Goal: Task Accomplishment & Management: Use online tool/utility

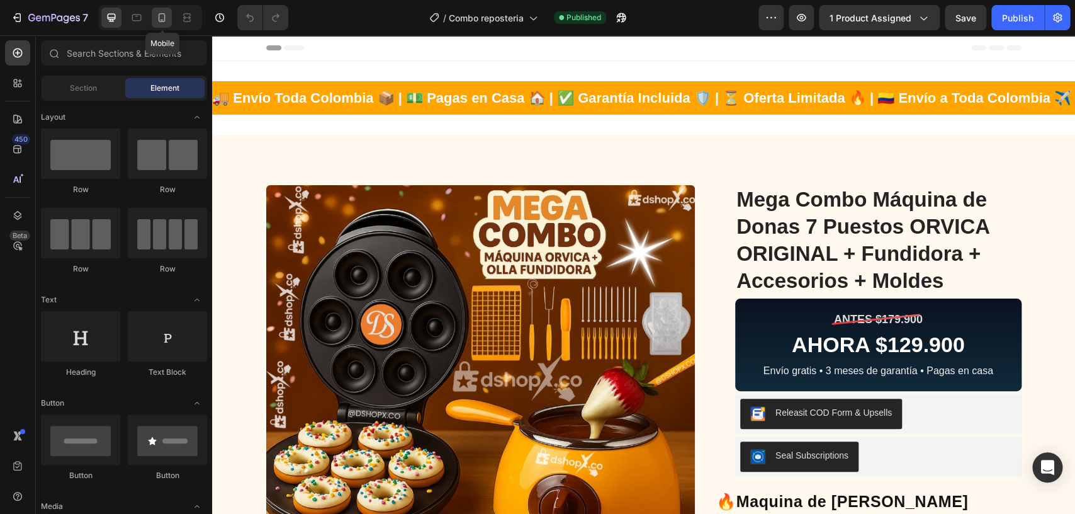
click at [167, 13] on icon at bounding box center [161, 17] width 13 height 13
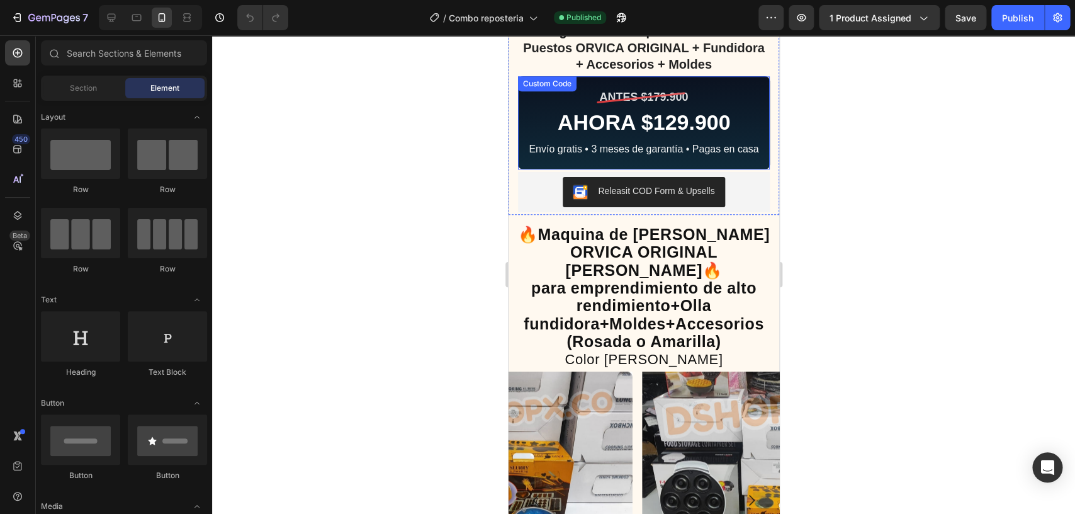
scroll to position [330, 0]
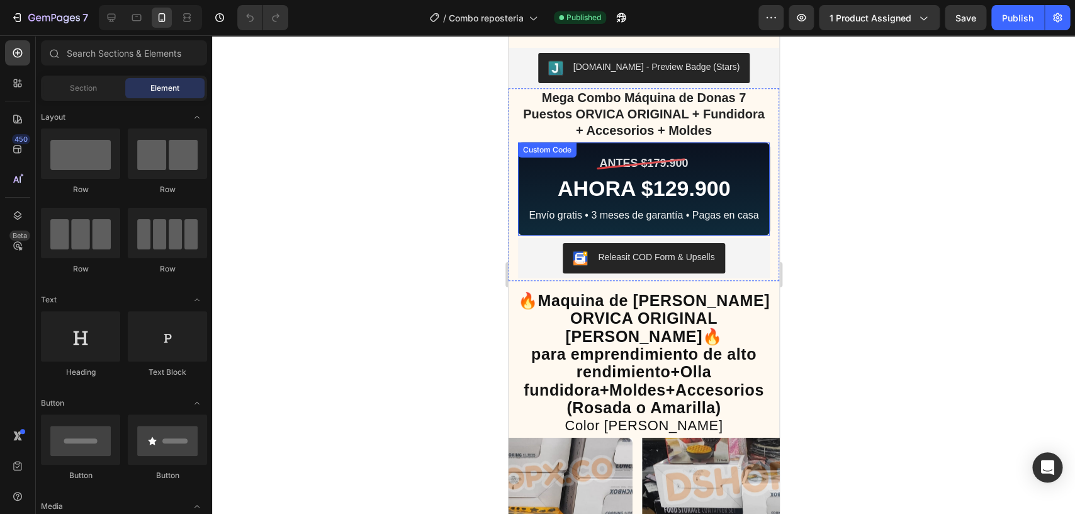
click at [661, 176] on div "AHORA $129.900" at bounding box center [643, 189] width 239 height 26
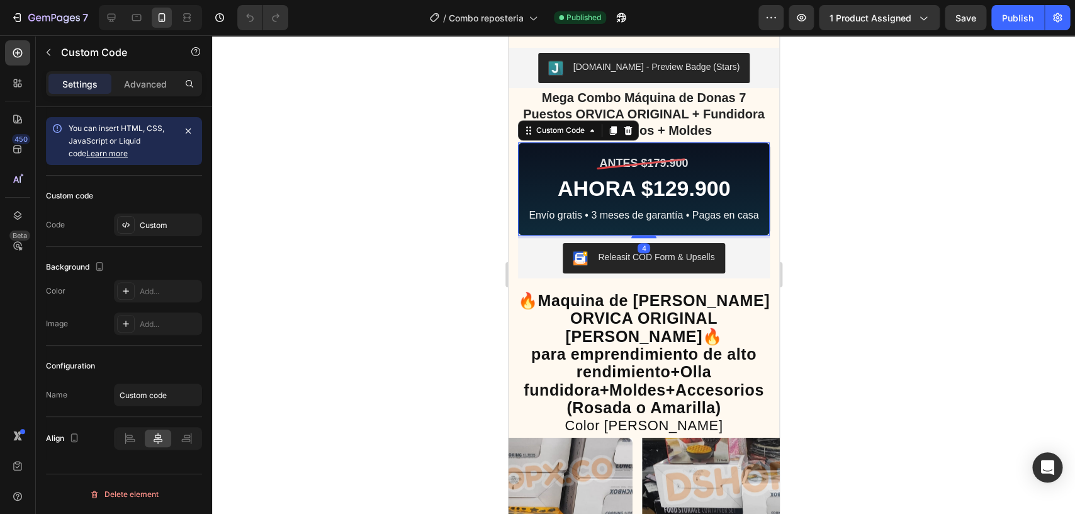
click at [601, 176] on div "AHORA $129.900" at bounding box center [643, 189] width 239 height 26
click at [142, 221] on div "Custom" at bounding box center [169, 225] width 59 height 11
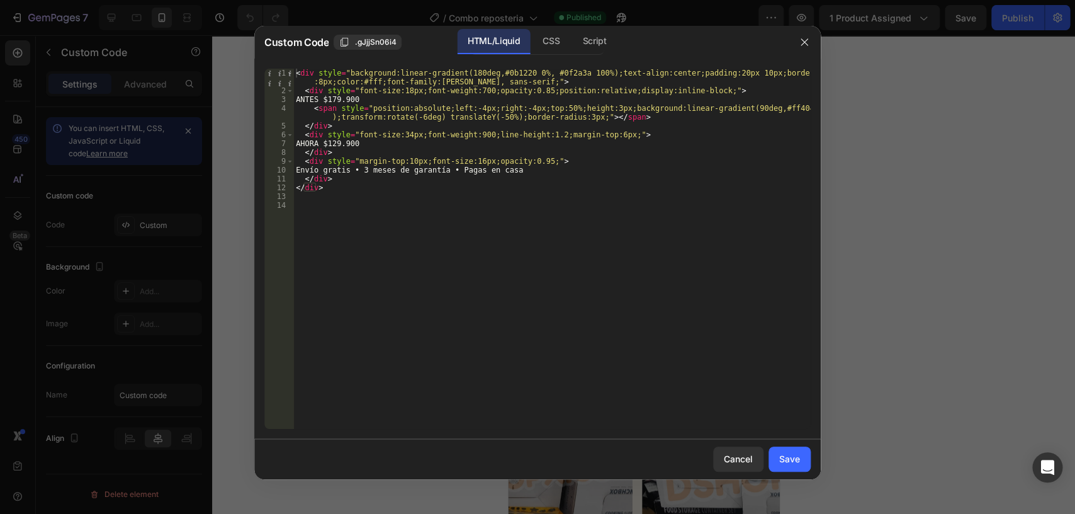
click at [352, 145] on div "< div style = "background:linear-gradient(180deg,#0b1220 0%, #0f2a3a 100%);text…" at bounding box center [551, 262] width 517 height 386
type textarea "AHORA $119.900"
click at [781, 474] on div "Cancel Save" at bounding box center [537, 459] width 566 height 40
click at [794, 463] on div "Save" at bounding box center [789, 458] width 21 height 13
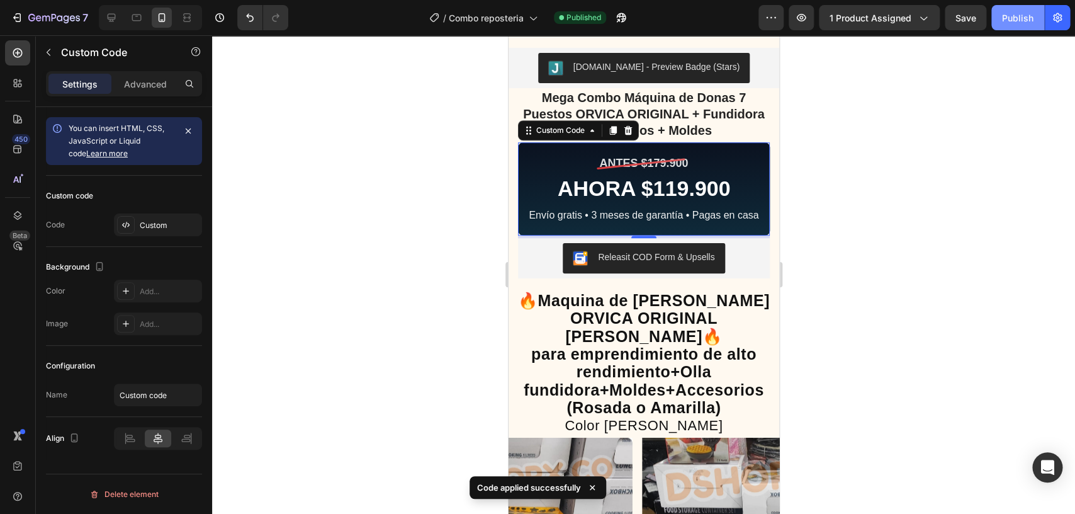
click at [1023, 13] on div "Publish" at bounding box center [1017, 17] width 31 height 13
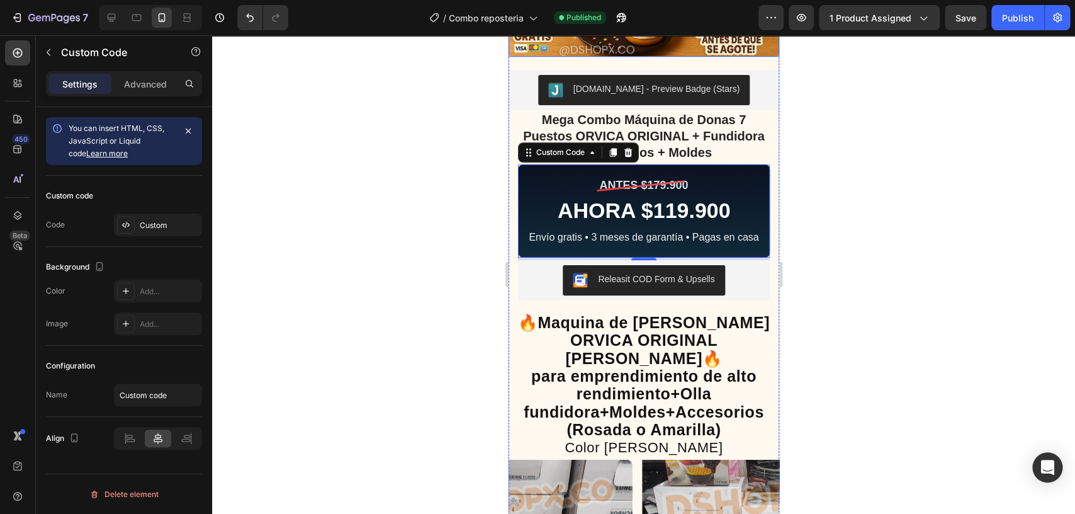
scroll to position [330, 0]
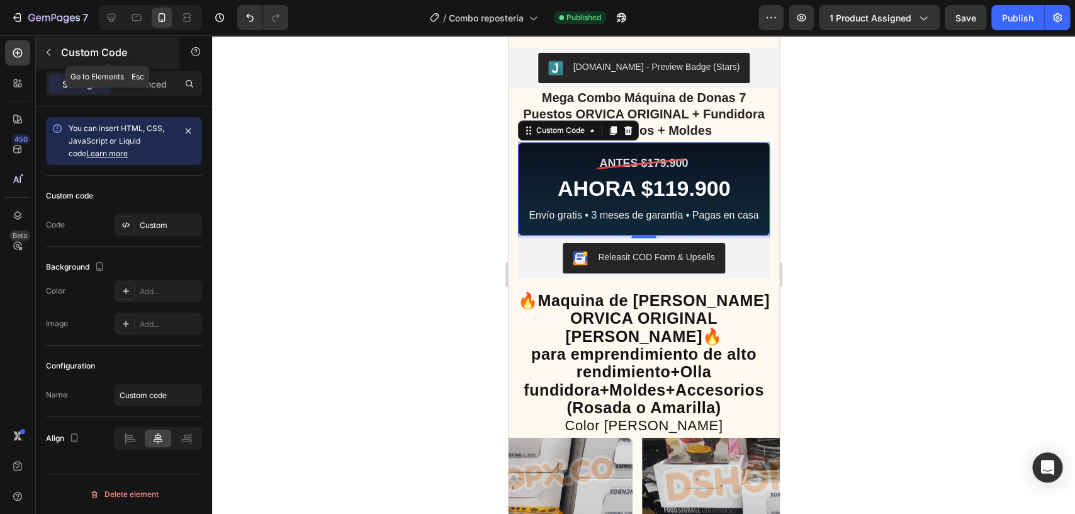
click at [49, 47] on button "button" at bounding box center [48, 52] width 20 height 20
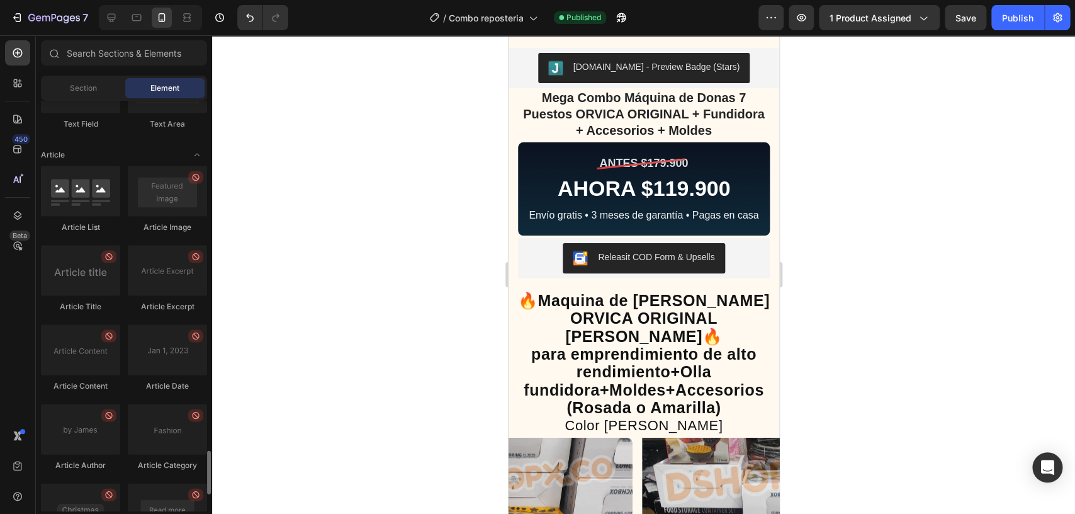
scroll to position [3403, 0]
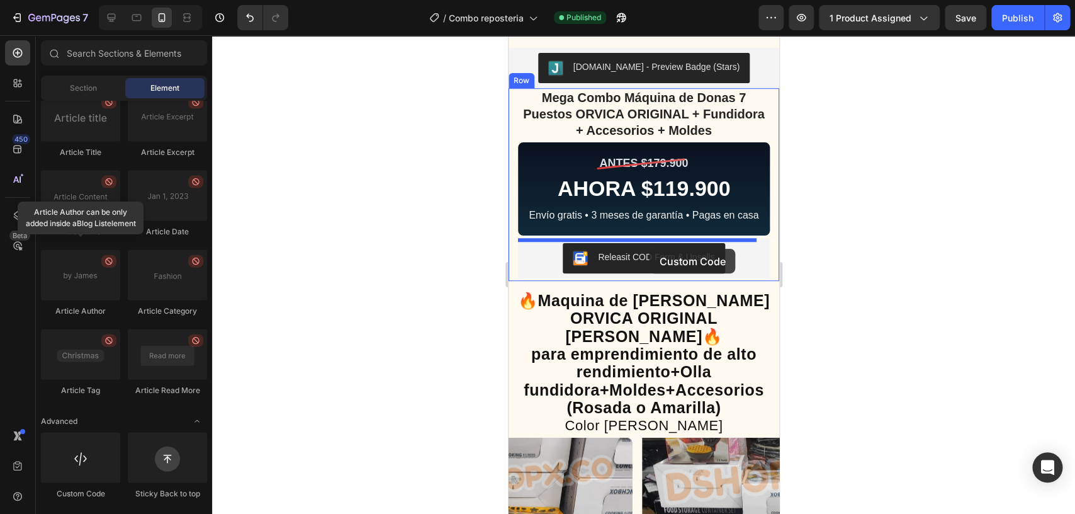
drag, startPoint x: 595, startPoint y: 504, endPoint x: 649, endPoint y: 249, distance: 261.0
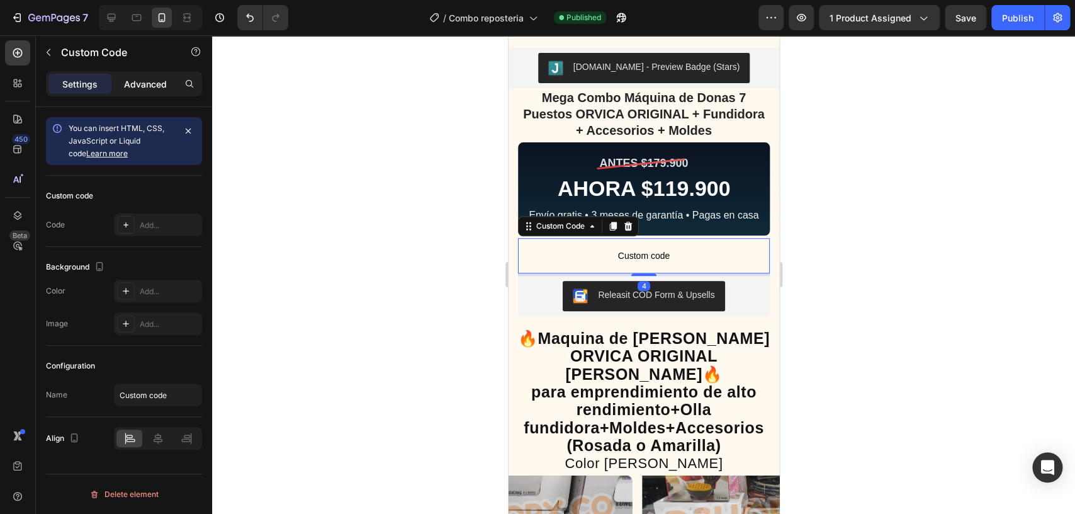
click at [152, 74] on div "Advanced" at bounding box center [145, 84] width 63 height 20
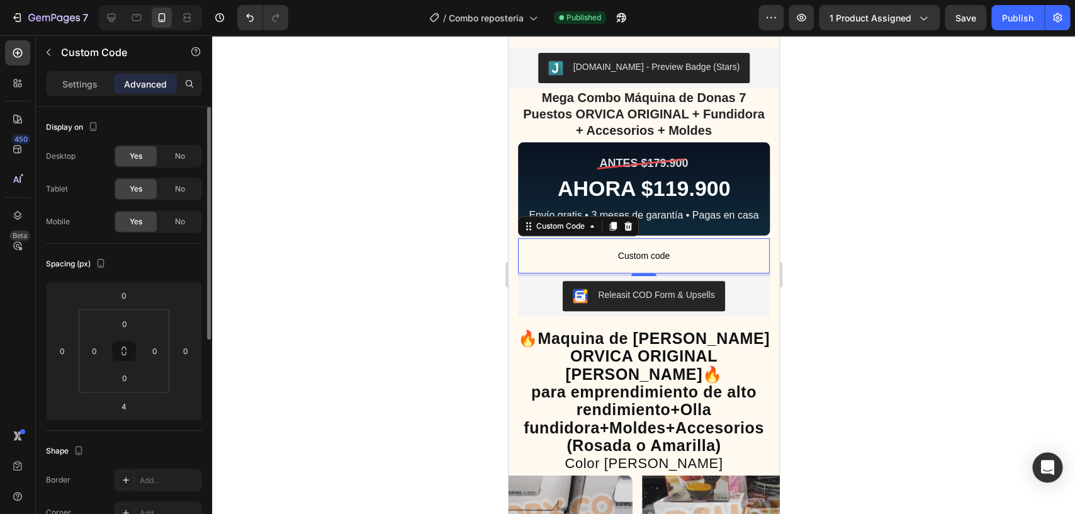
click at [123, 282] on div "Spacing (px) 0 0 4 0 0 0 0 0" at bounding box center [124, 337] width 156 height 187
click at [130, 295] on input "0" at bounding box center [123, 295] width 25 height 19
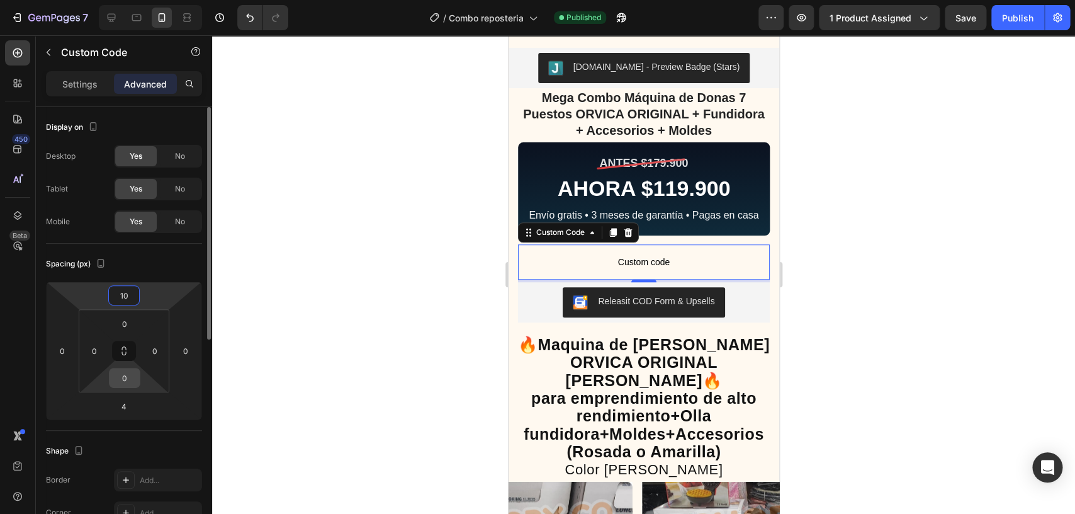
type input "10"
click at [132, 376] on input "0" at bounding box center [124, 377] width 25 height 19
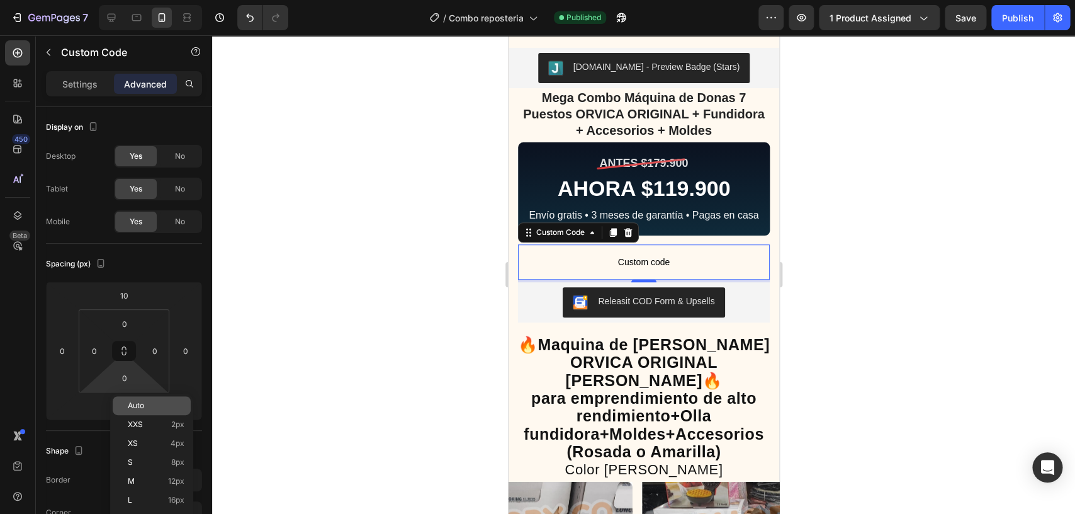
click at [134, 399] on div "Auto" at bounding box center [152, 405] width 78 height 19
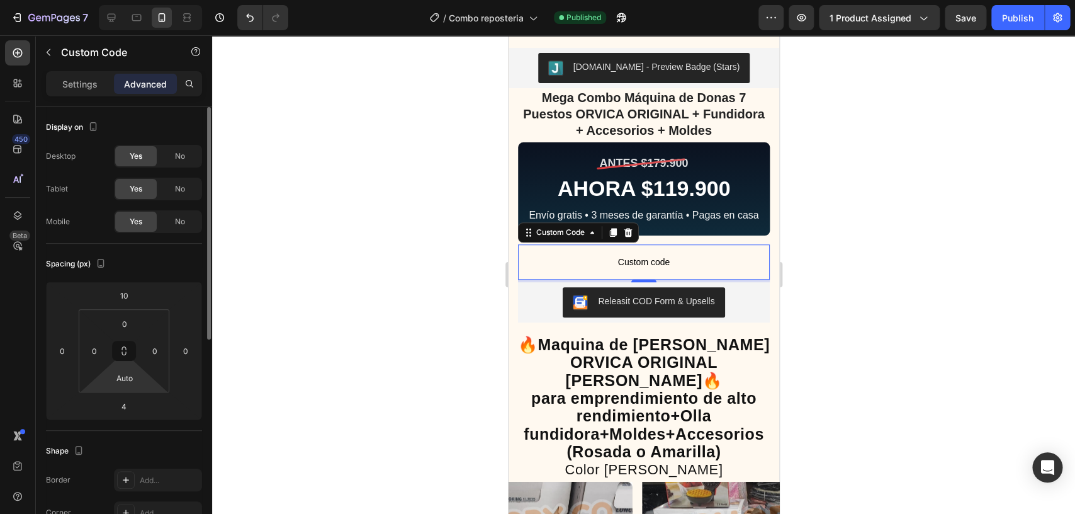
click at [141, 0] on html "7 Version history / Combo reposteria Published Preview 1 product assigned Save …" at bounding box center [537, 0] width 1075 height 0
type input "0"
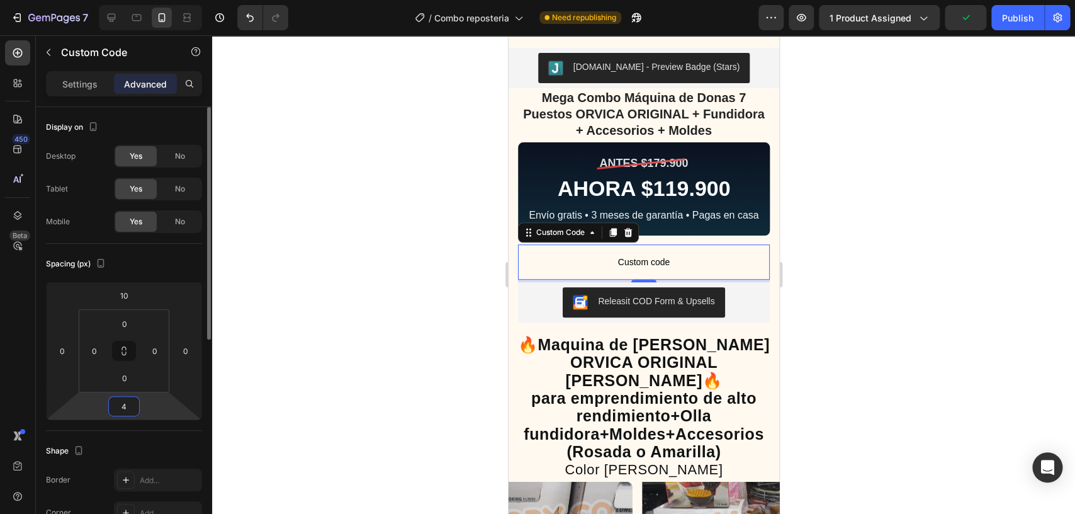
click at [125, 403] on input "4" at bounding box center [123, 405] width 25 height 19
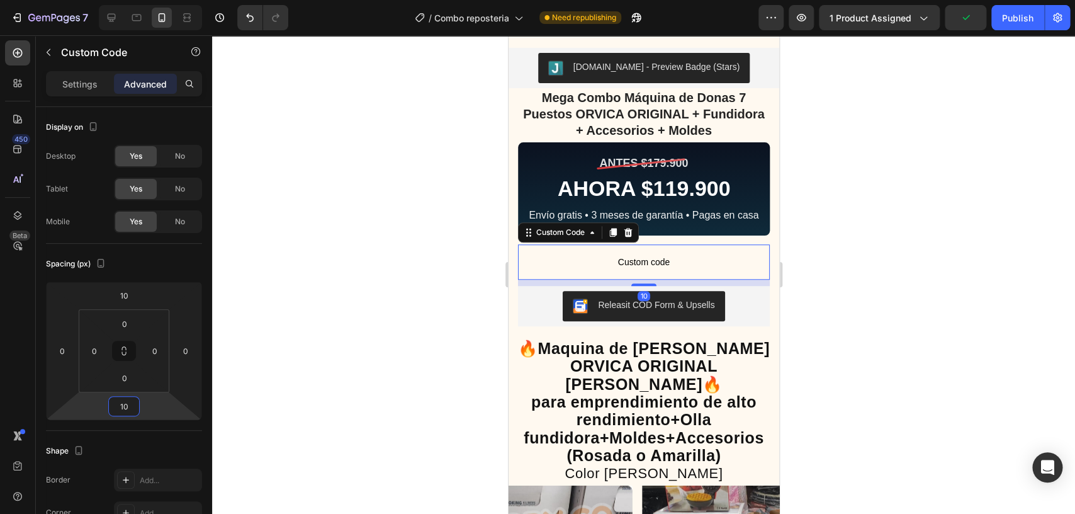
type input "10"
click at [358, 321] on div at bounding box center [643, 274] width 863 height 478
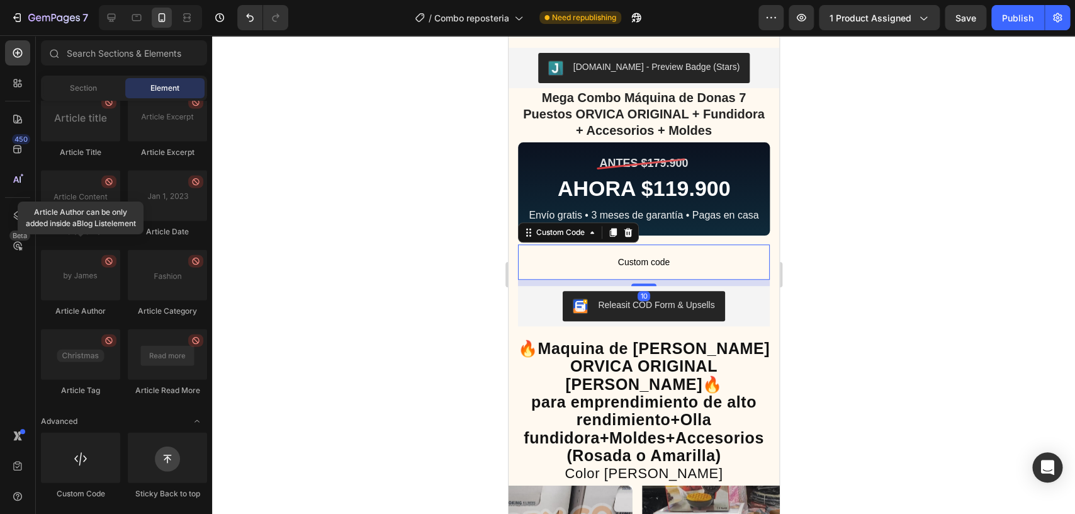
click at [622, 264] on span "Custom code" at bounding box center [643, 261] width 252 height 15
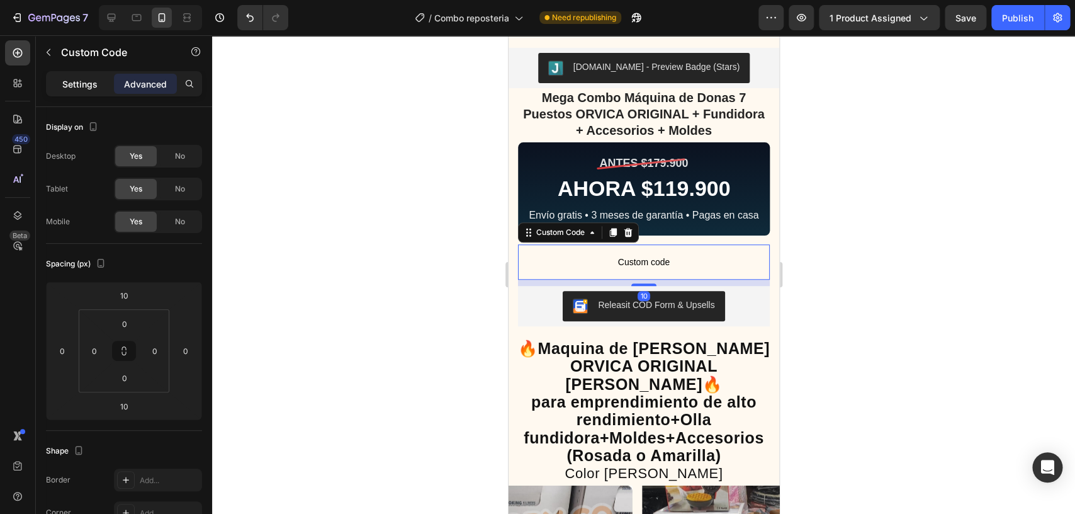
click at [67, 90] on p "Settings" at bounding box center [79, 83] width 35 height 13
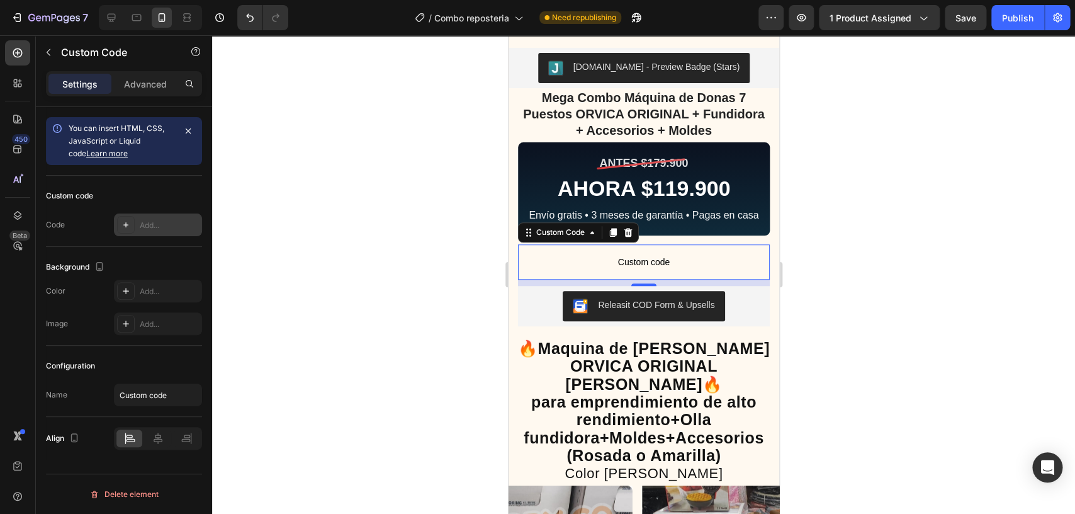
click at [176, 227] on div "Add..." at bounding box center [169, 225] width 59 height 11
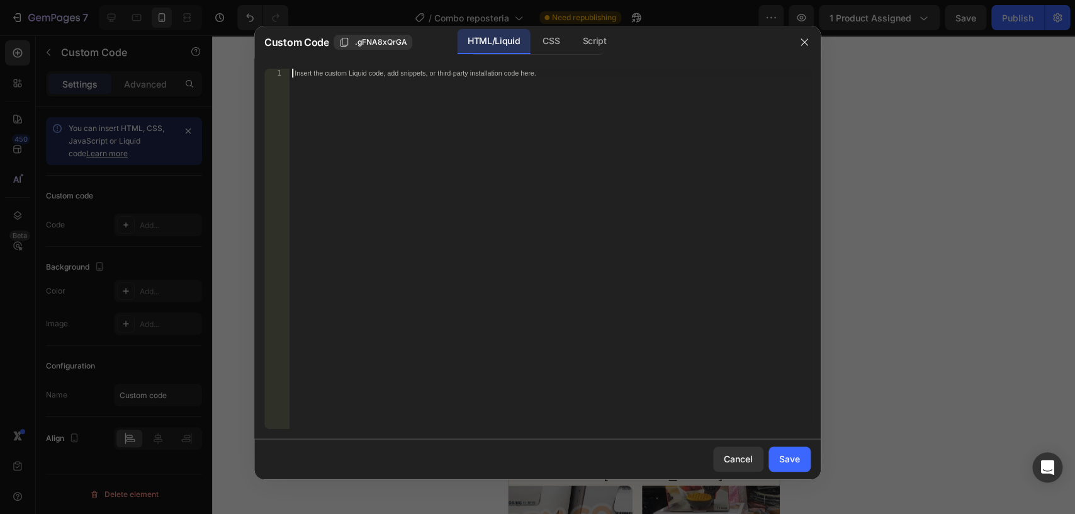
click at [393, 184] on div "Insert the custom Liquid code, add snippets, or third-party installation code h…" at bounding box center [549, 258] width 521 height 378
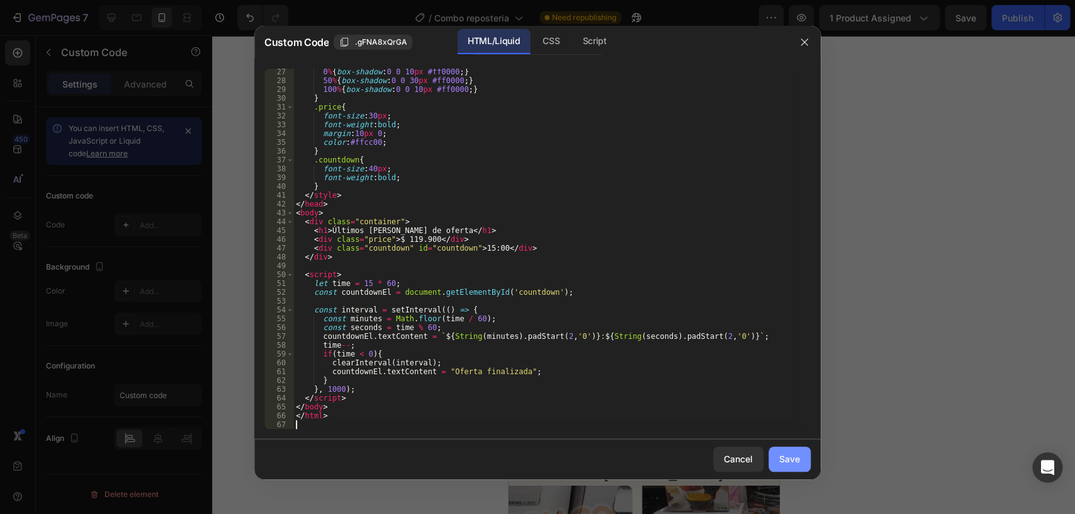
click at [773, 464] on button "Save" at bounding box center [789, 458] width 42 height 25
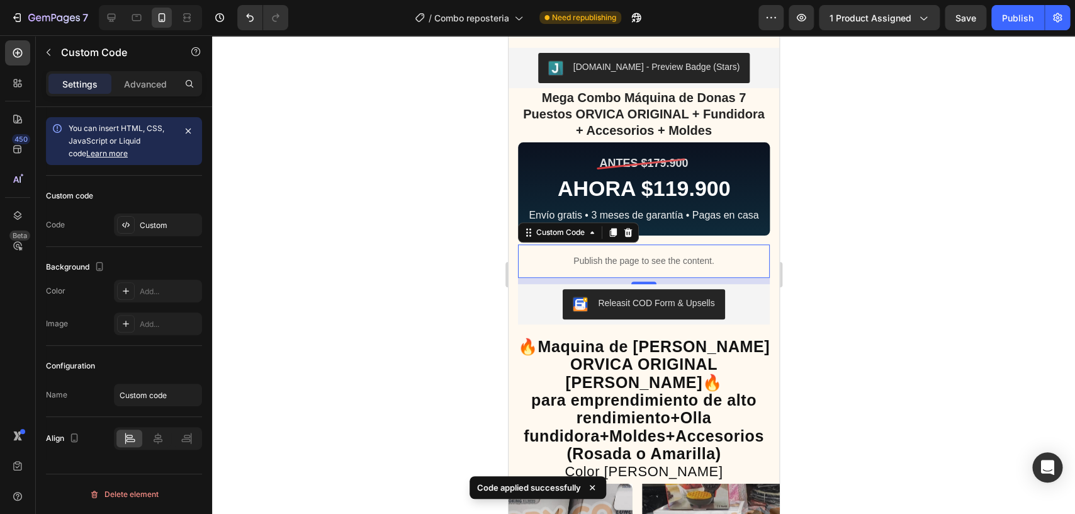
click at [676, 267] on p "Publish the page to see the content." at bounding box center [643, 260] width 252 height 13
click at [162, 226] on div "Custom" at bounding box center [169, 225] width 59 height 11
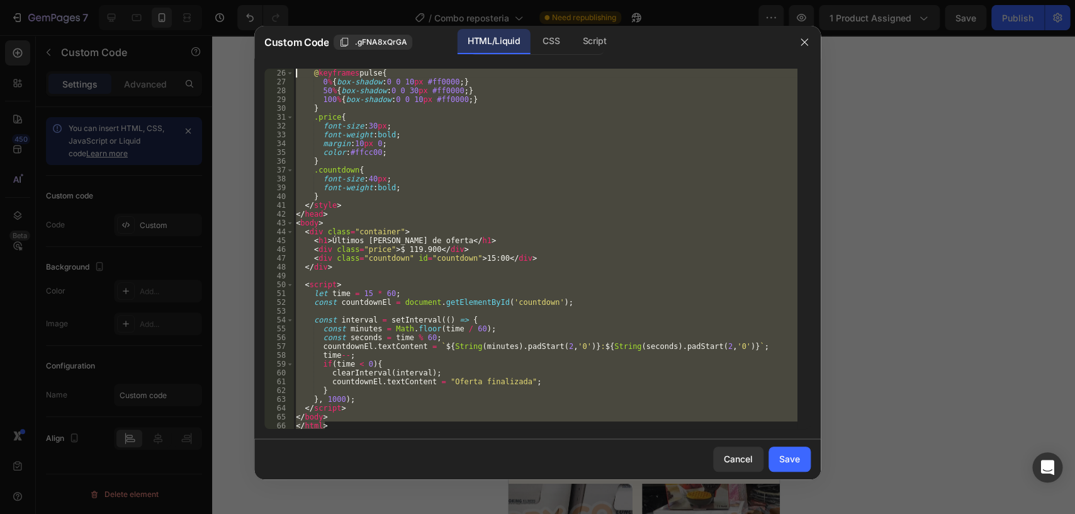
scroll to position [0, 0]
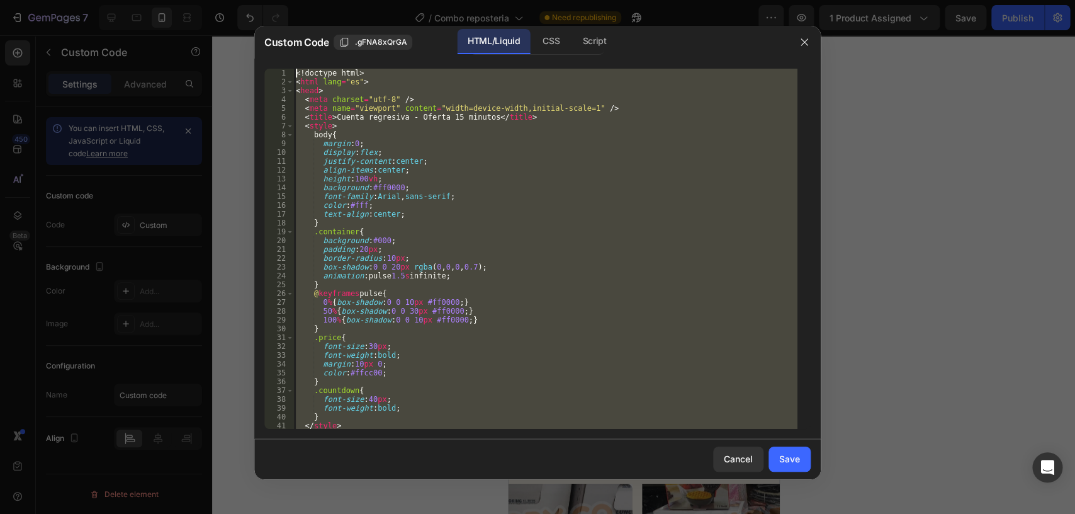
drag, startPoint x: 352, startPoint y: 418, endPoint x: 166, endPoint y: -28, distance: 482.7
click at [293, 69] on div "<! doctype html > < html lang = "es" > < head > < meta charset = "utf-8" /> < m…" at bounding box center [545, 249] width 504 height 360
type textarea "<!doctype html> <html lang="es">"
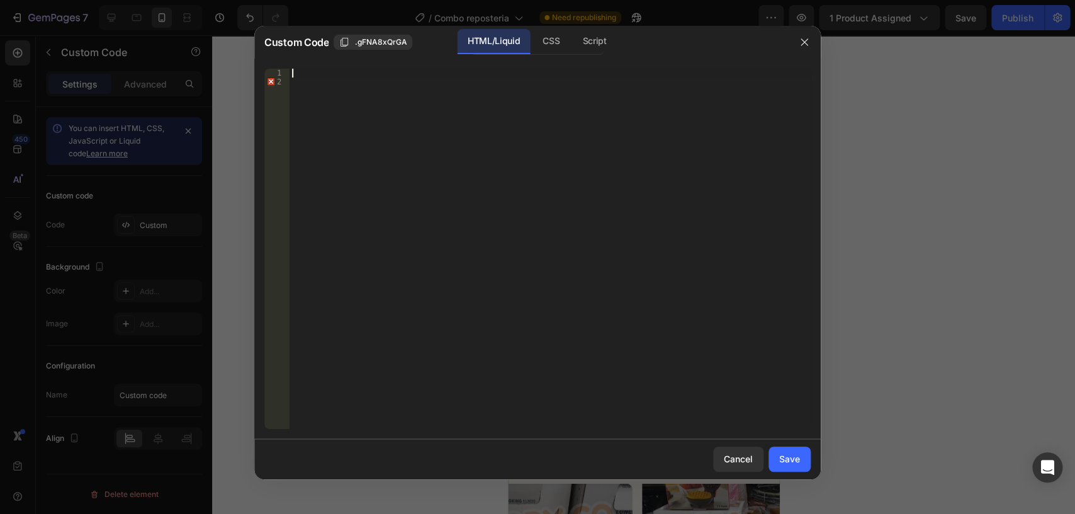
scroll to position [335, 0]
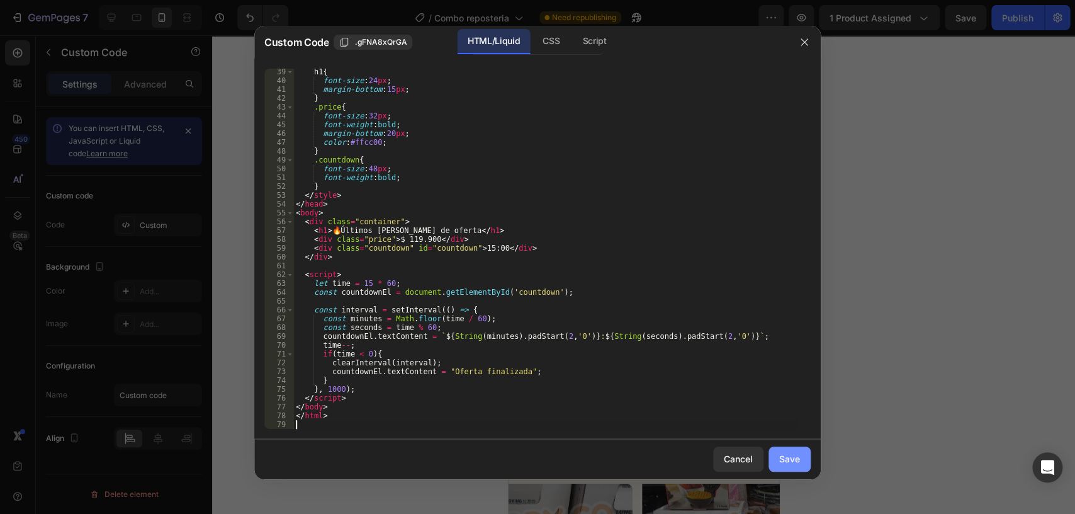
click at [792, 454] on div "Save" at bounding box center [789, 458] width 21 height 13
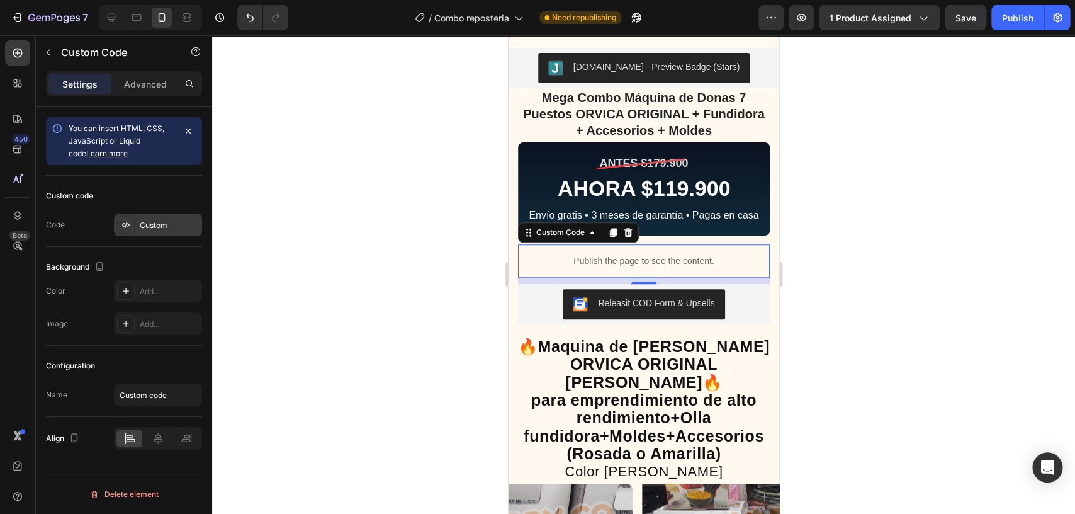
click at [152, 228] on div "Custom" at bounding box center [169, 225] width 59 height 11
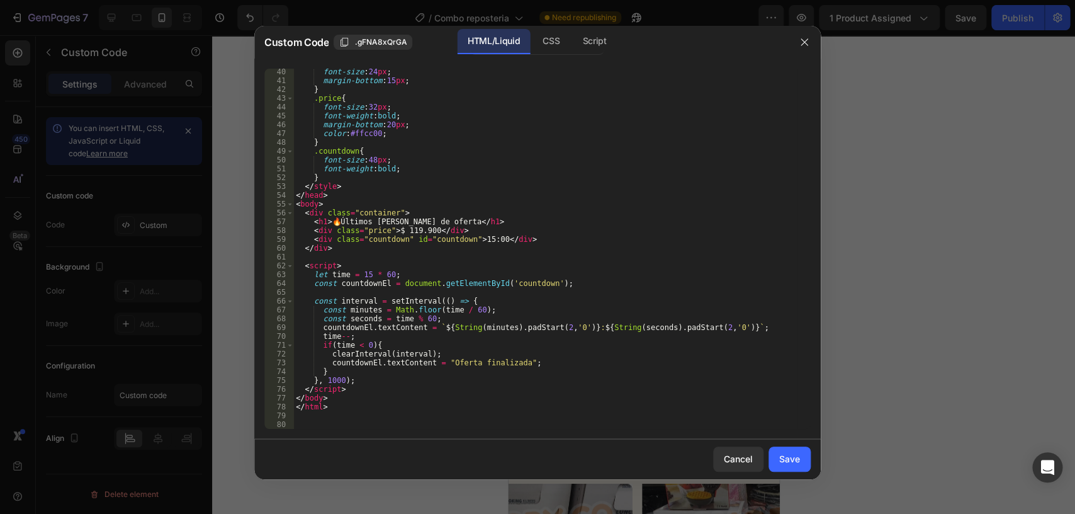
scroll to position [344, 0]
drag, startPoint x: 323, startPoint y: 403, endPoint x: 320, endPoint y: 397, distance: 6.8
click at [320, 397] on div "font-size : 24 px ; margin-bottom : 15 px ; } .price { font-size : 32 px ; font…" at bounding box center [545, 256] width 504 height 378
click at [401, 403] on div "font-size : 24 px ; margin-bottom : 15 px ; } .price { font-size : 32 px ; font…" at bounding box center [545, 249] width 504 height 360
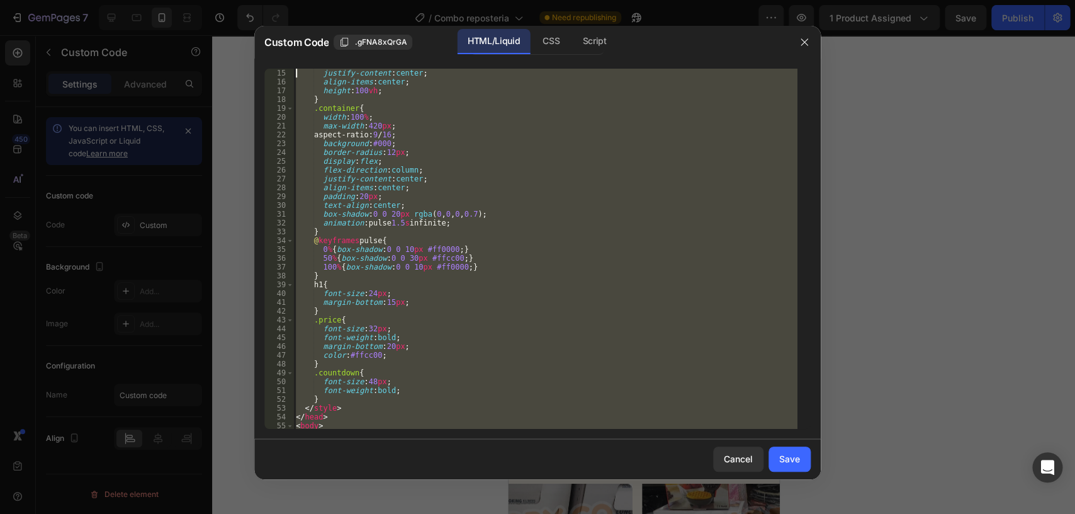
scroll to position [0, 0]
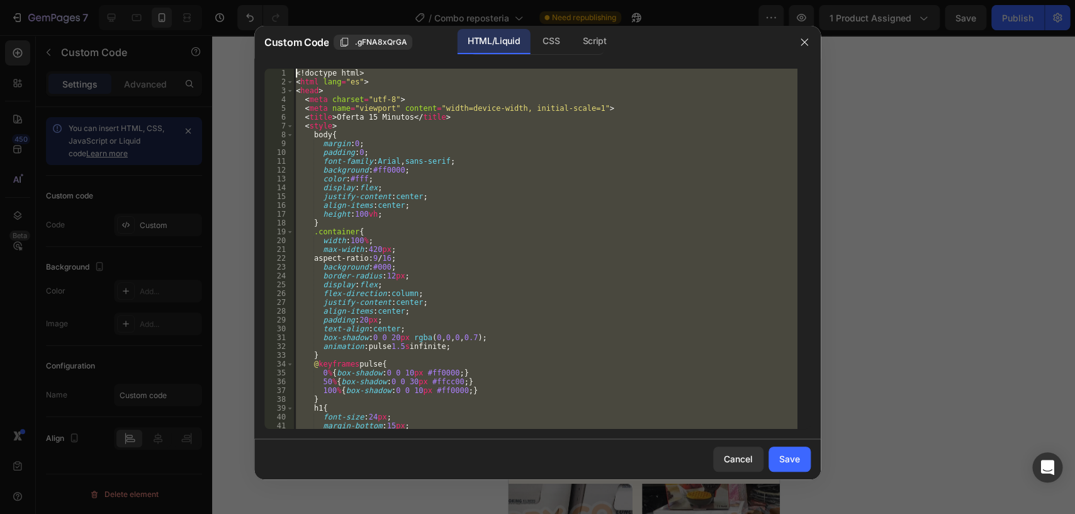
drag, startPoint x: 359, startPoint y: 410, endPoint x: 135, endPoint y: -57, distance: 517.3
click at [293, 69] on div "<! doctype html > < html lang = "es" > < head > < meta charset = "utf-8" > < me…" at bounding box center [545, 249] width 504 height 360
type textarea "<!doctype html> <html lang="es">"
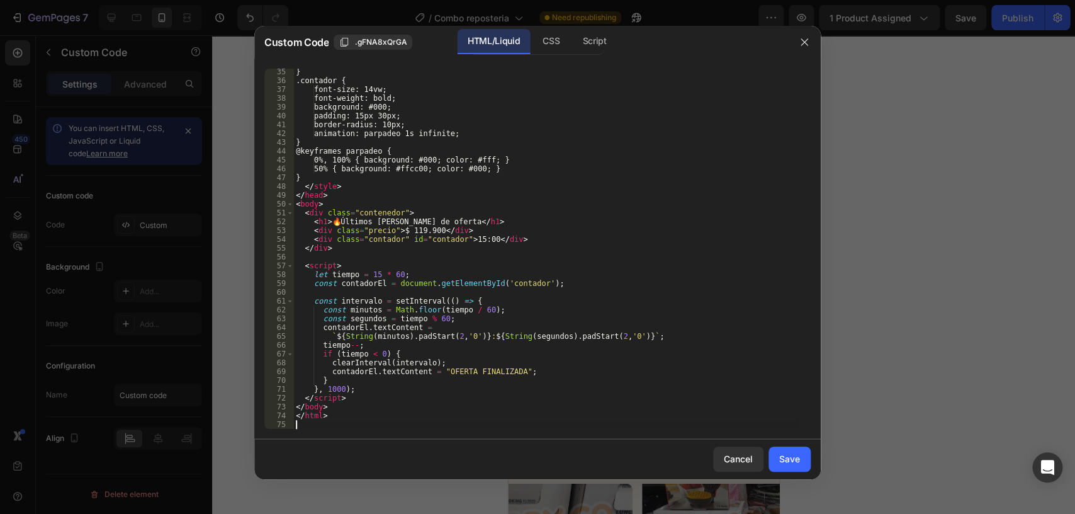
scroll to position [300, 0]
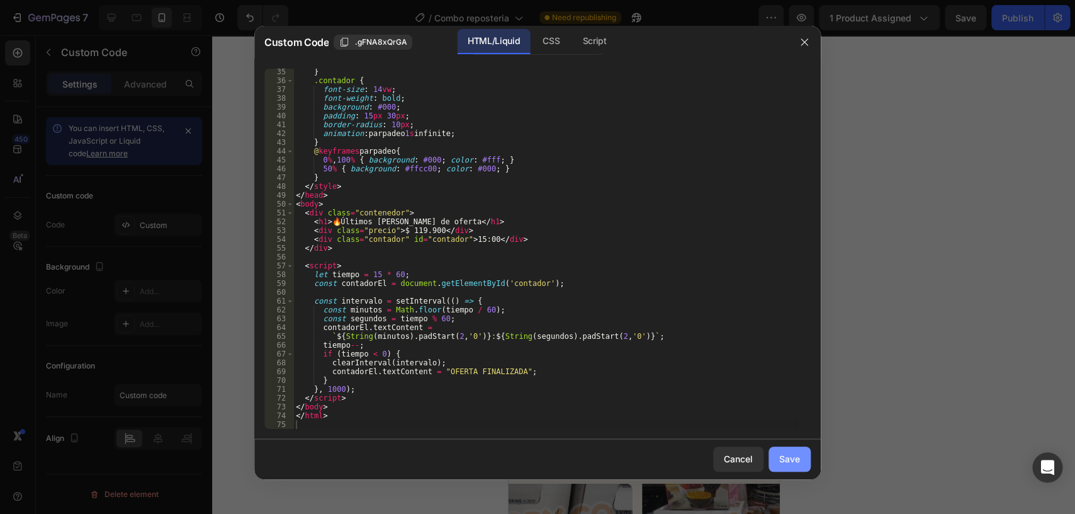
click at [794, 468] on button "Save" at bounding box center [789, 458] width 42 height 25
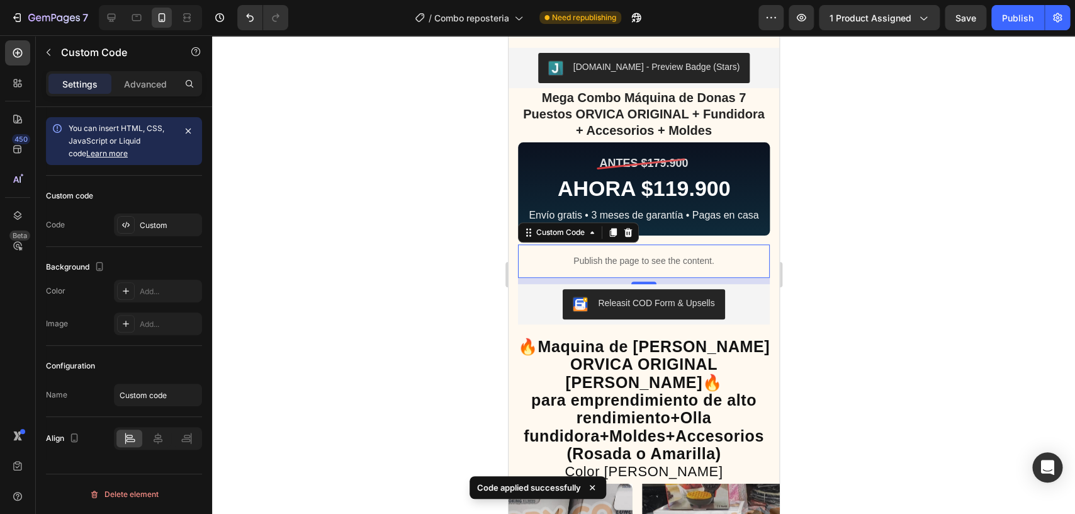
click at [869, 250] on div at bounding box center [643, 274] width 863 height 478
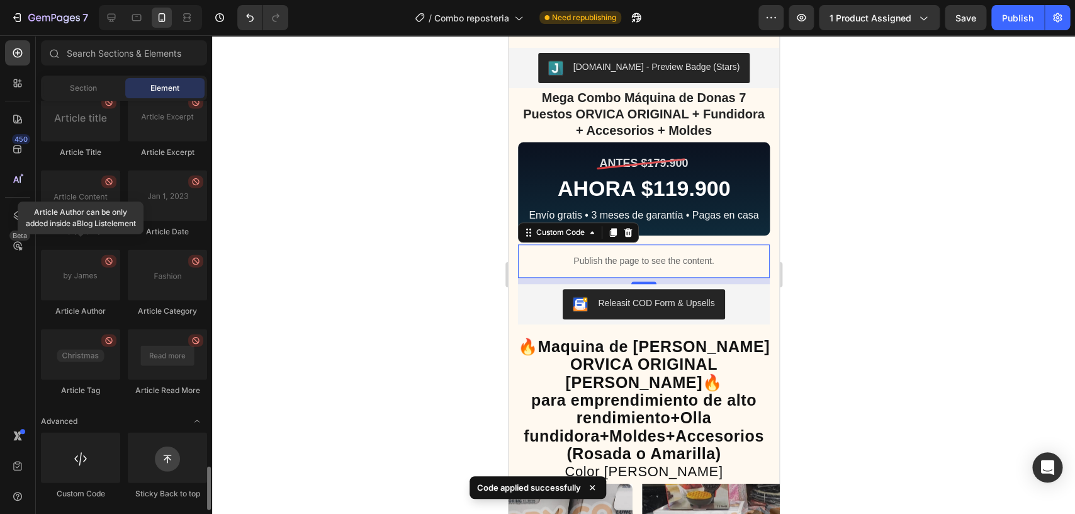
scroll to position [3403, 0]
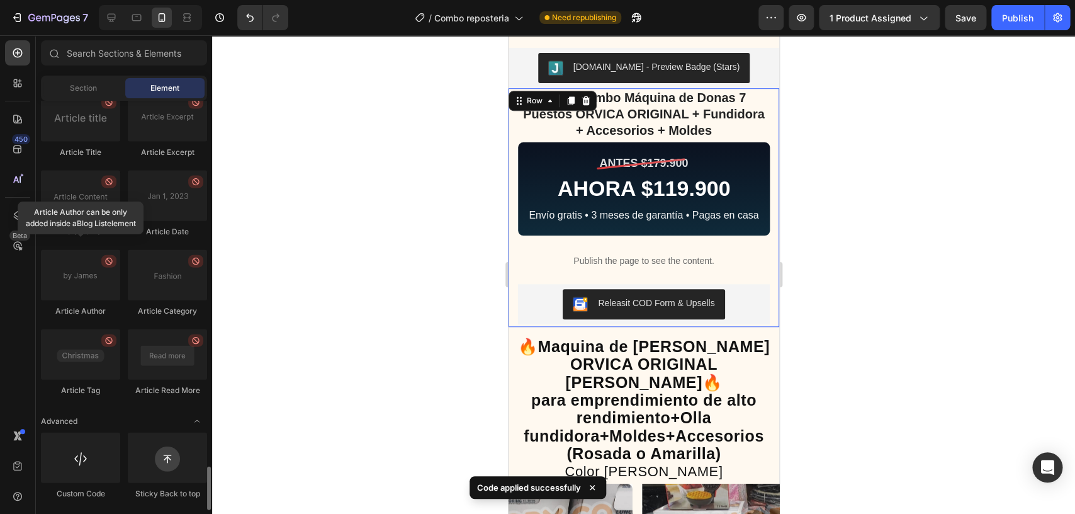
click at [756, 251] on div "Mega Combo Máquina de Donas 7 Puestos ORVICA ORIGINAL + Fundidora + Accesorios …" at bounding box center [643, 207] width 271 height 239
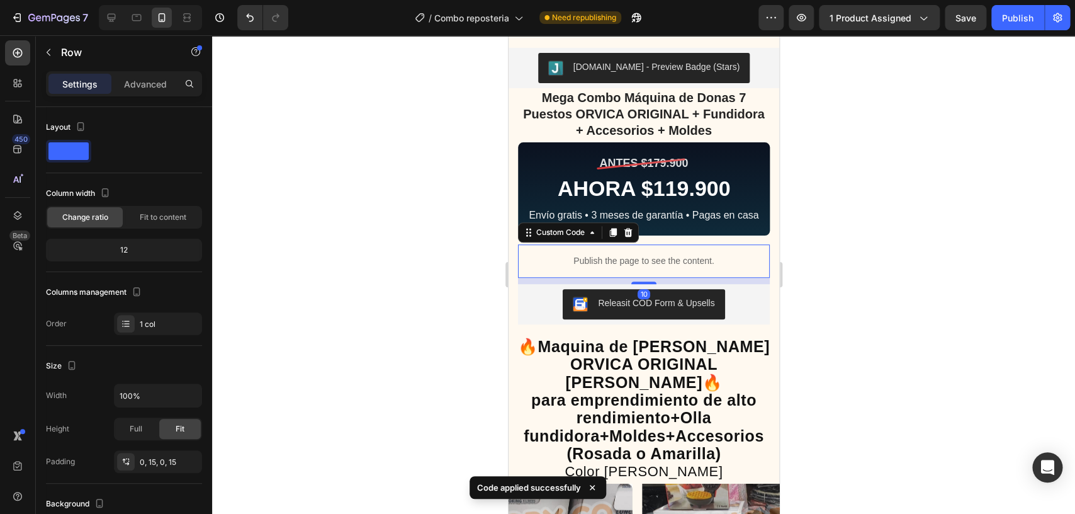
click at [692, 271] on div "Publish the page to see the content." at bounding box center [643, 260] width 252 height 33
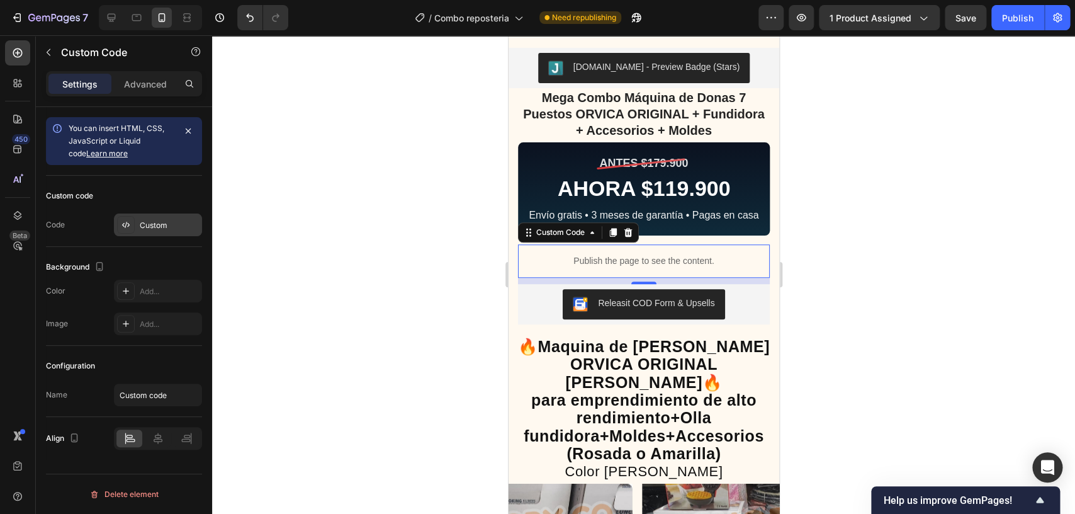
click at [158, 220] on div "Custom" at bounding box center [169, 225] width 59 height 11
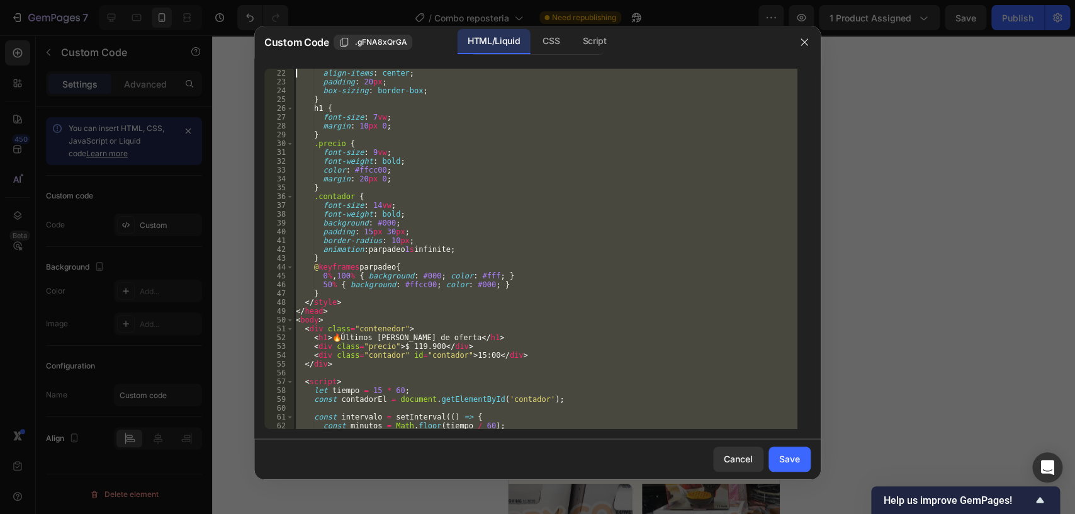
scroll to position [0, 0]
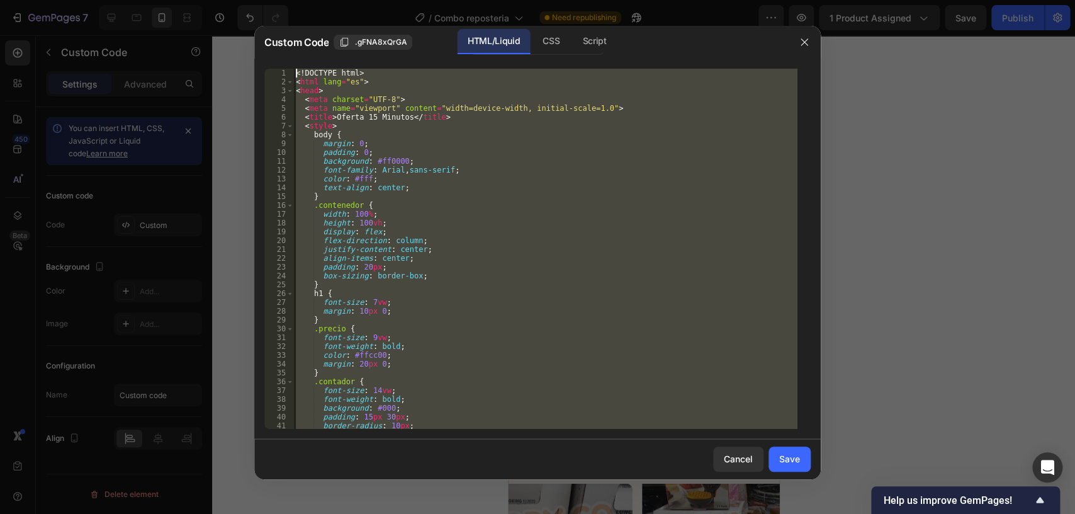
drag, startPoint x: 358, startPoint y: 422, endPoint x: 166, endPoint y: -67, distance: 524.9
click at [293, 69] on div "<! DOCTYPE html > < html lang = "es" > < head > < meta charset = "UTF-8" > < me…" at bounding box center [545, 249] width 504 height 360
type textarea "<!DOCTYPE html> <html lang="es">"
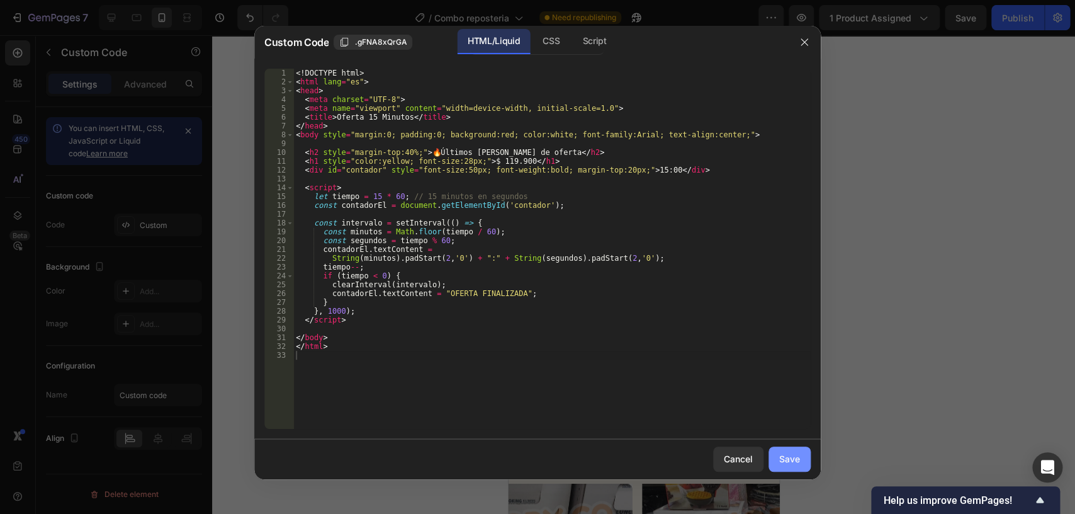
click at [798, 459] on div "Save" at bounding box center [789, 458] width 21 height 13
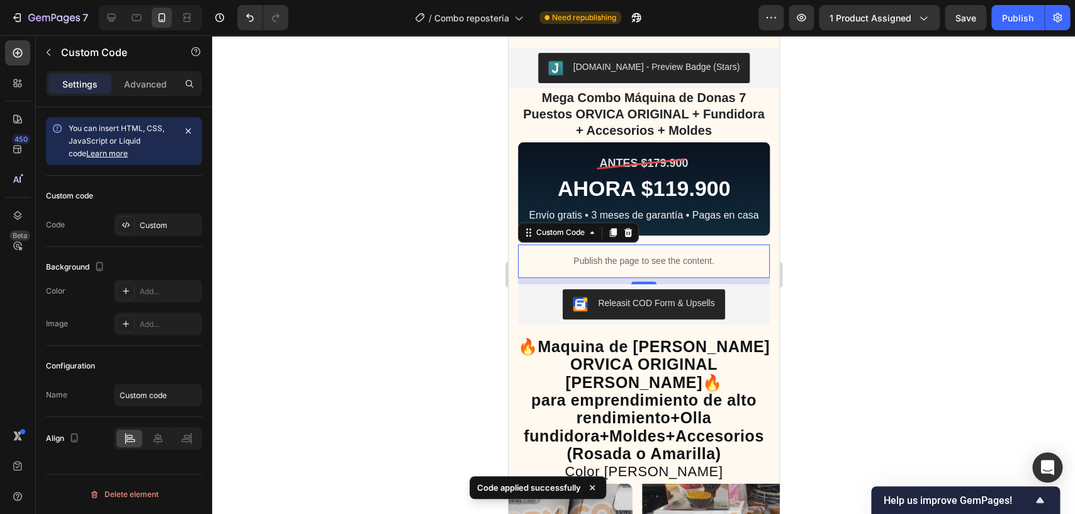
click at [880, 245] on div at bounding box center [643, 274] width 863 height 478
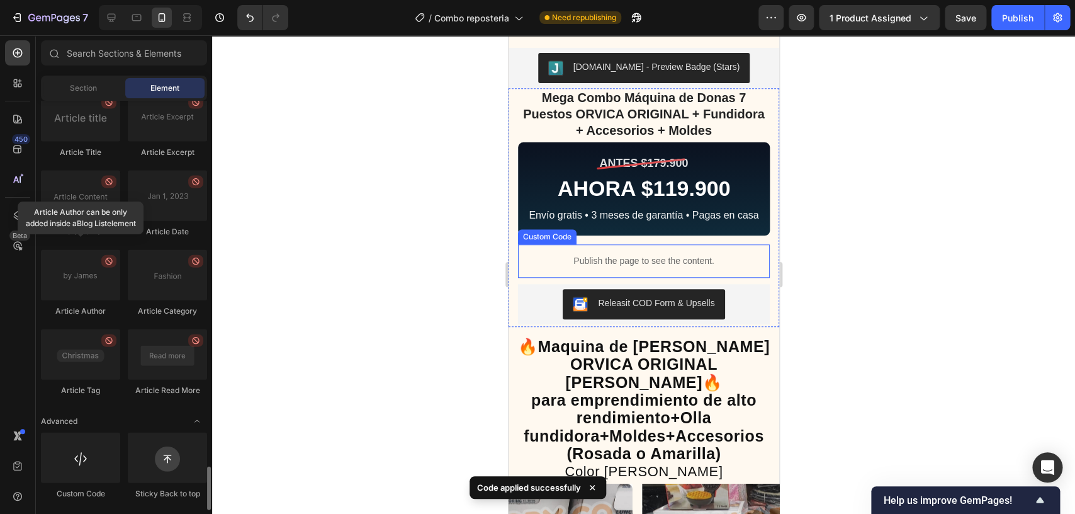
click at [688, 263] on p "Publish the page to see the content." at bounding box center [643, 260] width 252 height 13
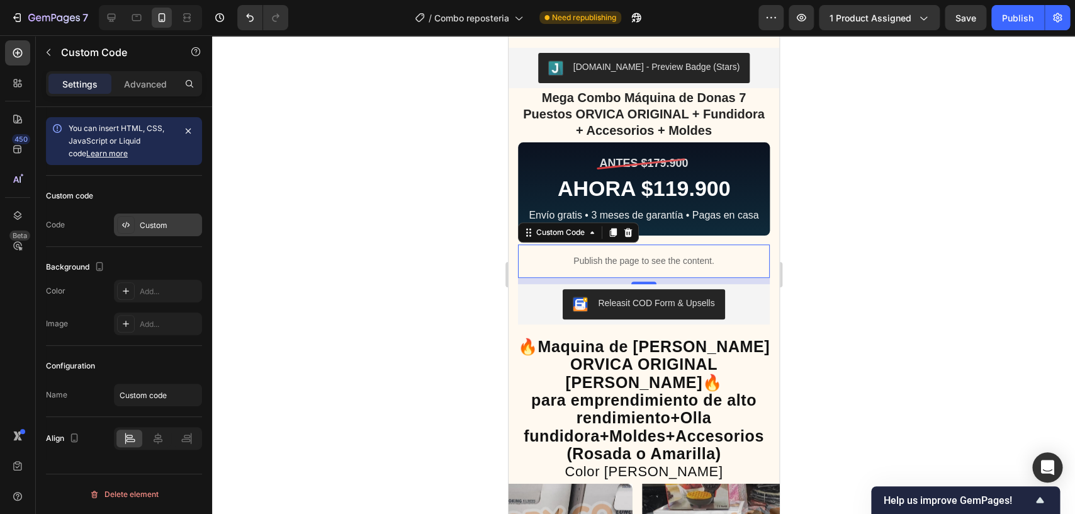
click at [161, 225] on div "Custom" at bounding box center [169, 225] width 59 height 11
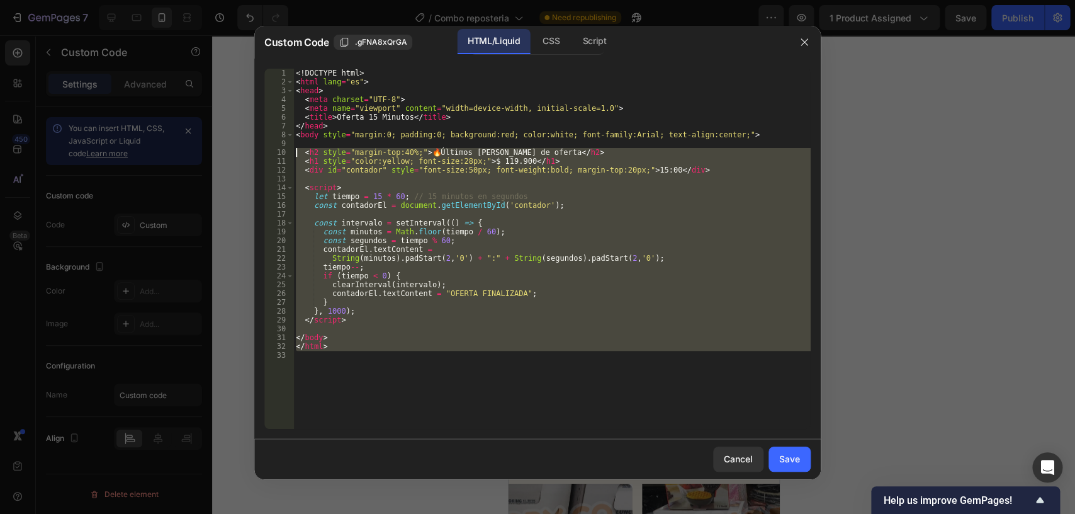
drag, startPoint x: 368, startPoint y: 365, endPoint x: 167, endPoint y: -60, distance: 469.5
click at [293, 69] on div "<! DOCTYPE html > < html lang = "es" > < head > < meta charset = "UTF-8" > < me…" at bounding box center [551, 249] width 517 height 360
type textarea "<!DOCTYPE html> <html lang="es">"
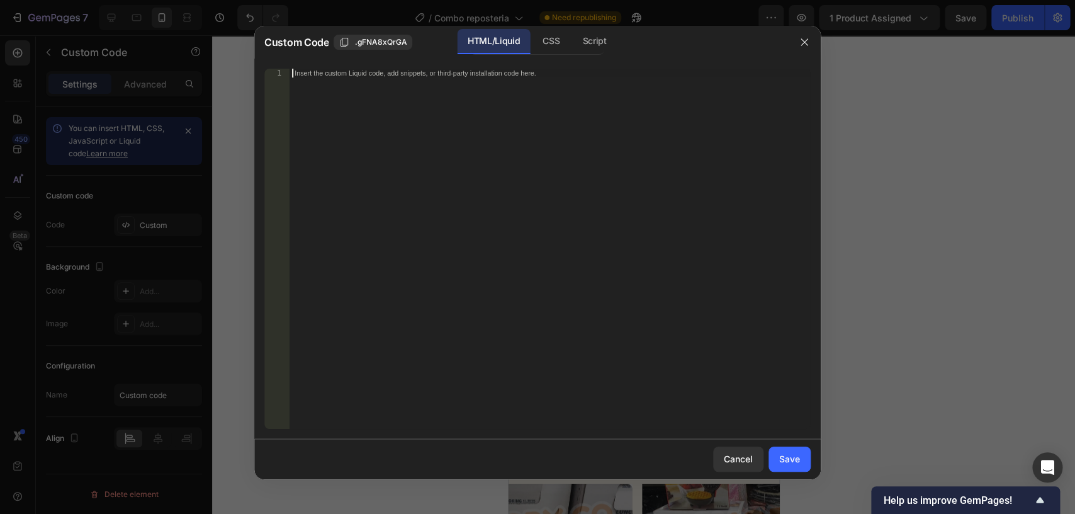
scroll to position [2336, 0]
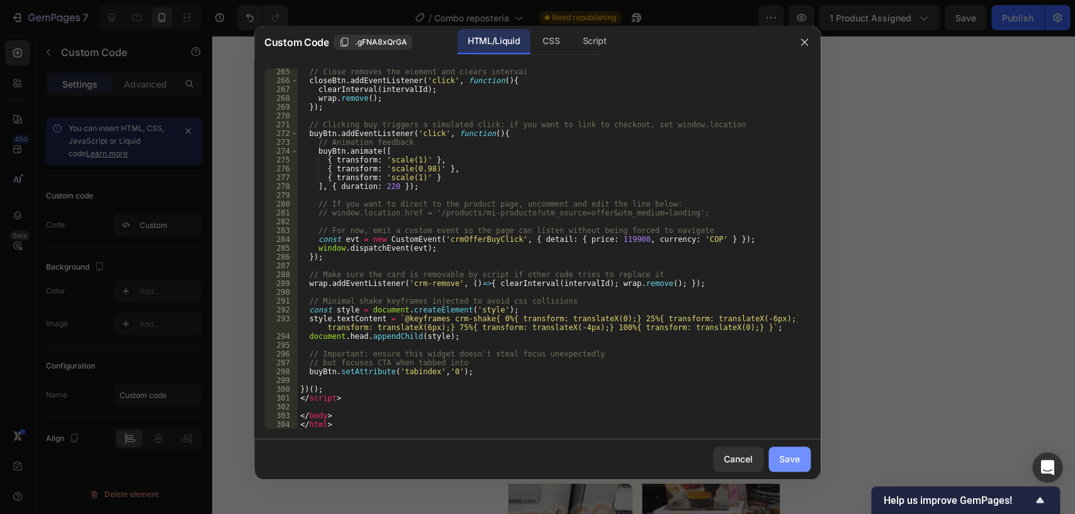
click at [797, 464] on div "Save" at bounding box center [789, 458] width 21 height 13
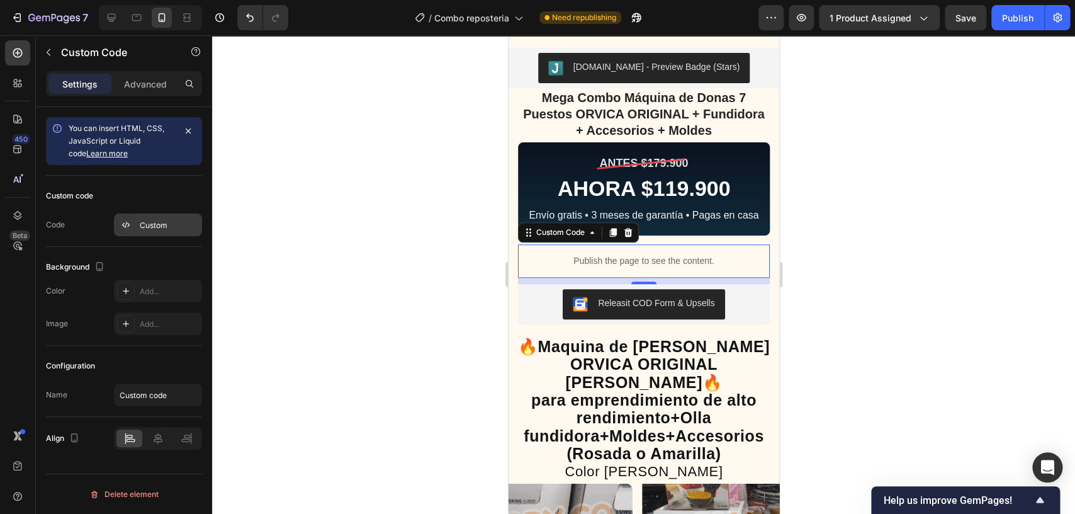
click at [166, 217] on div "Custom" at bounding box center [158, 224] width 88 height 23
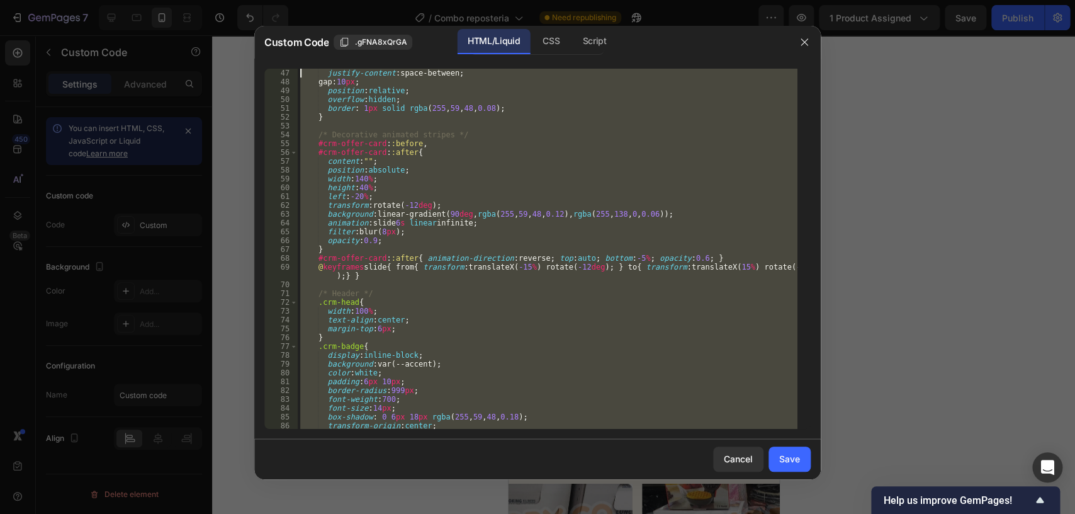
scroll to position [0, 0]
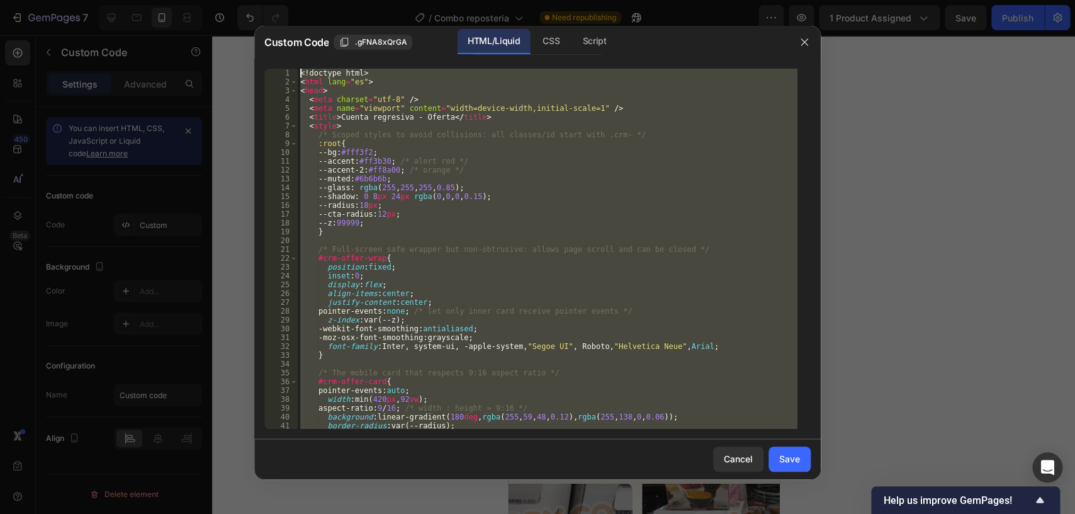
drag, startPoint x: 368, startPoint y: 424, endPoint x: 201, endPoint y: -67, distance: 517.8
click at [298, 69] on div "<! doctype html > < html lang = "es" > < head > < meta charset = "utf-8" /> < m…" at bounding box center [548, 249] width 500 height 360
type textarea "<!doctype html> <html lang="es">"
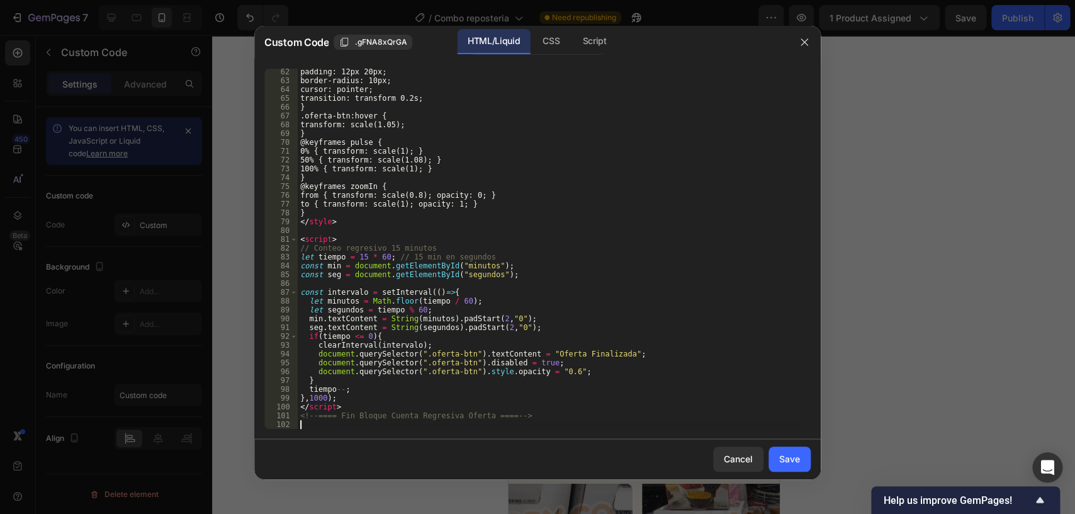
scroll to position [539, 0]
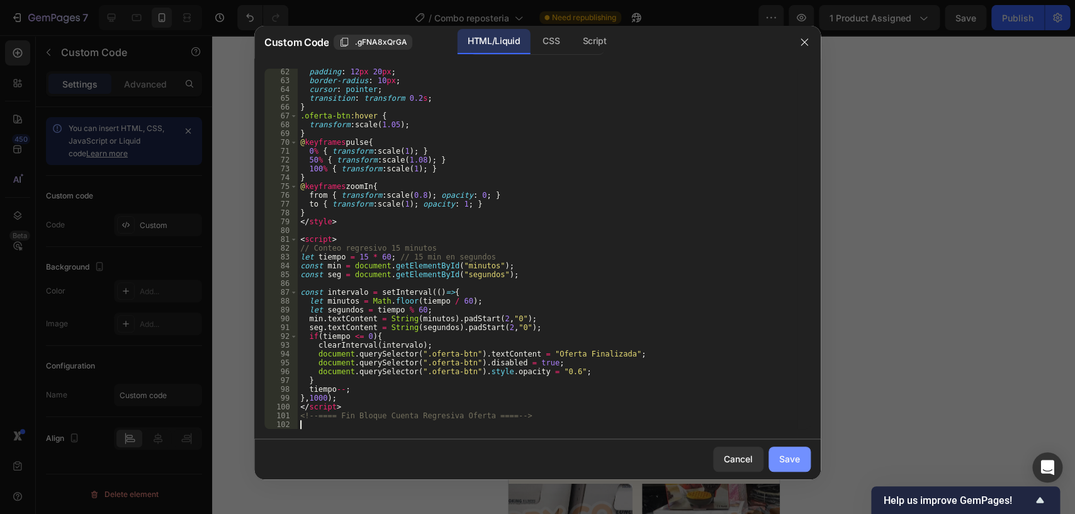
click at [779, 447] on button "Save" at bounding box center [789, 458] width 42 height 25
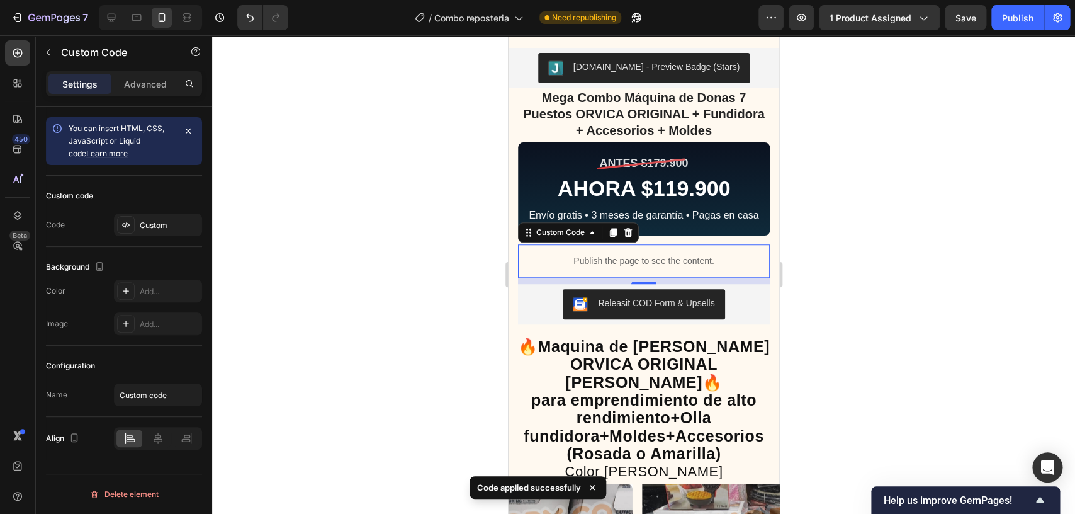
click at [861, 199] on div at bounding box center [643, 274] width 863 height 478
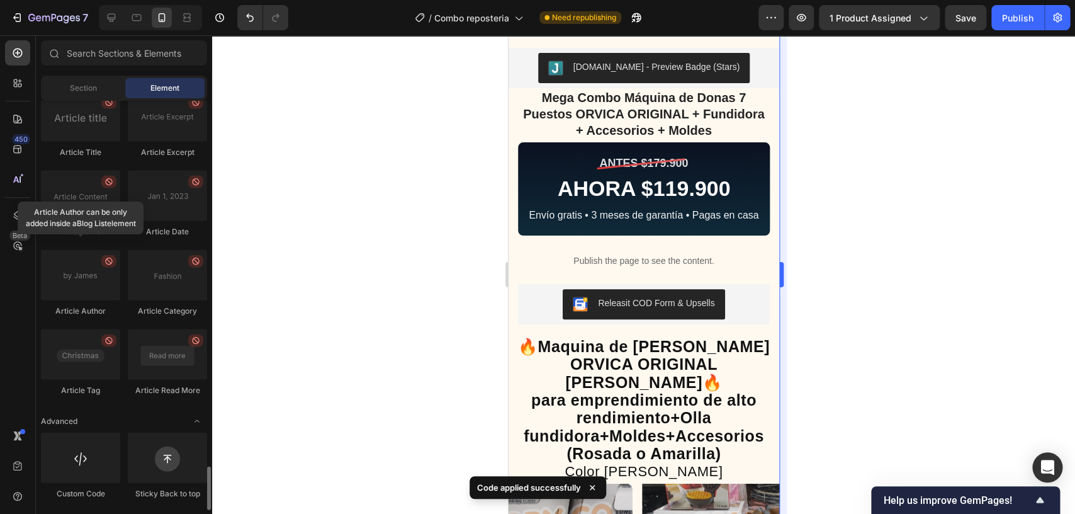
scroll to position [3403, 0]
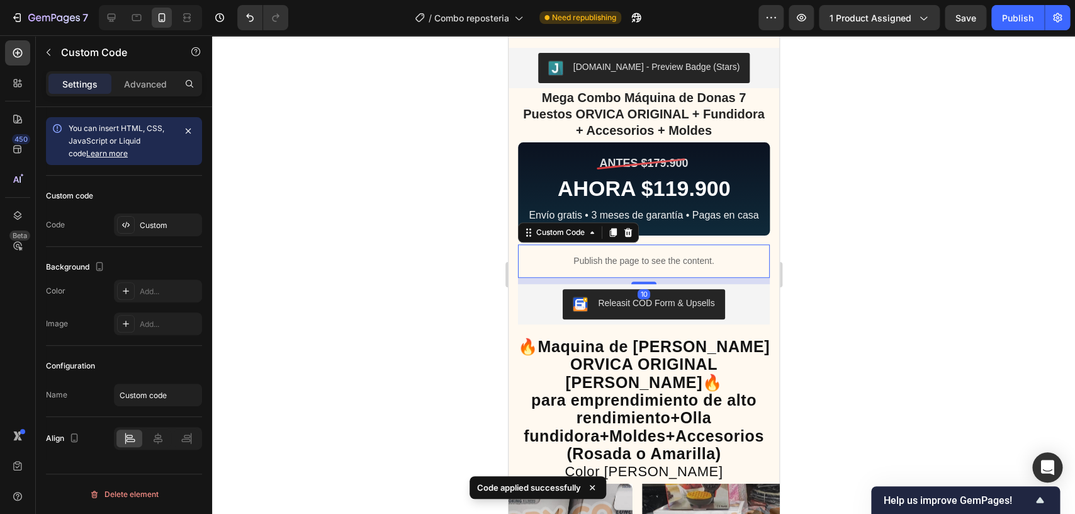
click at [666, 258] on p "Publish the page to see the content." at bounding box center [643, 260] width 252 height 13
click at [627, 229] on div at bounding box center [627, 232] width 15 height 15
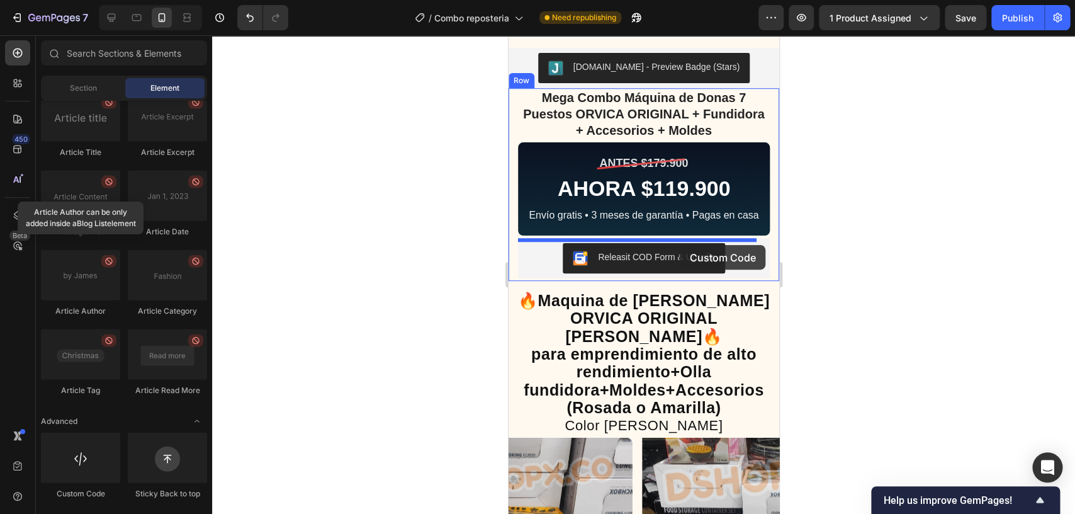
drag, startPoint x: 595, startPoint y: 498, endPoint x: 679, endPoint y: 245, distance: 267.1
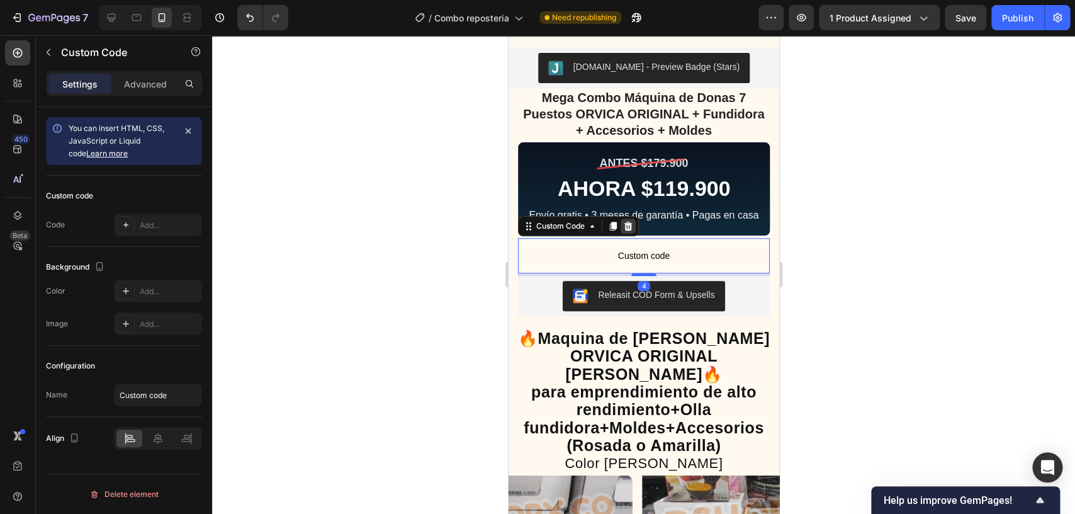
drag, startPoint x: 633, startPoint y: 230, endPoint x: 992, endPoint y: 335, distance: 374.2
click at [632, 230] on icon at bounding box center [627, 226] width 10 height 10
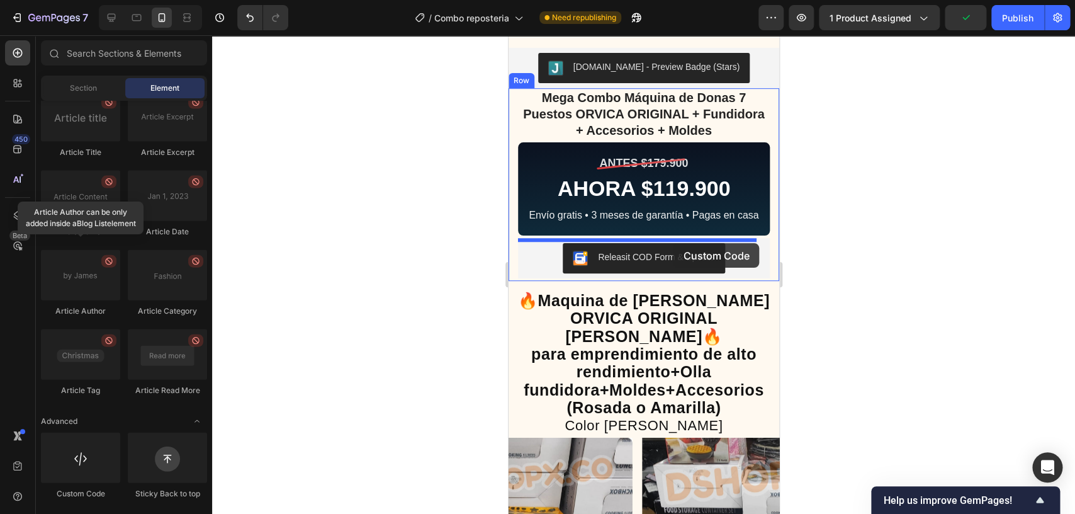
drag, startPoint x: 654, startPoint y: 478, endPoint x: 673, endPoint y: 243, distance: 235.4
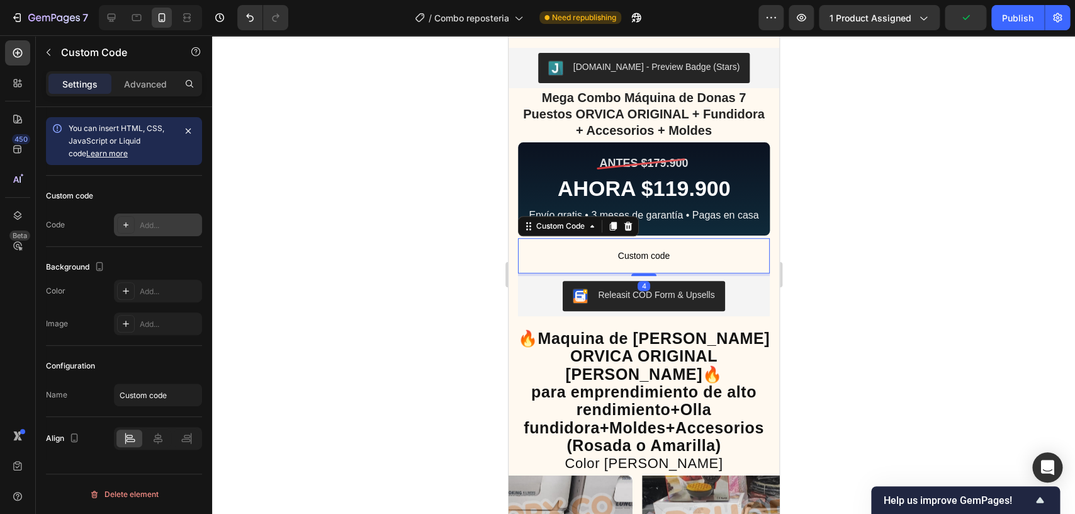
click at [182, 220] on div "Add..." at bounding box center [169, 225] width 59 height 11
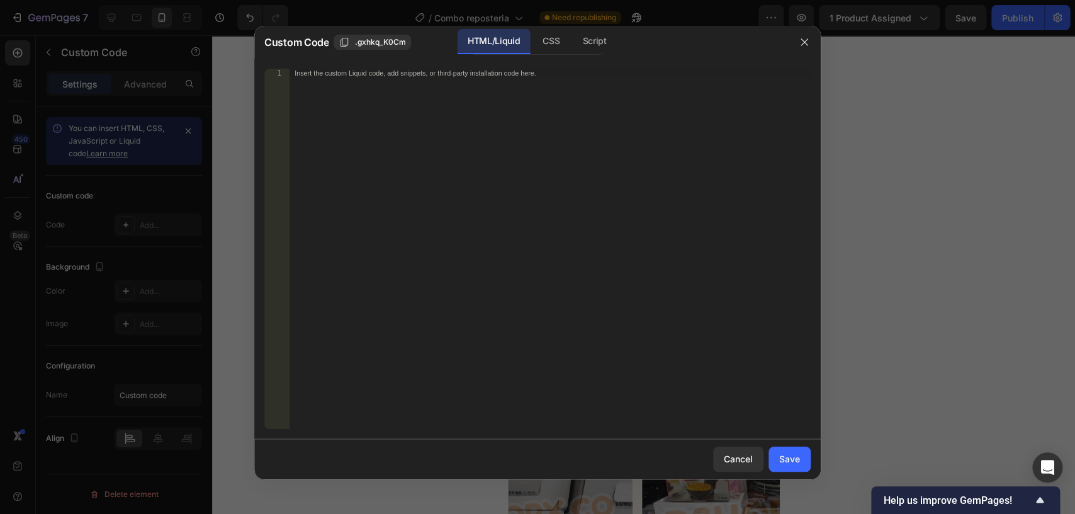
click at [453, 175] on div "Insert the custom Liquid code, add snippets, or third-party installation code h…" at bounding box center [549, 258] width 521 height 378
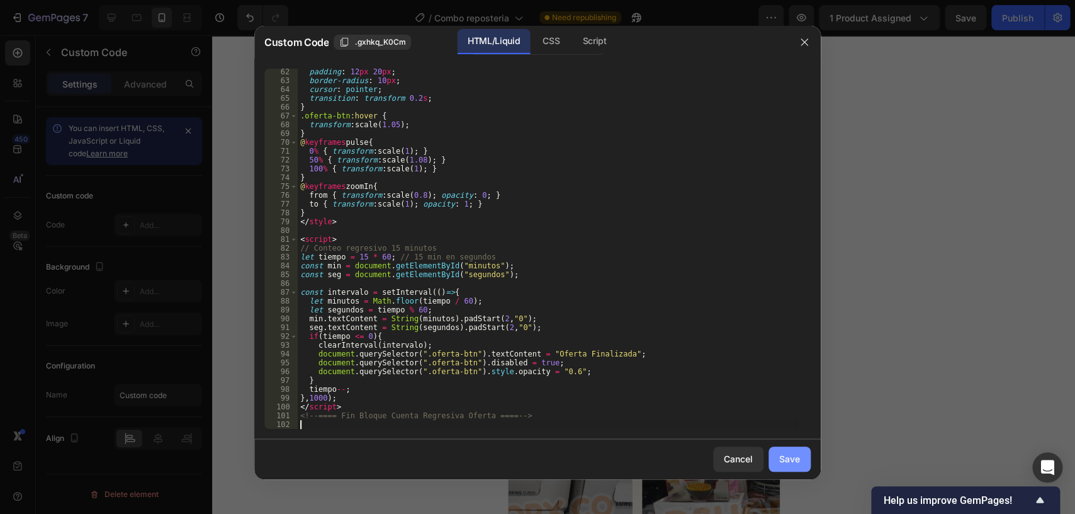
click at [777, 451] on button "Save" at bounding box center [789, 458] width 42 height 25
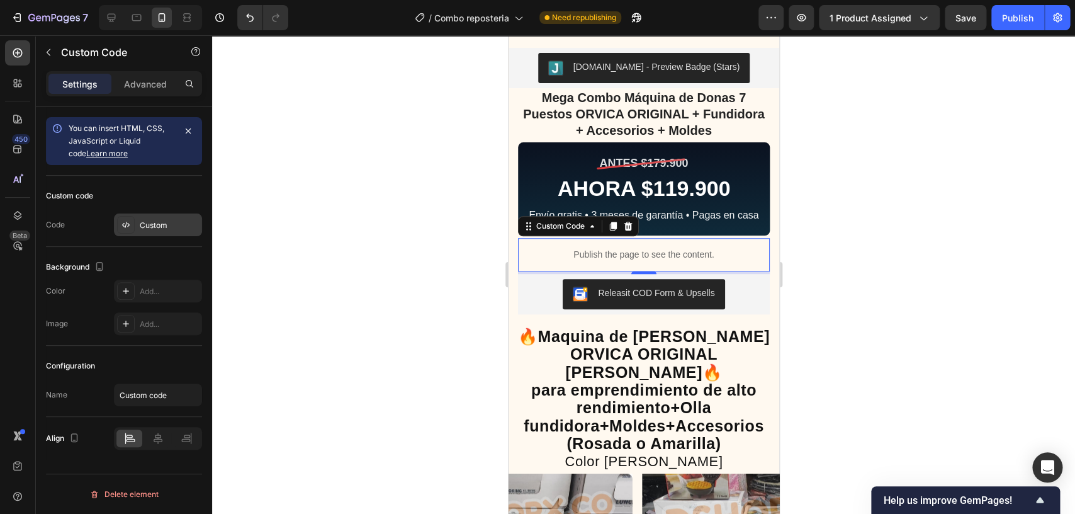
click at [194, 228] on div "Custom" at bounding box center [169, 225] width 59 height 11
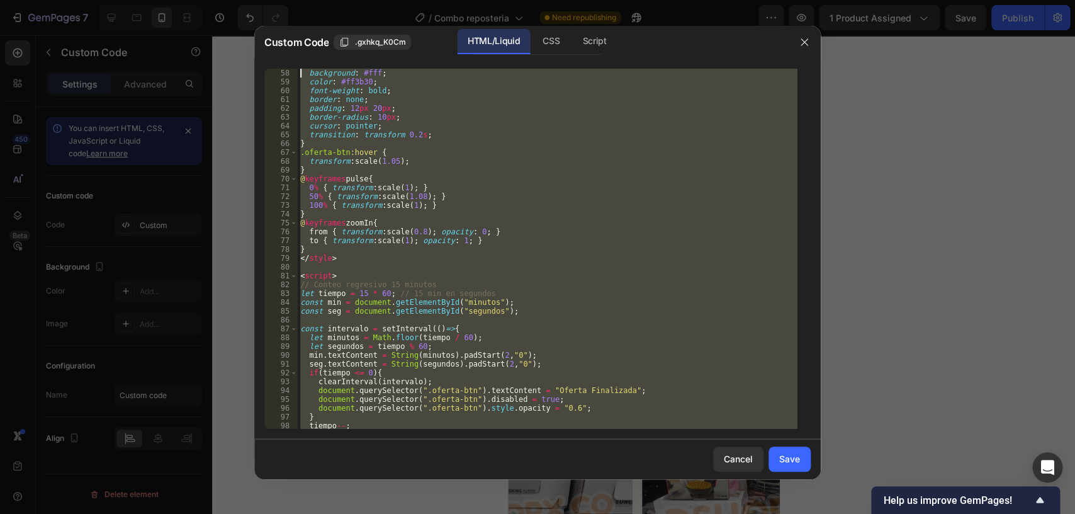
scroll to position [0, 0]
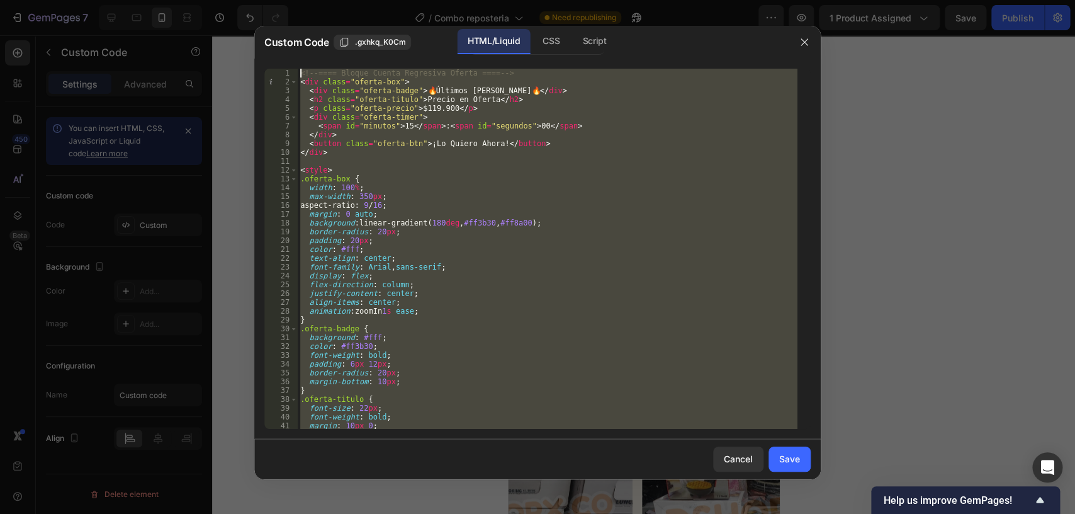
drag, startPoint x: 538, startPoint y: 424, endPoint x: 79, endPoint y: -67, distance: 671.4
click at [298, 69] on div "<!-- ==== Bloque Cuenta Regresiva Oferta ==== --> < div class = "oferta-box" > …" at bounding box center [548, 249] width 500 height 360
type textarea "<!-- ==== Bloque Cuenta Regresiva Oferta ==== --> <div class="oferta-box">"
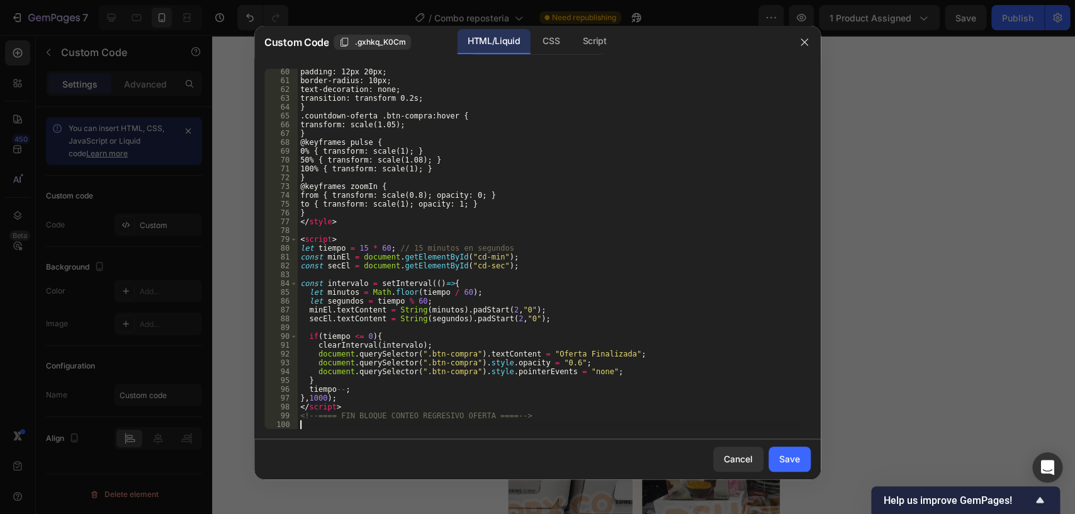
scroll to position [520, 0]
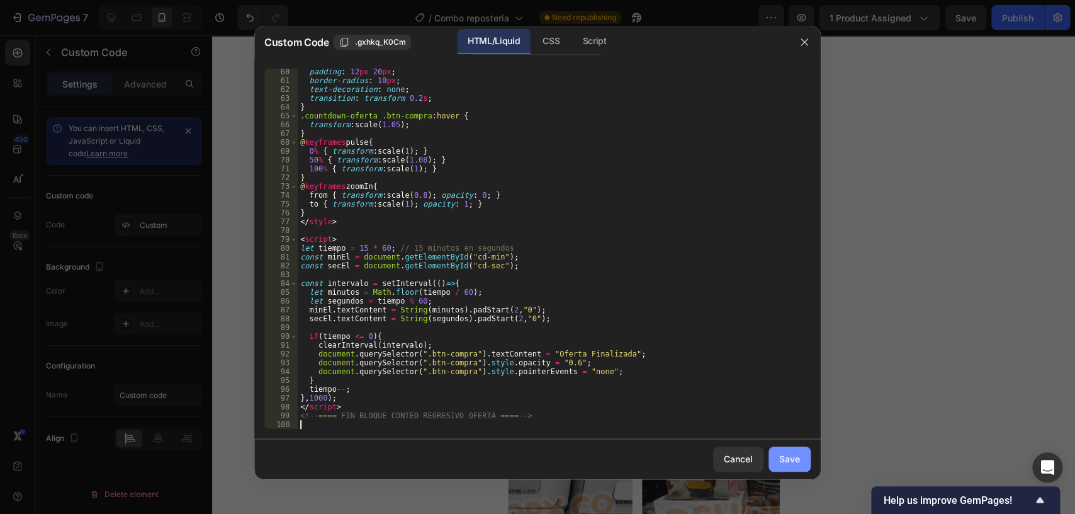
click at [777, 462] on button "Save" at bounding box center [789, 458] width 42 height 25
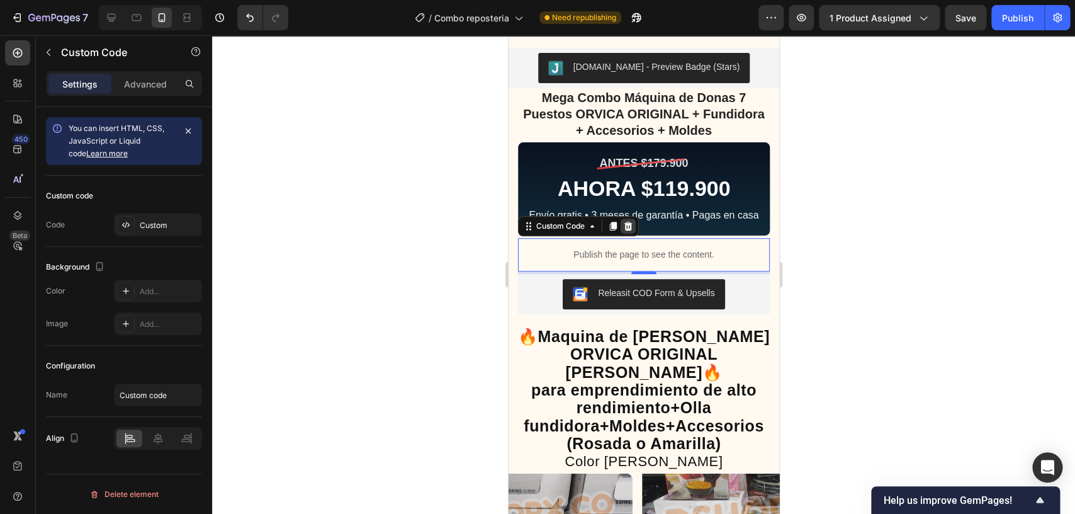
click at [627, 233] on div at bounding box center [627, 225] width 15 height 15
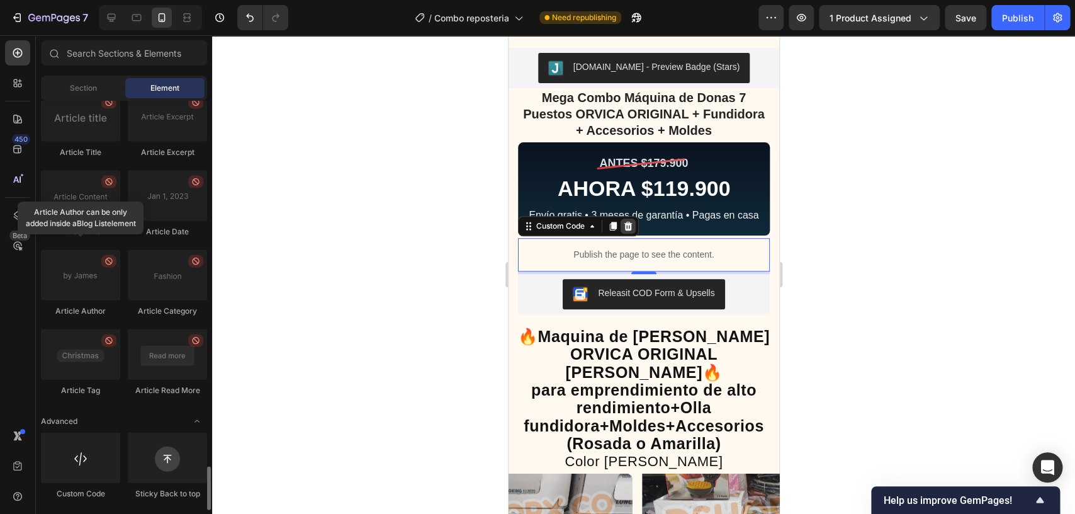
scroll to position [3403, 0]
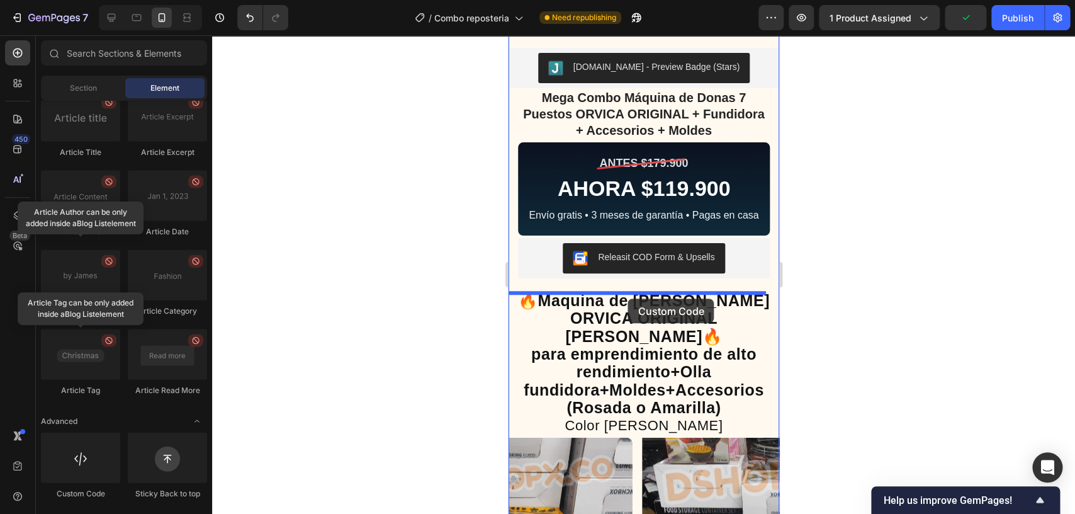
drag, startPoint x: 584, startPoint y: 510, endPoint x: 627, endPoint y: 298, distance: 217.0
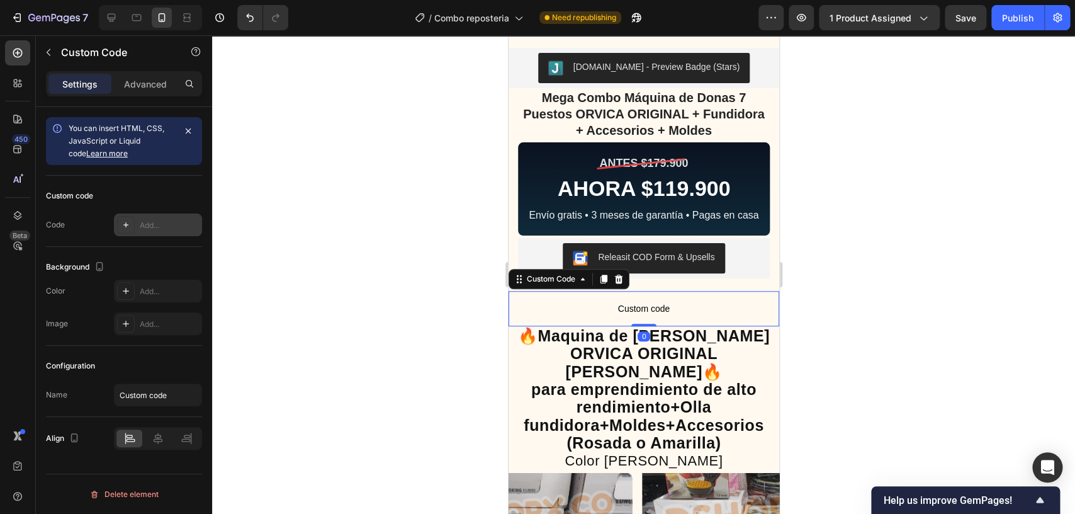
click at [155, 222] on div "Add..." at bounding box center [169, 225] width 59 height 11
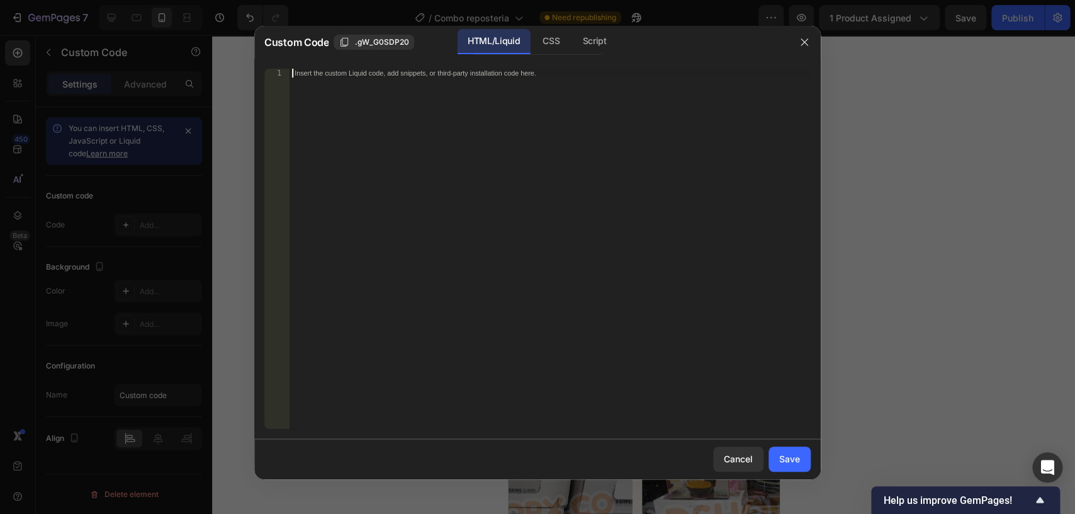
click at [477, 186] on div "Insert the custom Liquid code, add snippets, or third-party installation code h…" at bounding box center [549, 258] width 521 height 378
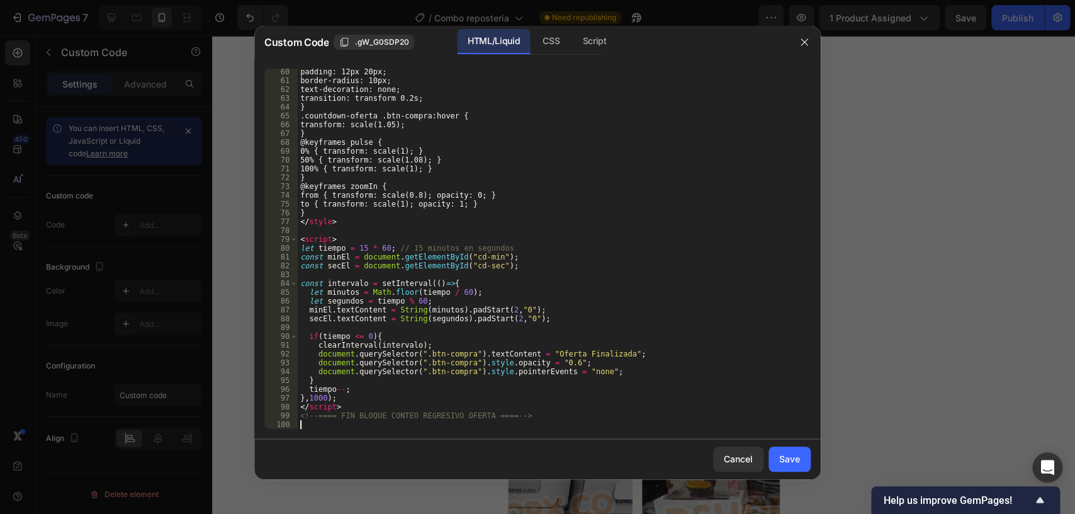
scroll to position [520, 0]
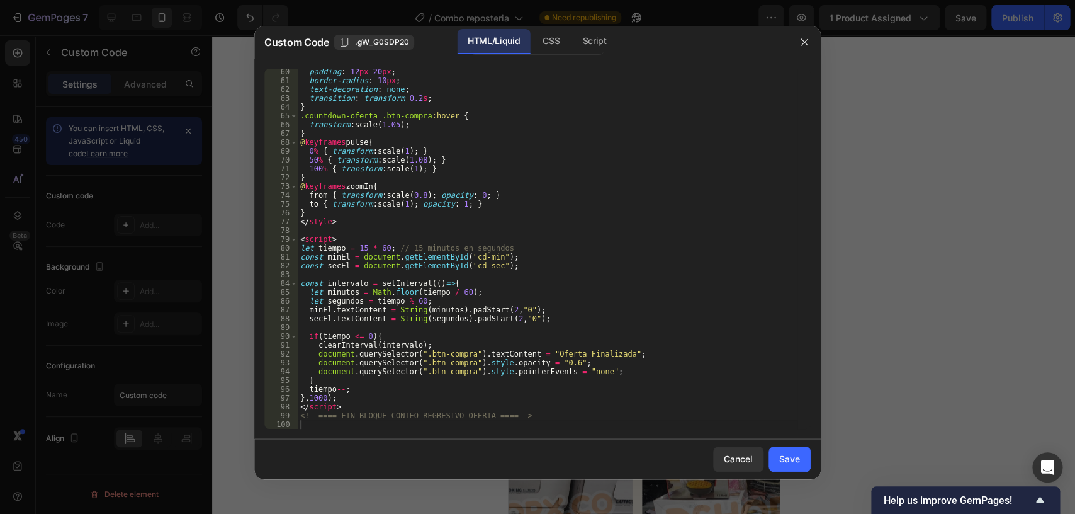
click at [770, 471] on div "Cancel Save" at bounding box center [537, 459] width 566 height 40
click at [795, 458] on div "Save" at bounding box center [789, 458] width 21 height 13
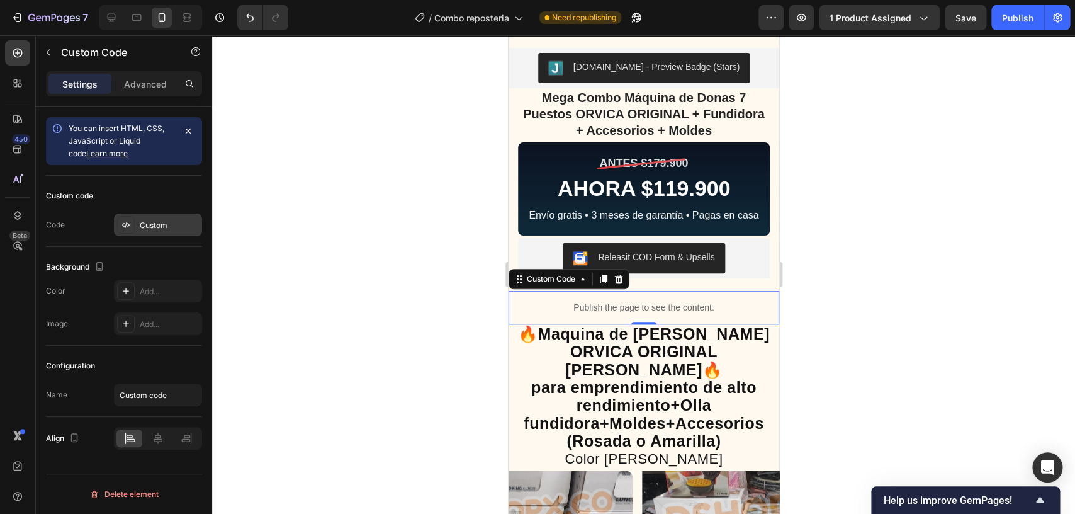
click at [169, 216] on div "Custom" at bounding box center [158, 224] width 88 height 23
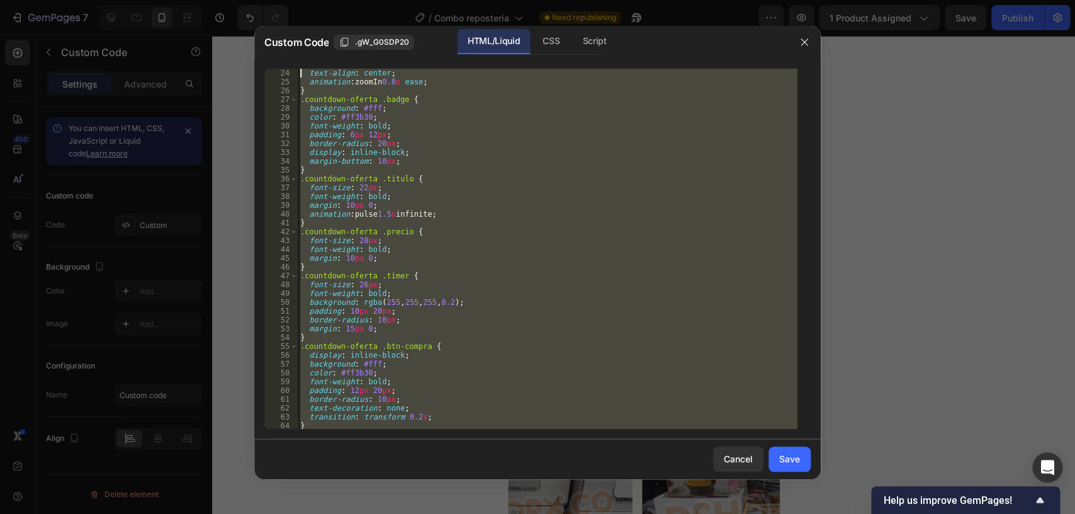
scroll to position [0, 0]
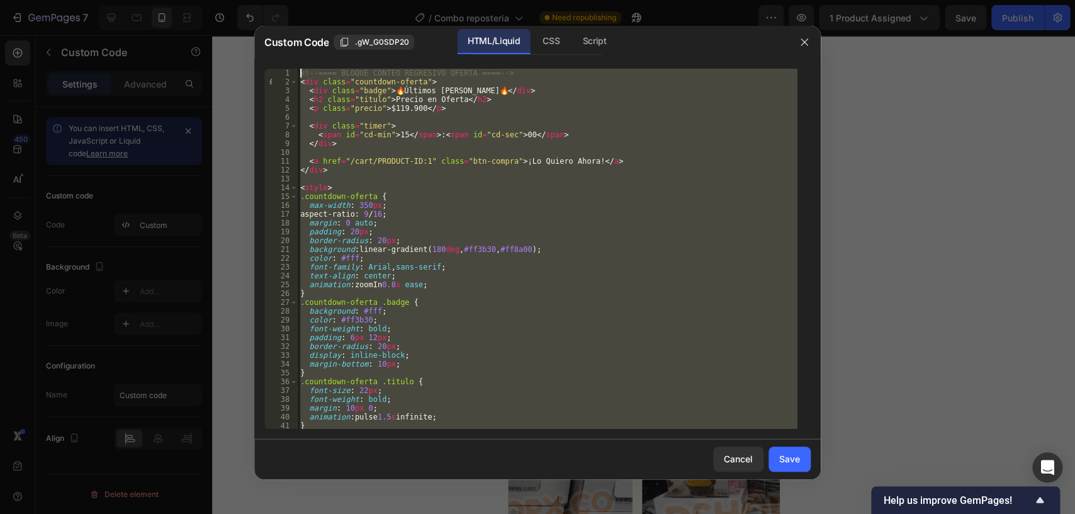
drag, startPoint x: 551, startPoint y: 413, endPoint x: 54, endPoint y: -18, distance: 658.0
click at [298, 69] on div "<!-- ==== BLOQUE CONTEO REGRESIVO OFERTA ==== --> < div class = "countdown-ofer…" at bounding box center [548, 249] width 500 height 360
type textarea "<!-- ==== BLOQUE CONTEO REGRESIVO OFERTA ==== --> <div class="countdown-oferta">"
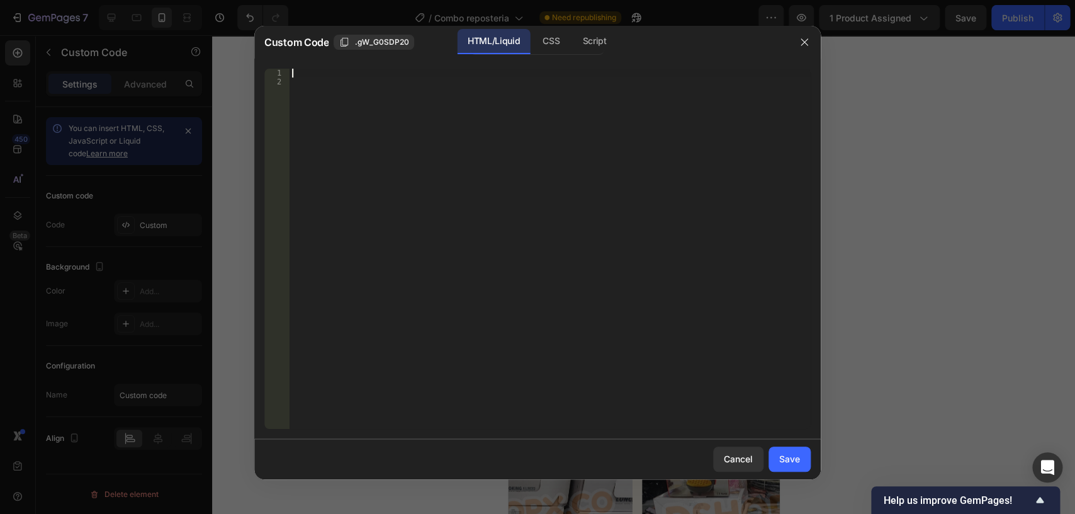
scroll to position [98, 0]
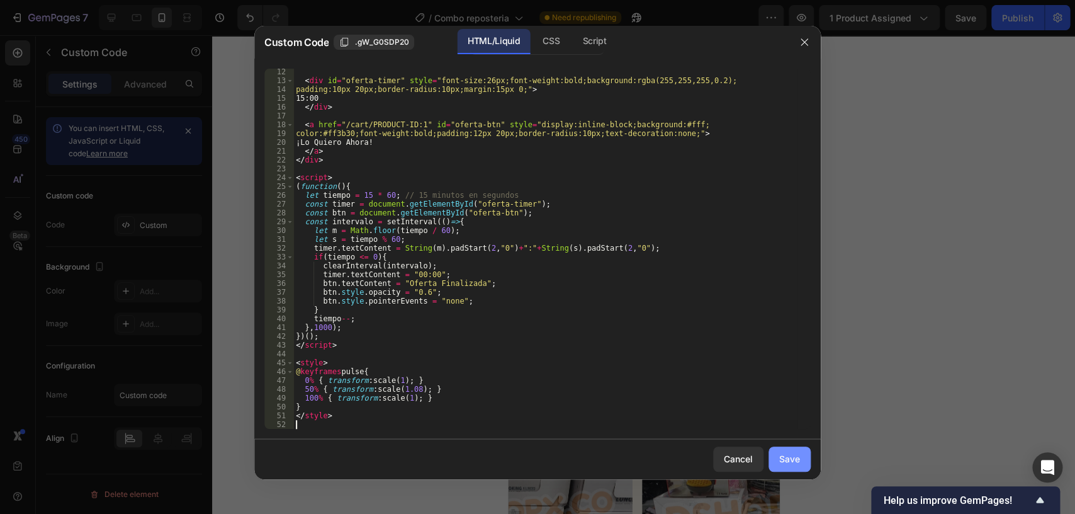
click at [799, 449] on button "Save" at bounding box center [789, 458] width 42 height 25
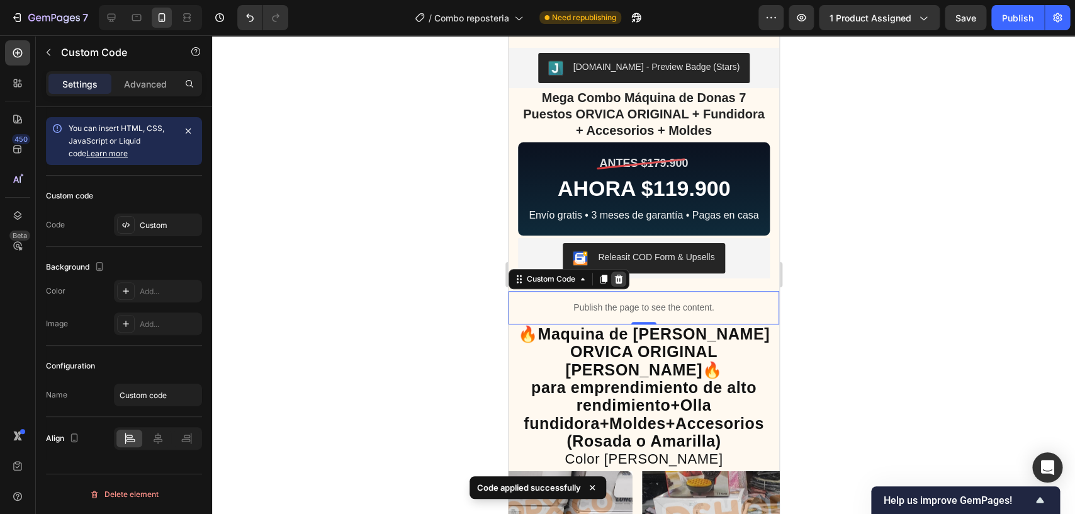
click at [617, 284] on icon at bounding box center [618, 279] width 10 height 10
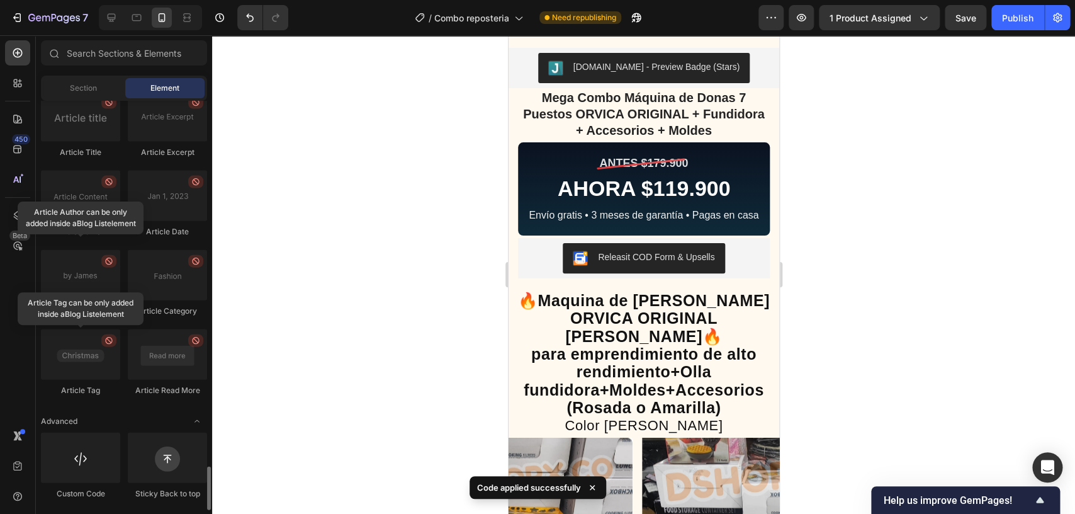
scroll to position [3403, 0]
click at [1030, 15] on div "Publish" at bounding box center [1017, 17] width 31 height 13
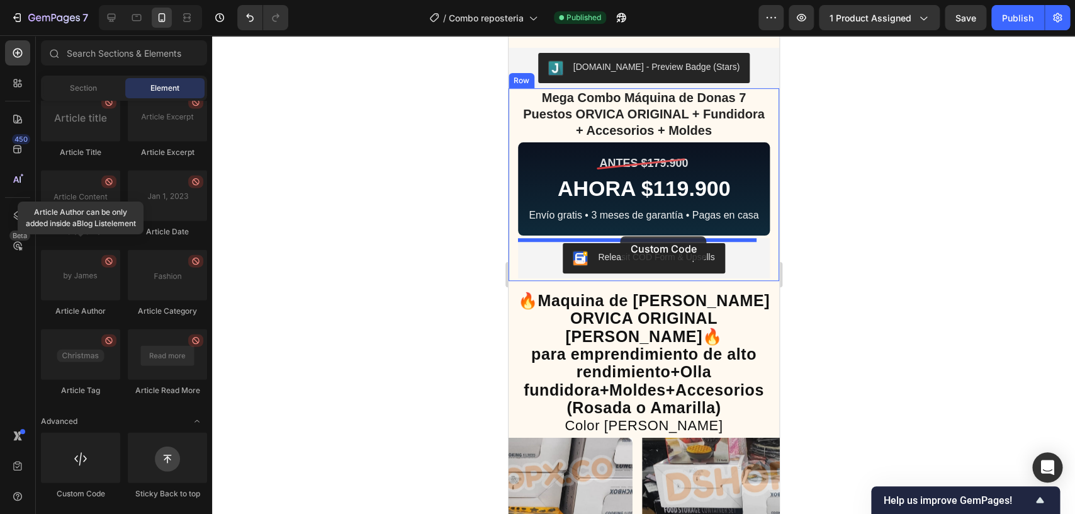
drag, startPoint x: 602, startPoint y: 492, endPoint x: 620, endPoint y: 235, distance: 257.4
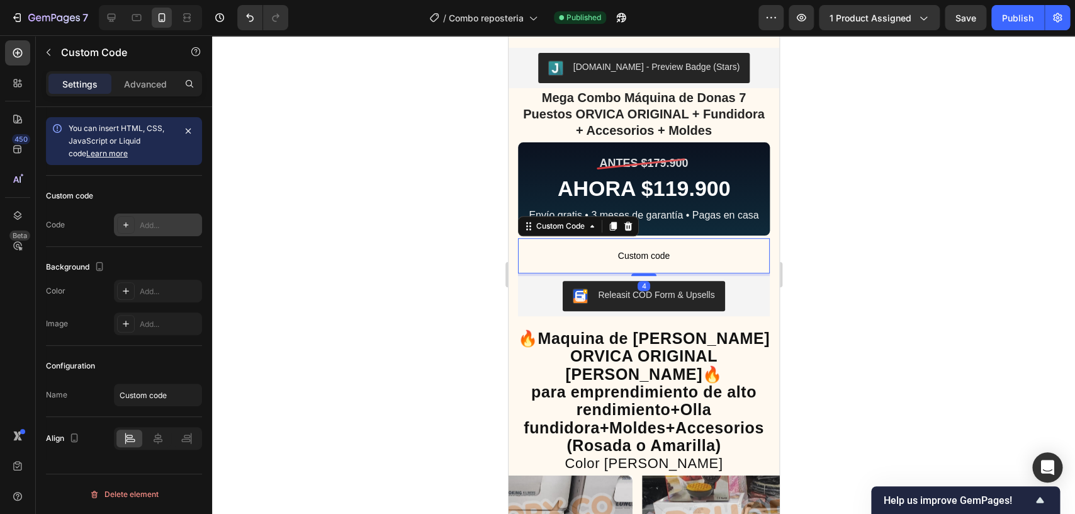
click at [179, 221] on div "Add..." at bounding box center [169, 225] width 59 height 11
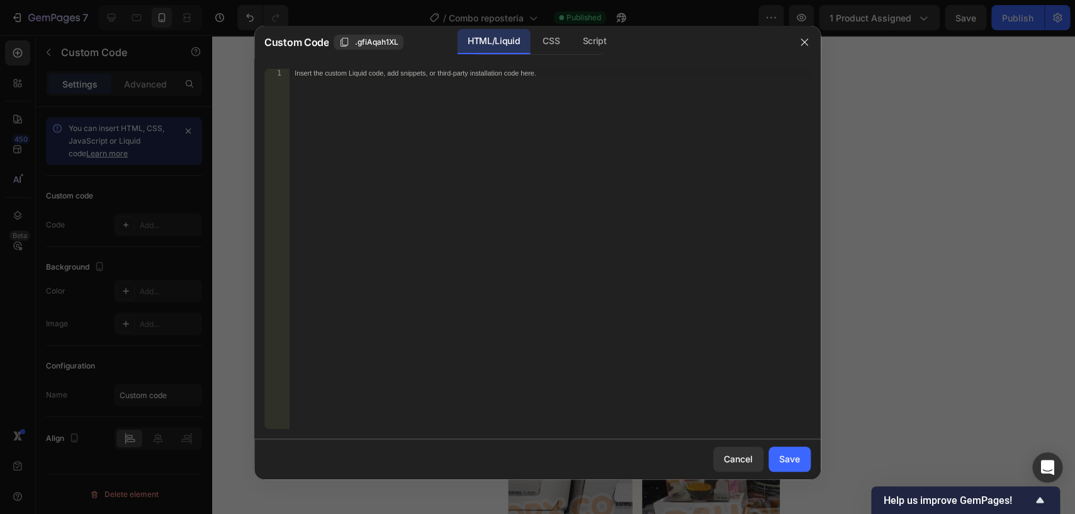
click at [337, 169] on div "Insert the custom Liquid code, add snippets, or third-party installation code h…" at bounding box center [549, 258] width 521 height 378
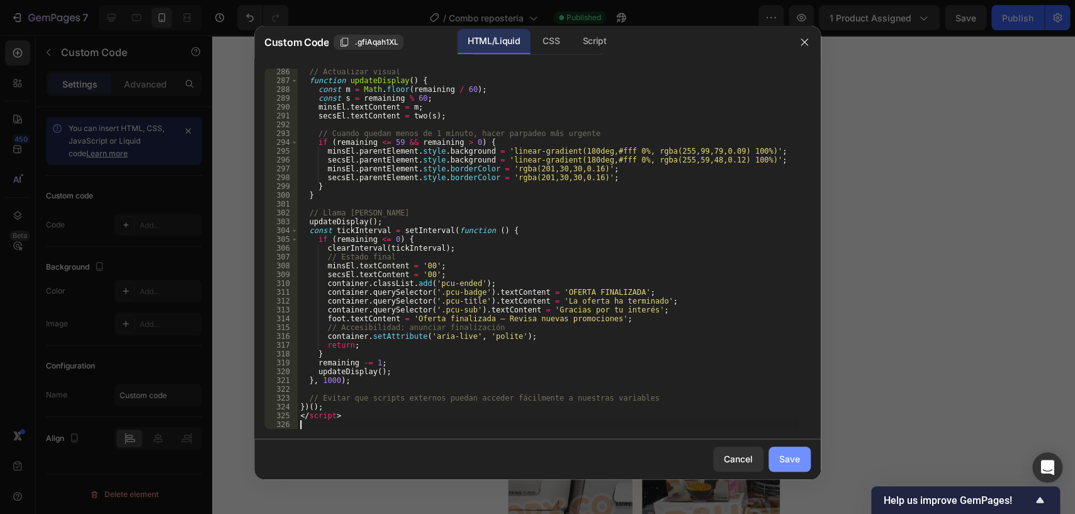
click at [790, 466] on button "Save" at bounding box center [789, 458] width 42 height 25
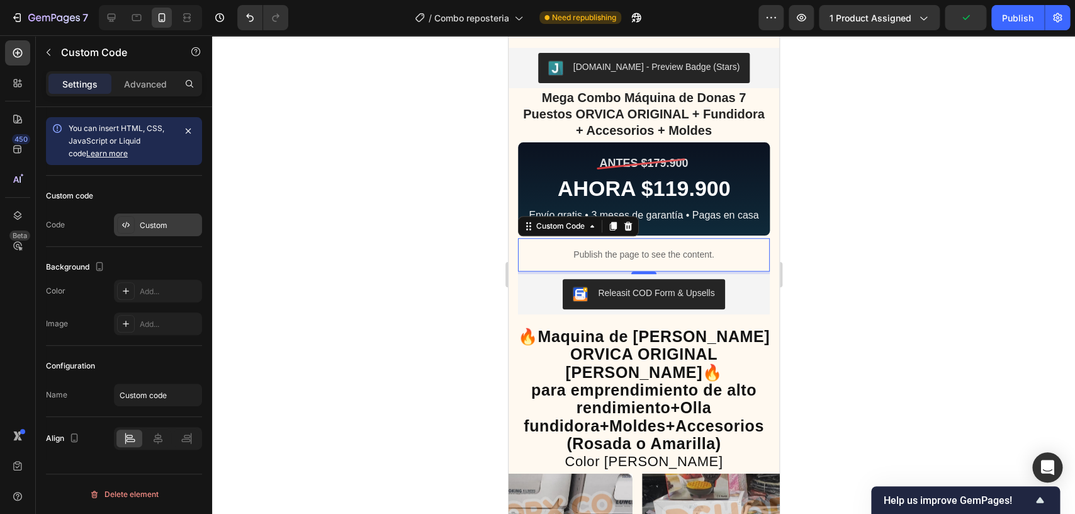
click at [157, 226] on div "Custom" at bounding box center [169, 225] width 59 height 11
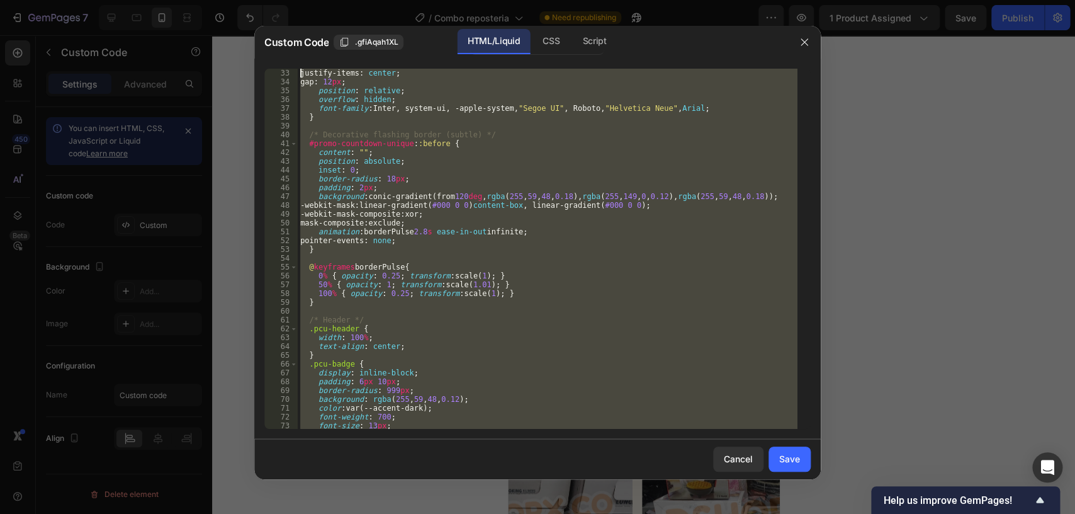
scroll to position [0, 0]
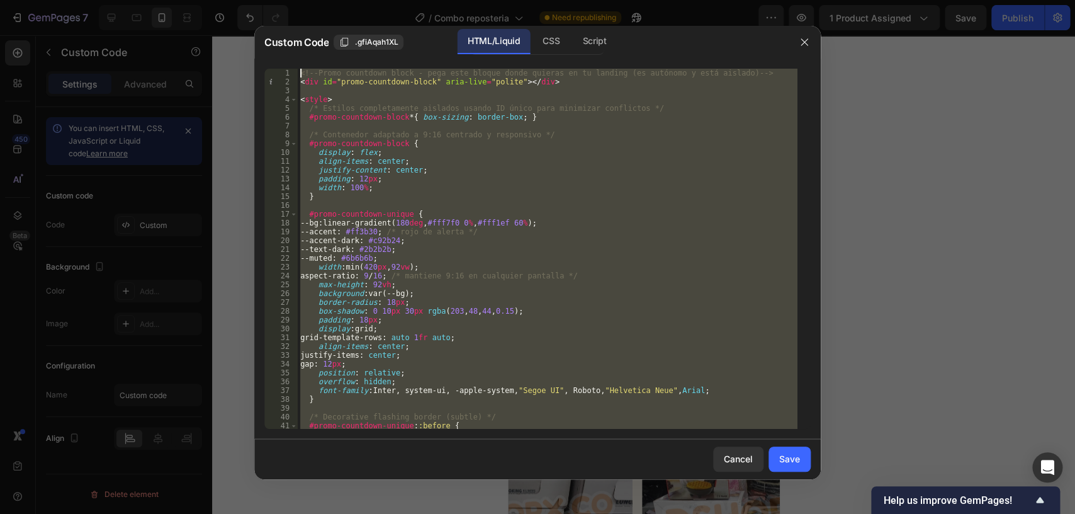
drag, startPoint x: 374, startPoint y: 416, endPoint x: 78, endPoint y: -67, distance: 566.1
click at [298, 69] on div "<!-- Promo countdown block - pega este bloque donde quieras en tu landing (es a…" at bounding box center [548, 249] width 500 height 360
type textarea "<!-- Promo countdown block - pega este bloque donde quieras en tu landing (es a…"
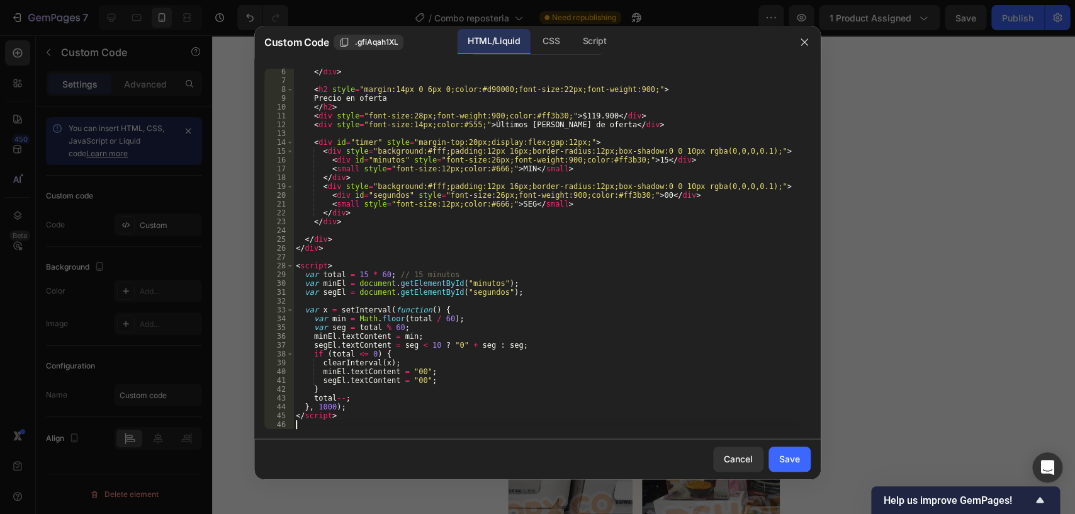
scroll to position [71, 0]
click at [795, 459] on div "Save" at bounding box center [789, 458] width 21 height 13
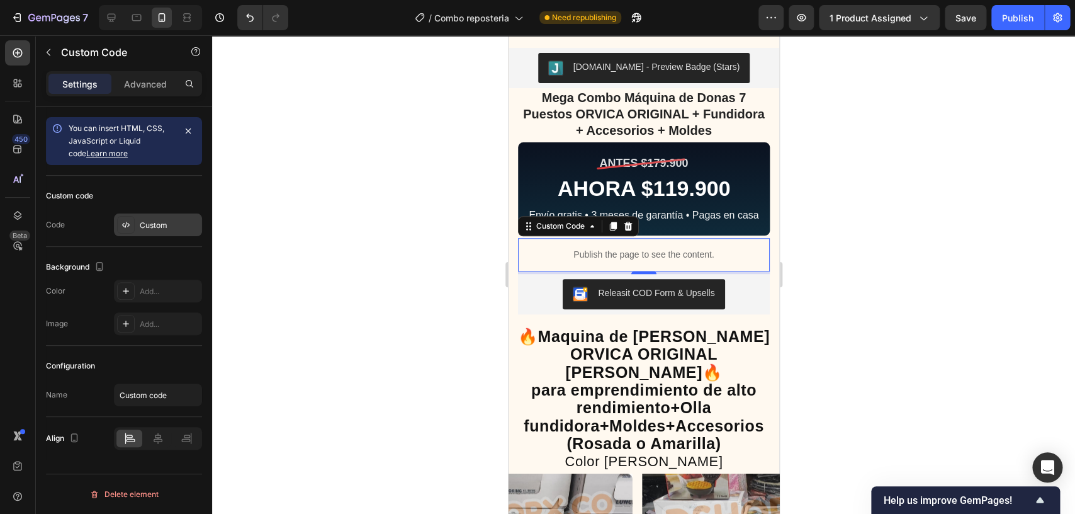
click at [153, 232] on div "Custom" at bounding box center [158, 224] width 88 height 23
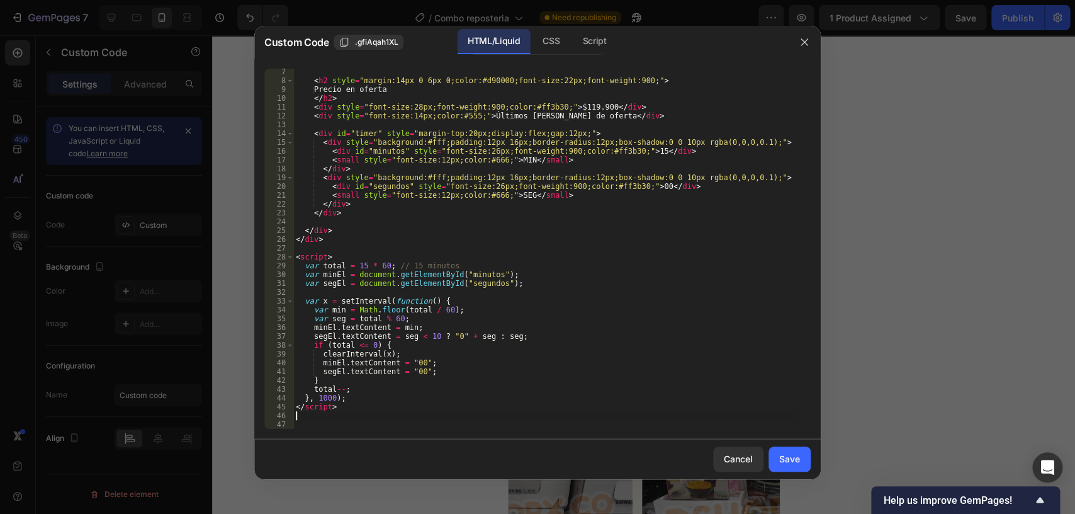
scroll to position [0, 0]
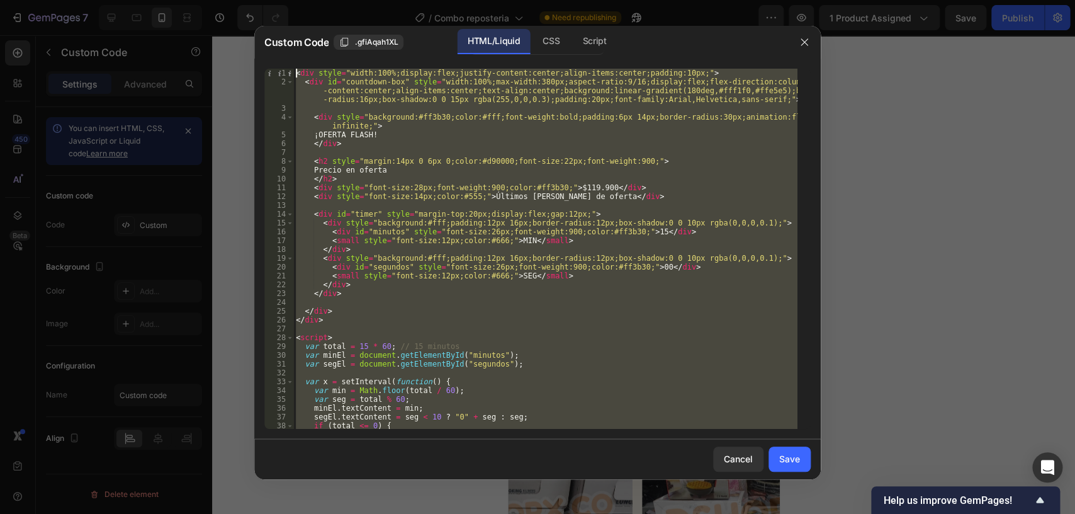
drag, startPoint x: 370, startPoint y: 411, endPoint x: 54, endPoint y: -56, distance: 563.8
click at [293, 69] on div "< div style = "width:100%;display:flex;justify-content:center;align-items:cente…" at bounding box center [545, 249] width 504 height 360
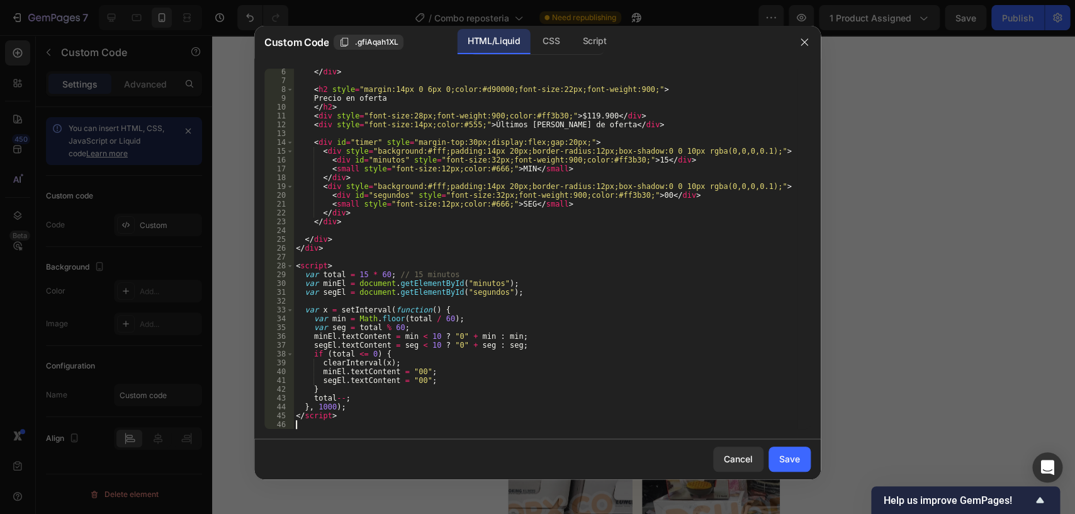
scroll to position [71, 0]
click at [778, 466] on button "Save" at bounding box center [789, 458] width 42 height 25
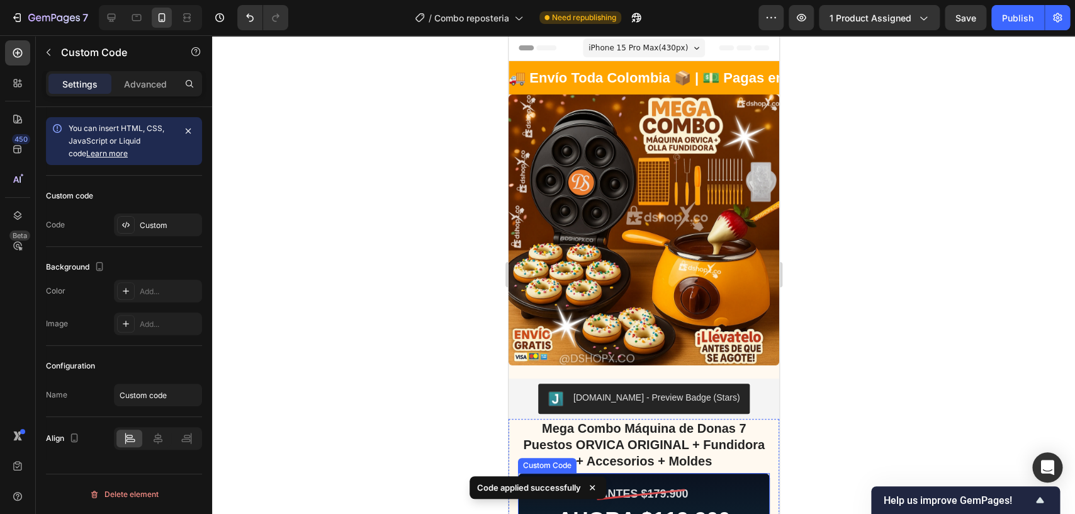
scroll to position [330, 0]
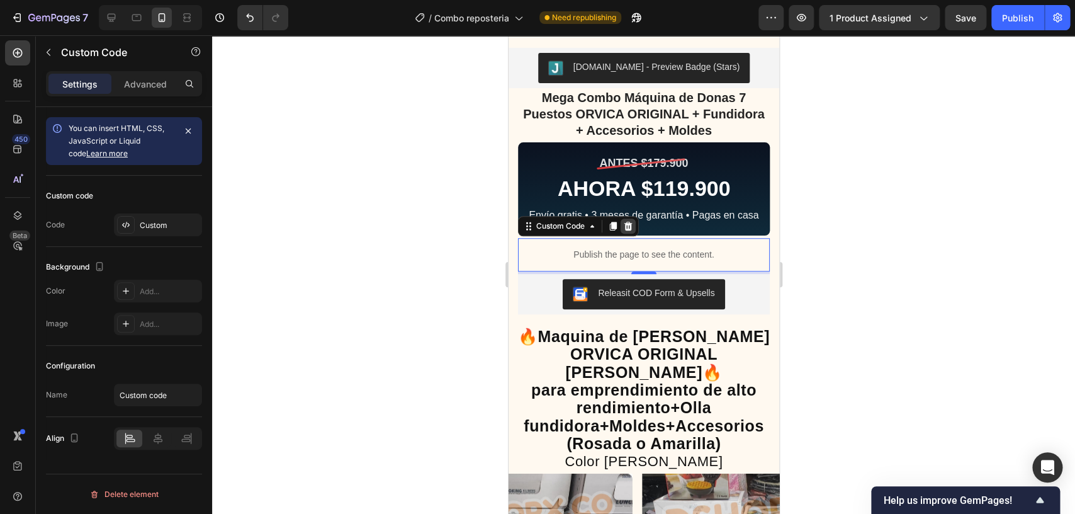
click at [632, 229] on icon at bounding box center [627, 226] width 10 height 10
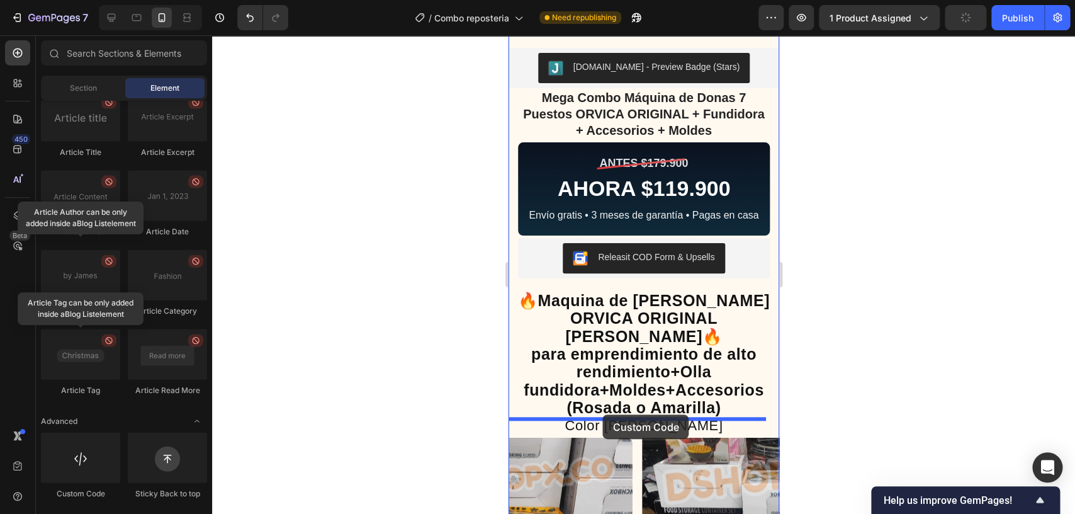
drag, startPoint x: 588, startPoint y: 498, endPoint x: 602, endPoint y: 414, distance: 84.8
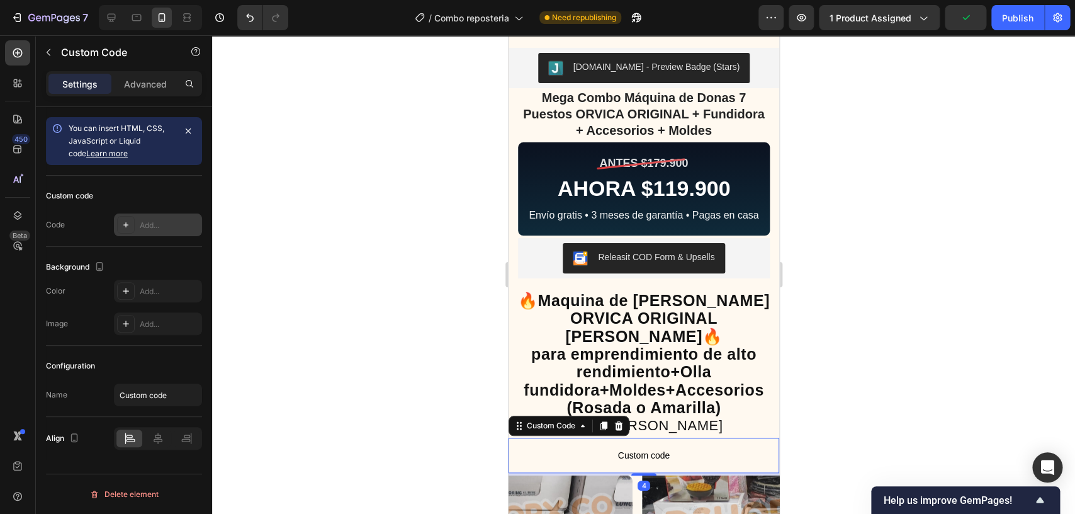
click at [161, 224] on div "Add..." at bounding box center [169, 225] width 59 height 11
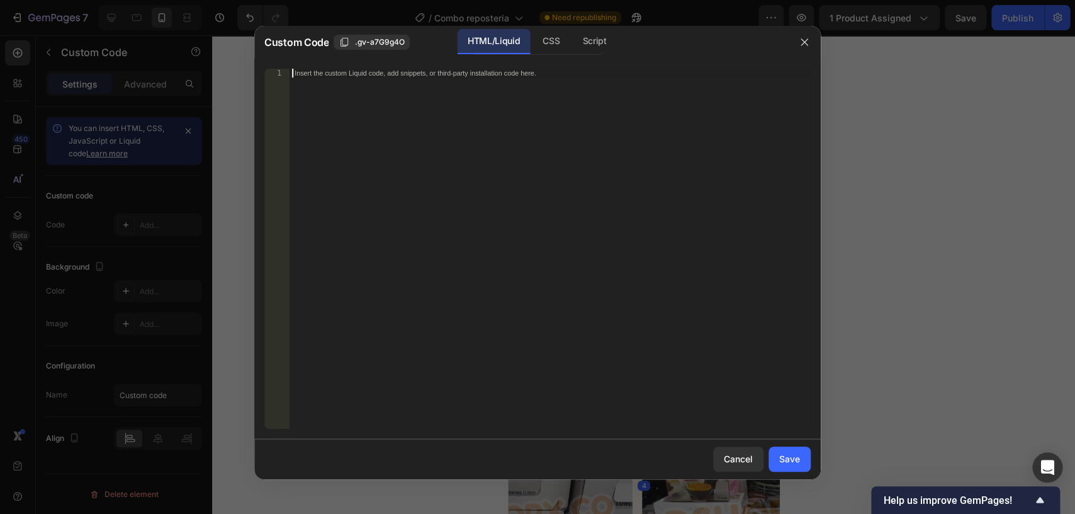
click at [491, 206] on div "Insert the custom Liquid code, add snippets, or third-party installation code h…" at bounding box center [549, 258] width 521 height 378
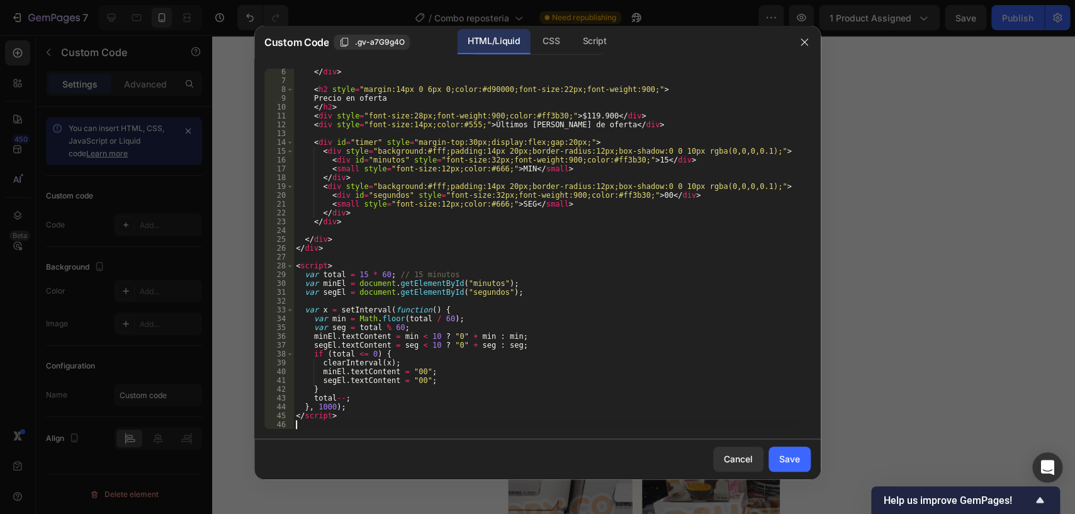
scroll to position [71, 0]
click at [790, 468] on button "Save" at bounding box center [789, 458] width 42 height 25
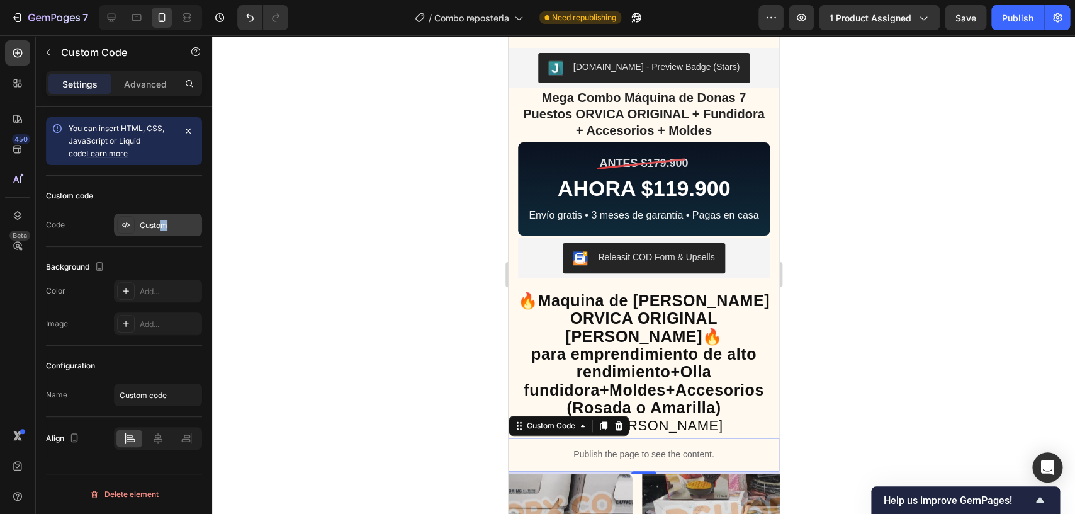
click at [164, 226] on div "Custom" at bounding box center [169, 225] width 59 height 11
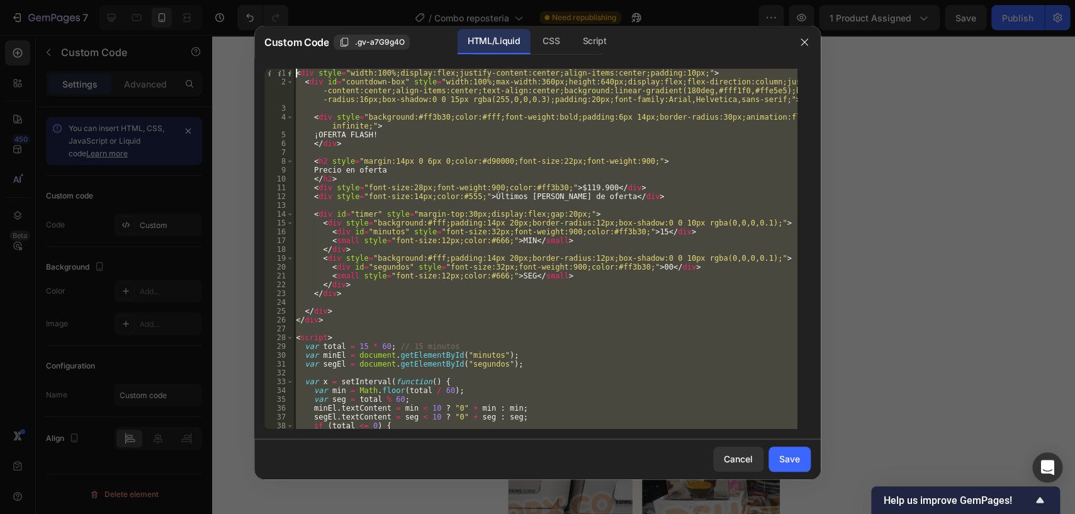
scroll to position [0, 0]
drag, startPoint x: 361, startPoint y: 422, endPoint x: 94, endPoint y: -1, distance: 500.6
click at [293, 69] on div "< div style = "width:100%;display:flex;justify-content:center;align-items:cente…" at bounding box center [545, 249] width 504 height 360
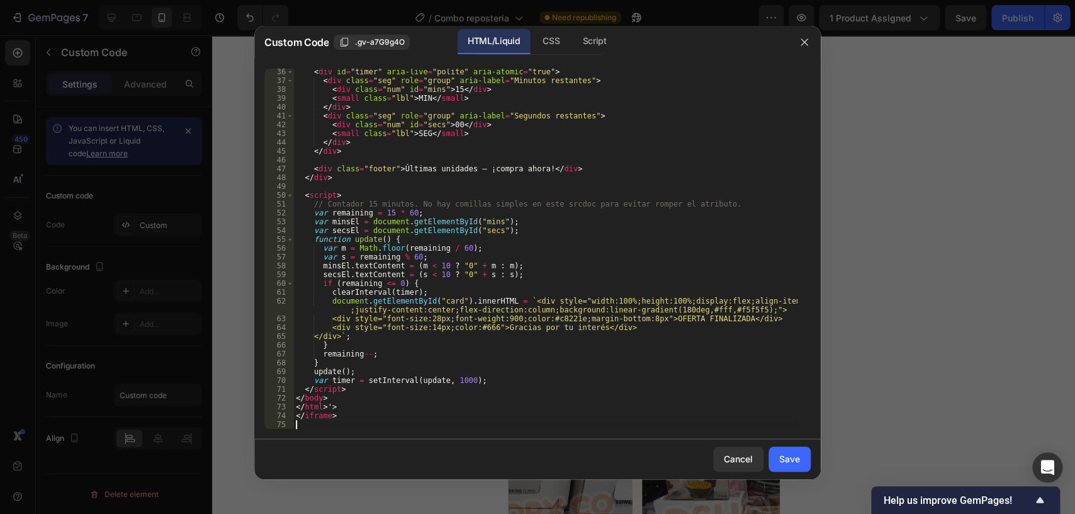
scroll to position [371, 0]
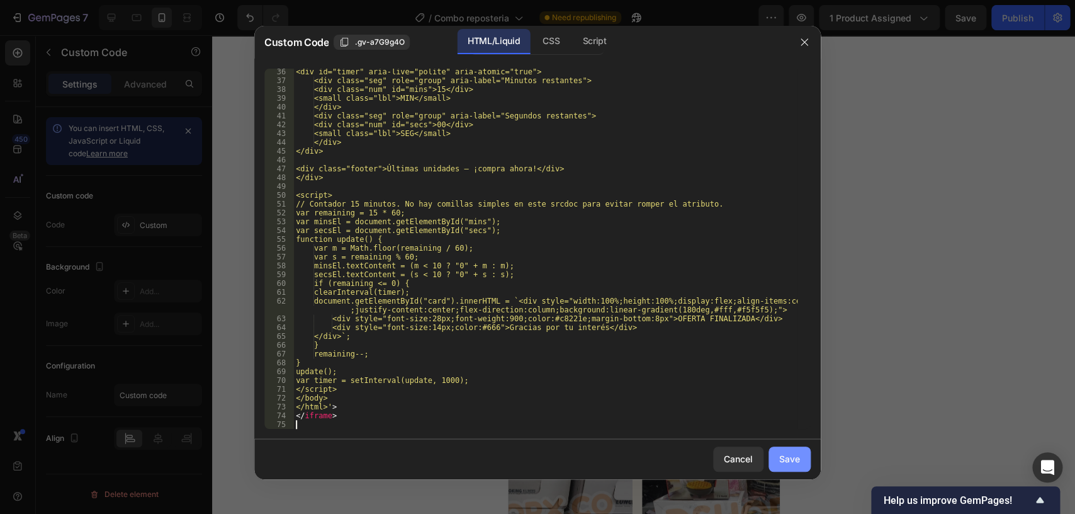
click at [790, 468] on button "Save" at bounding box center [789, 458] width 42 height 25
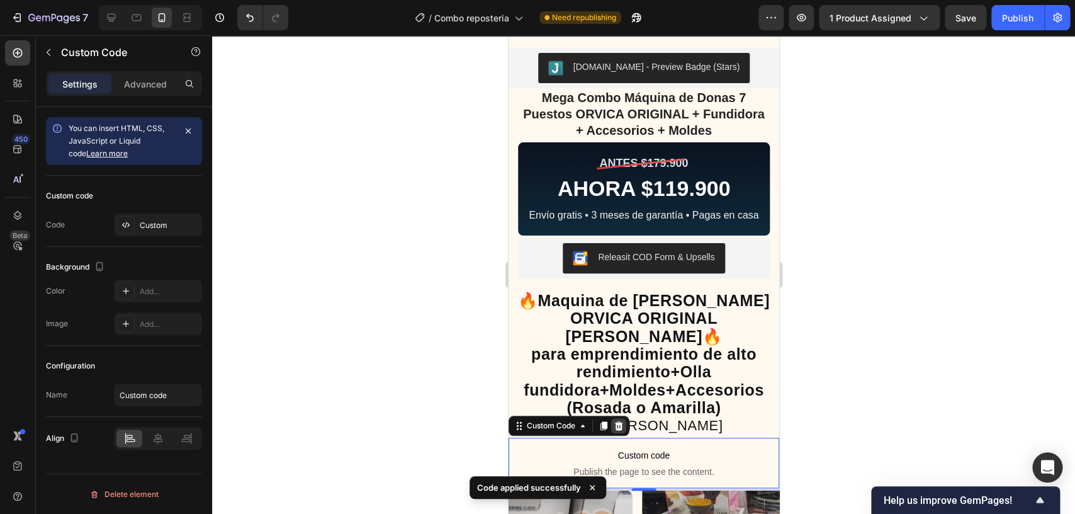
click at [623, 420] on icon at bounding box center [618, 425] width 10 height 10
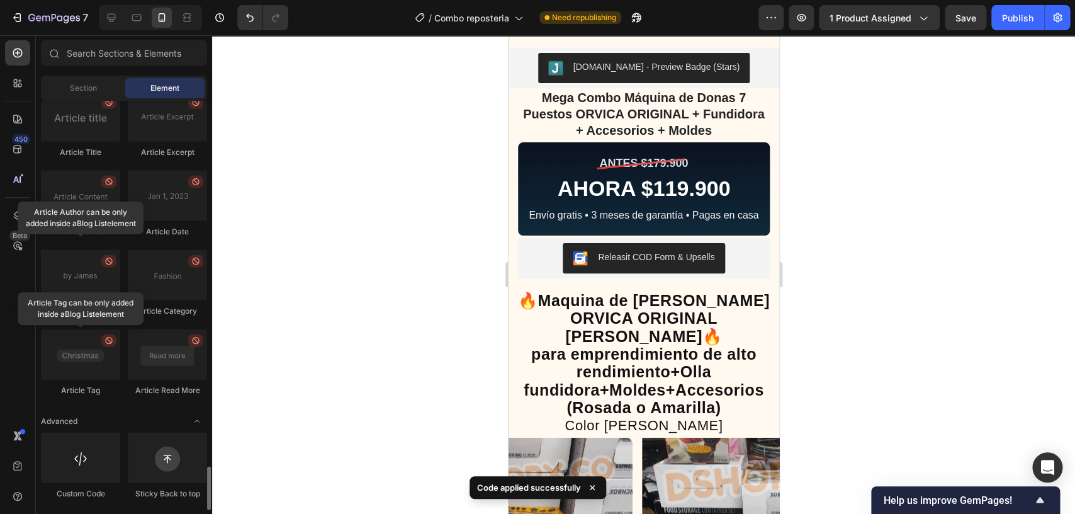
scroll to position [3403, 0]
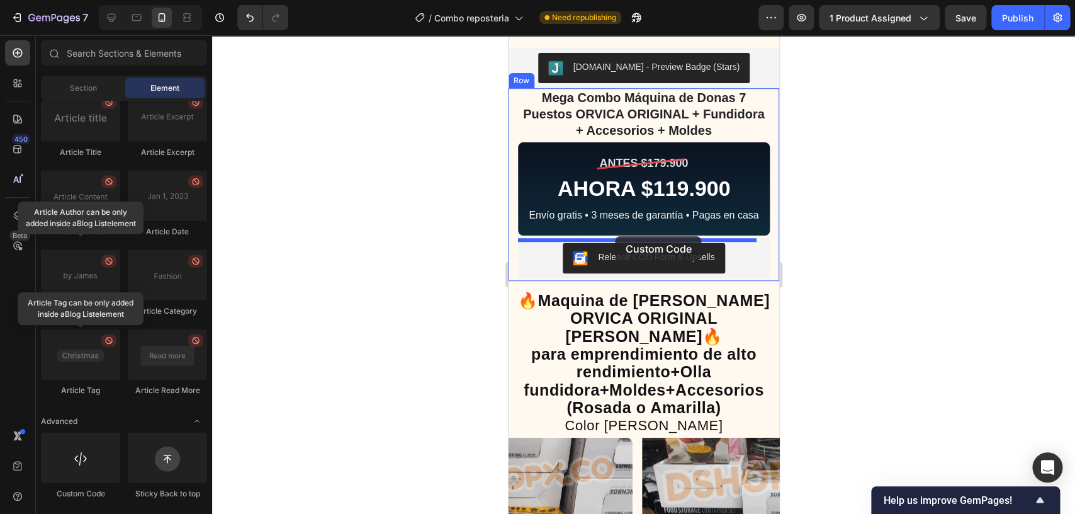
drag, startPoint x: 597, startPoint y: 502, endPoint x: 615, endPoint y: 236, distance: 266.2
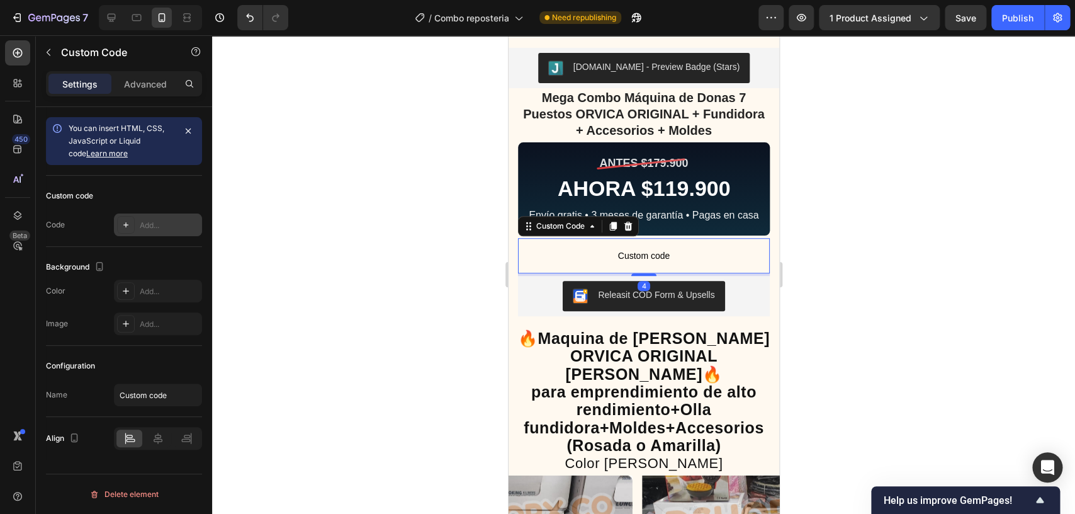
click at [169, 219] on div "Add..." at bounding box center [158, 224] width 88 height 23
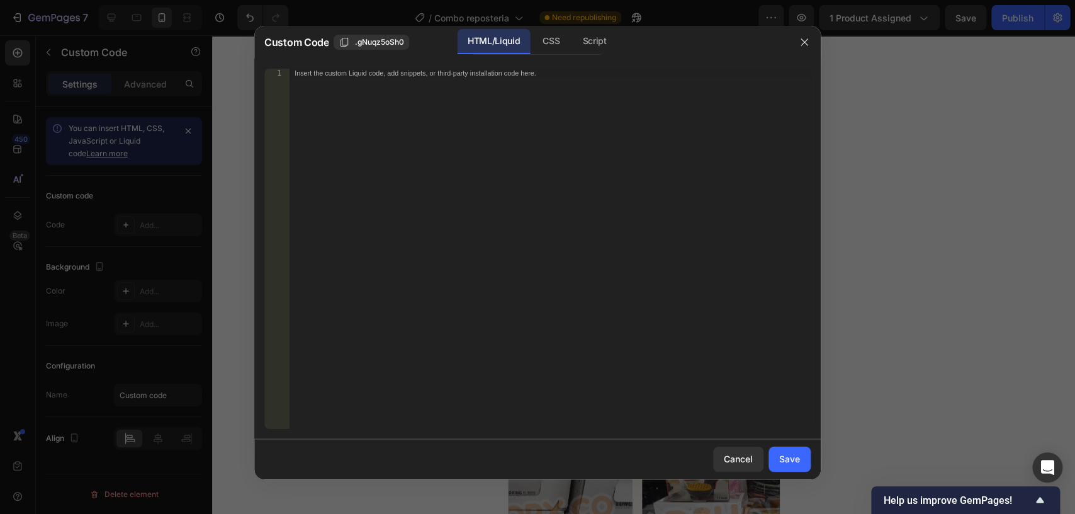
click at [434, 244] on div "Insert the custom Liquid code, add snippets, or third-party installation code h…" at bounding box center [549, 258] width 521 height 378
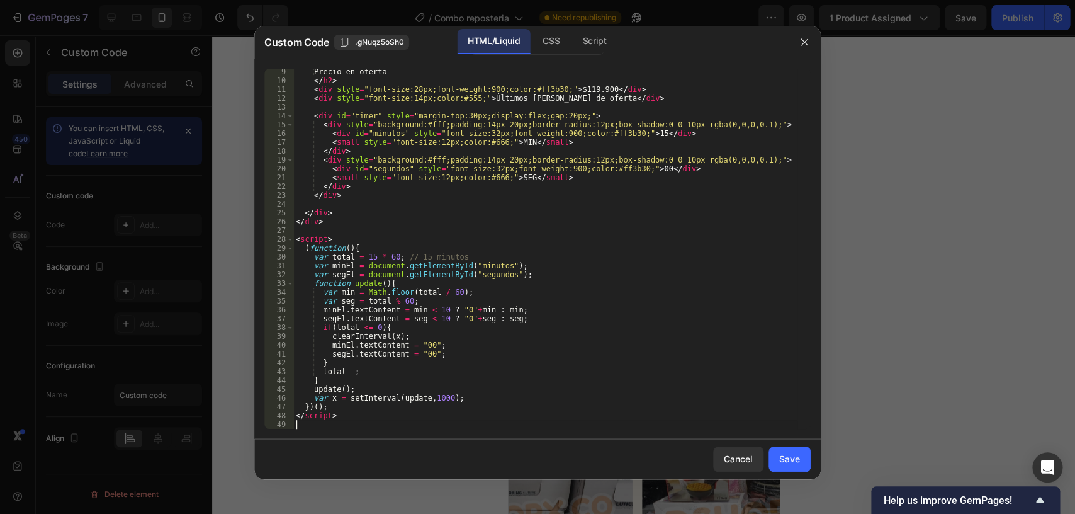
scroll to position [98, 0]
click at [787, 468] on button "Save" at bounding box center [789, 458] width 42 height 25
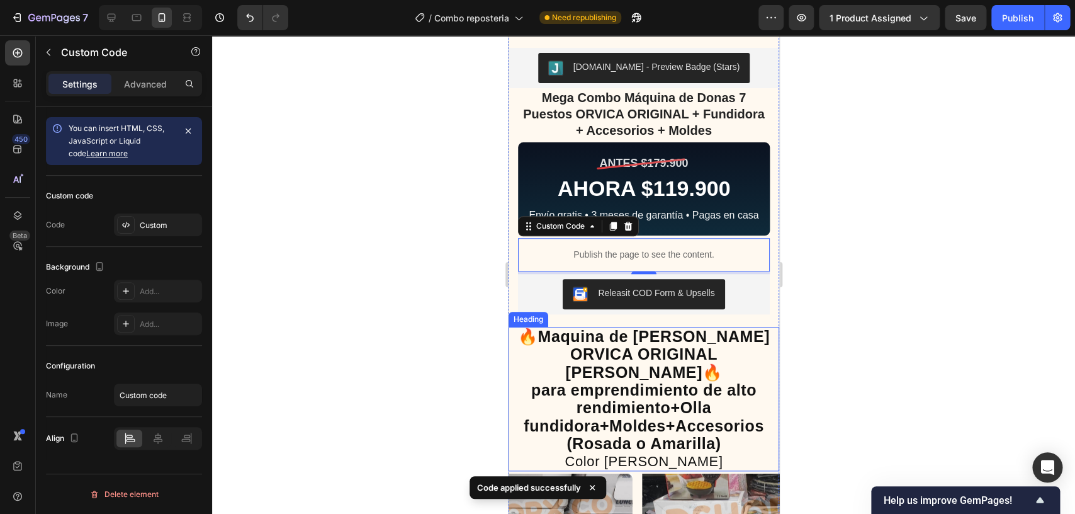
scroll to position [264, 0]
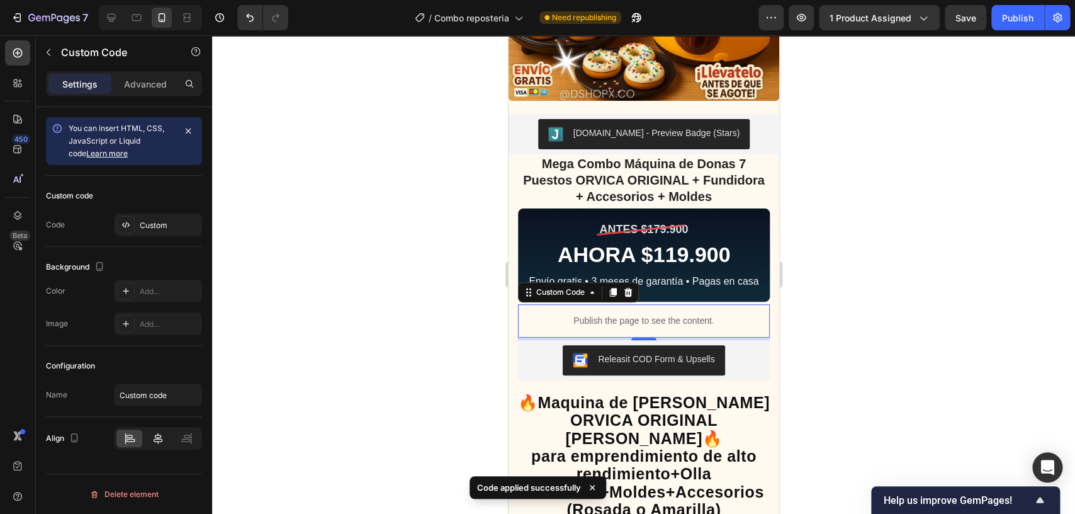
click at [154, 439] on icon at bounding box center [158, 438] width 13 height 13
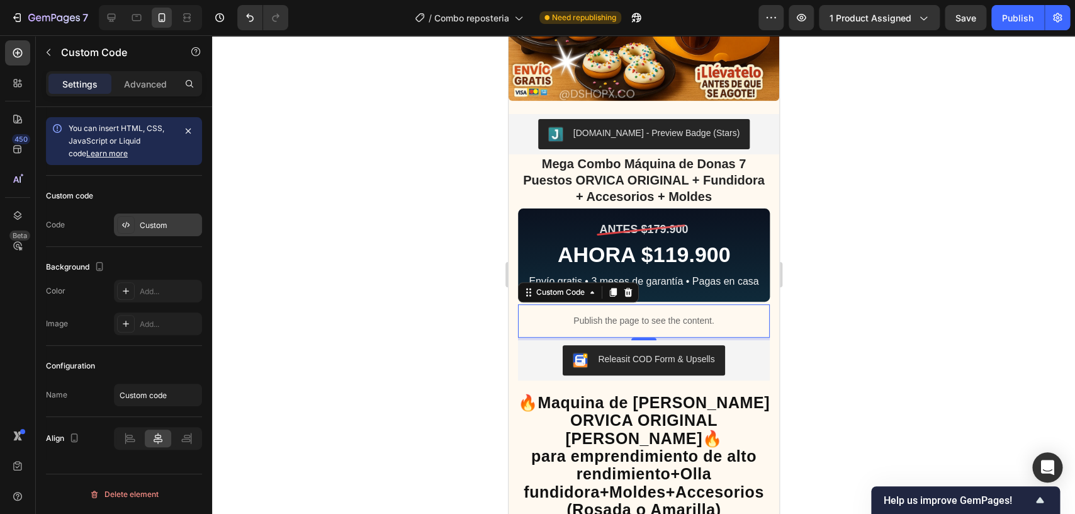
click at [174, 223] on div "Custom" at bounding box center [169, 225] width 59 height 11
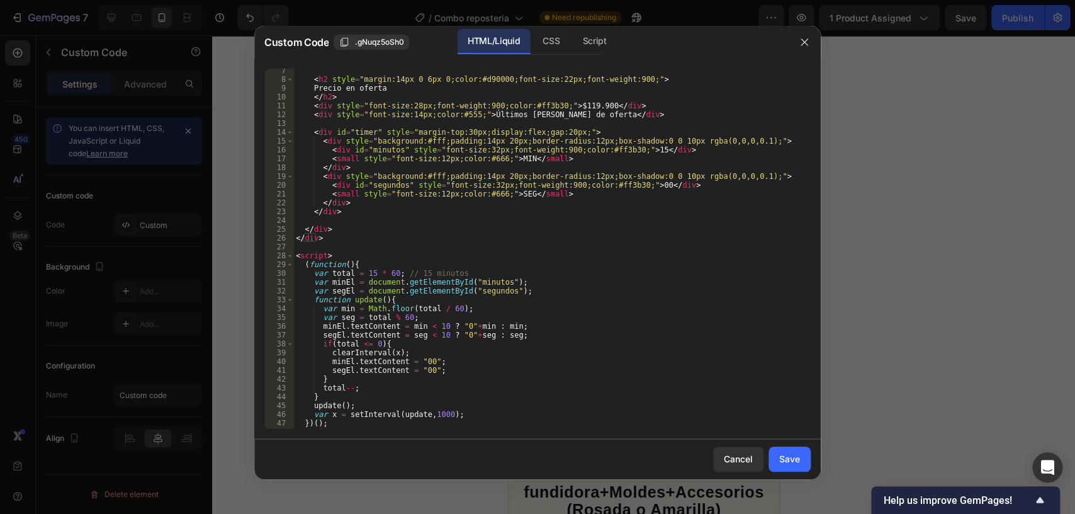
scroll to position [98, 0]
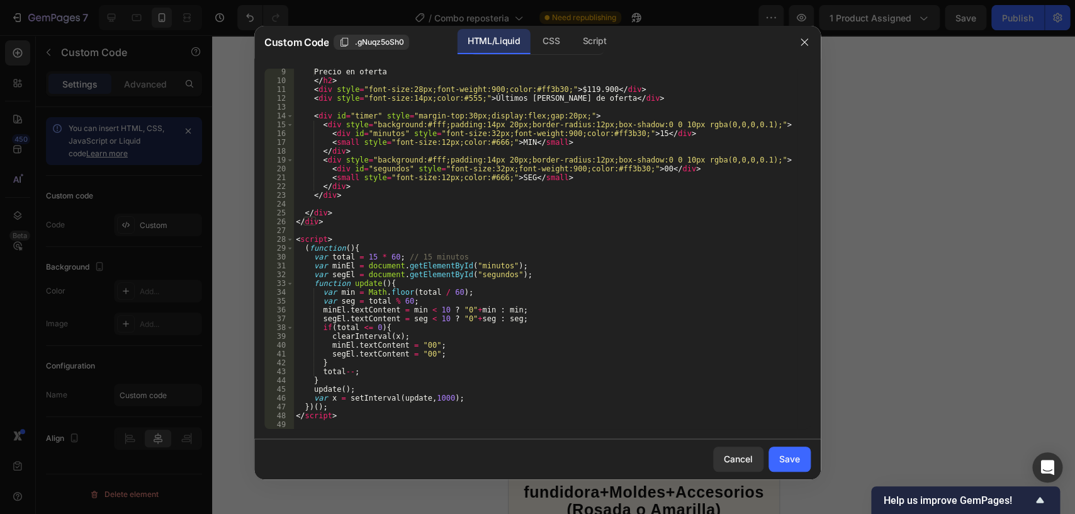
click at [823, 40] on div at bounding box center [537, 257] width 1075 height 514
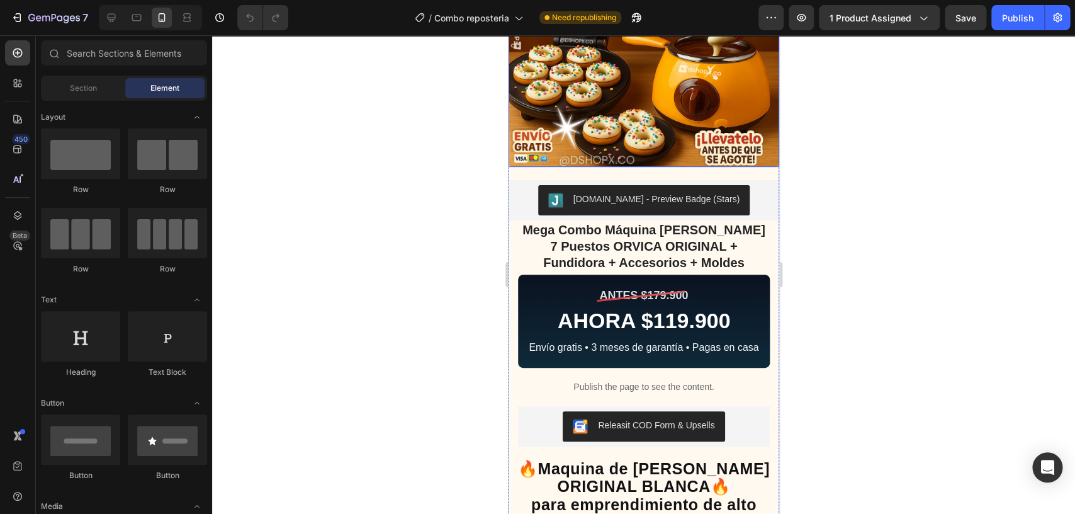
scroll to position [396, 0]
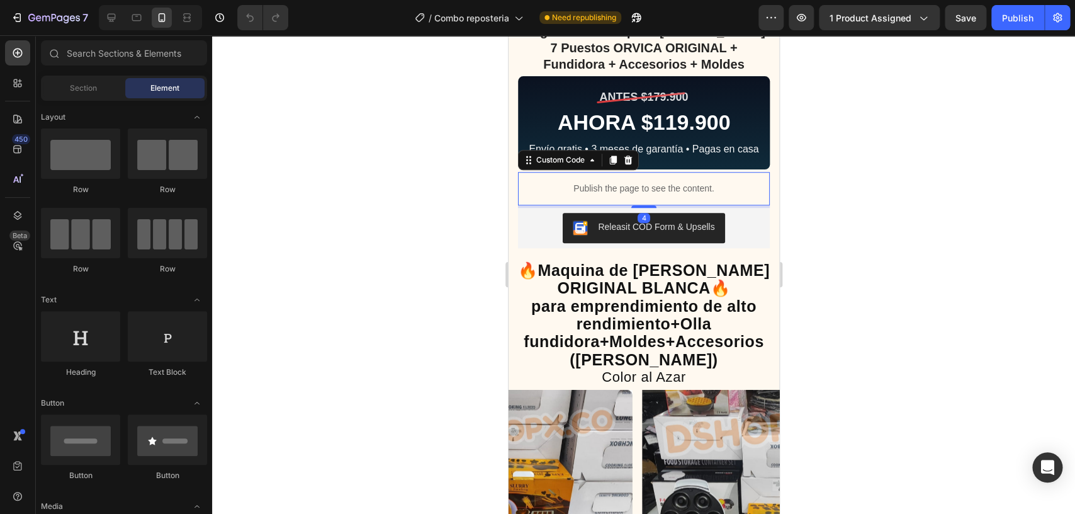
click at [651, 189] on p "Publish the page to see the content." at bounding box center [643, 188] width 252 height 13
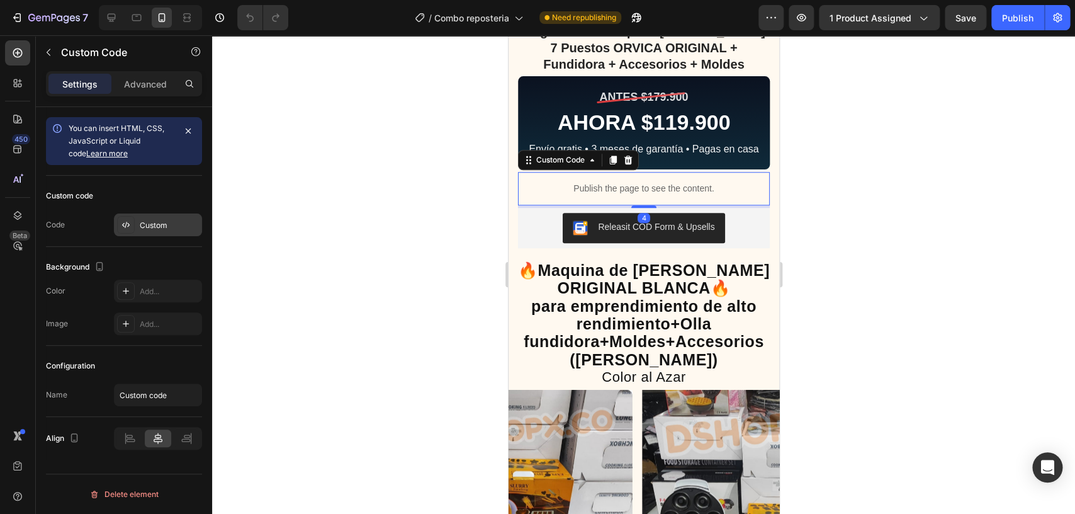
click at [157, 229] on div "Custom" at bounding box center [169, 225] width 59 height 11
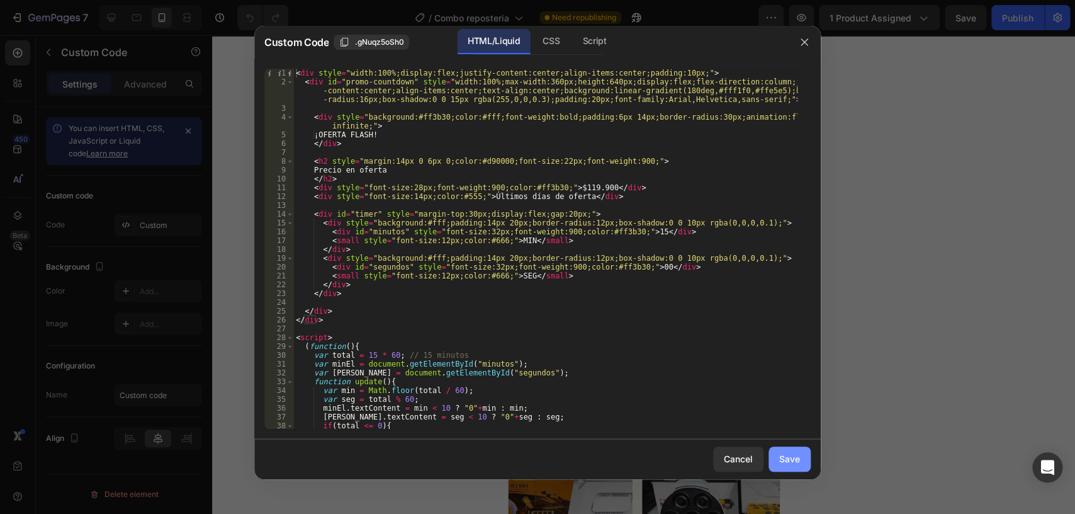
click at [782, 450] on button "Save" at bounding box center [789, 458] width 42 height 25
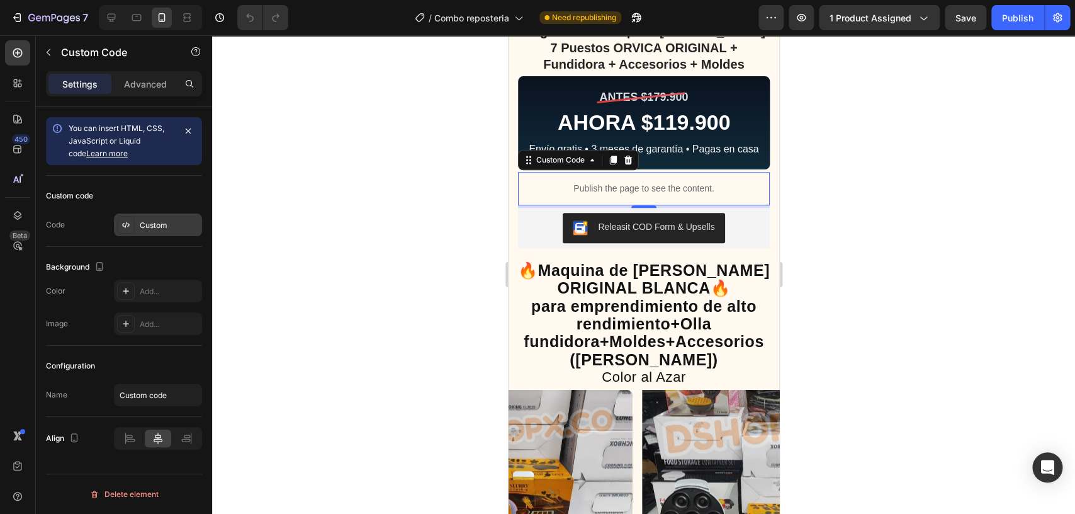
click at [152, 233] on div "Custom" at bounding box center [158, 224] width 88 height 23
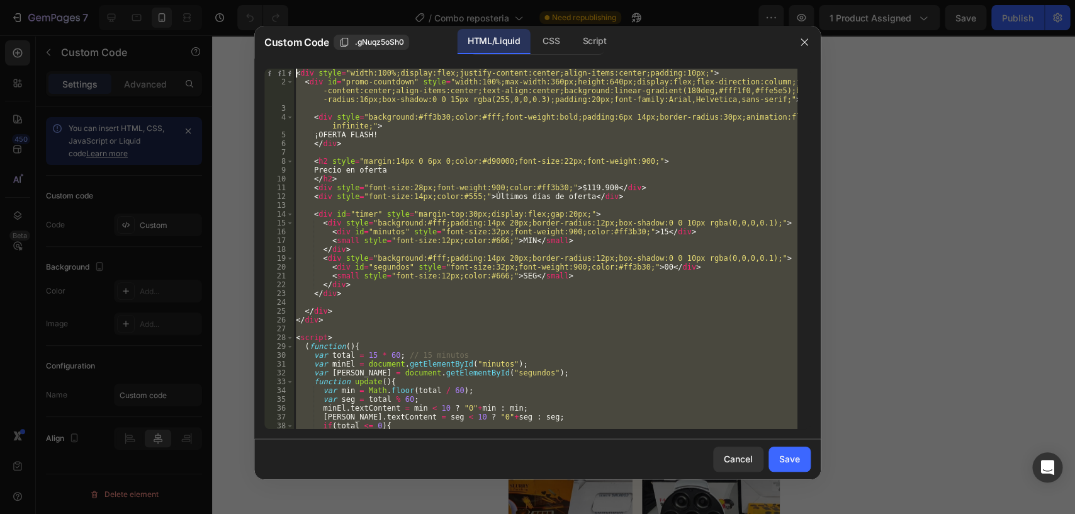
scroll to position [0, 0]
drag, startPoint x: 364, startPoint y: 422, endPoint x: 172, endPoint y: -28, distance: 489.5
click at [293, 69] on div "< div style = "width:100%;display:flex;justify-content:center;align-items:cente…" at bounding box center [545, 249] width 504 height 360
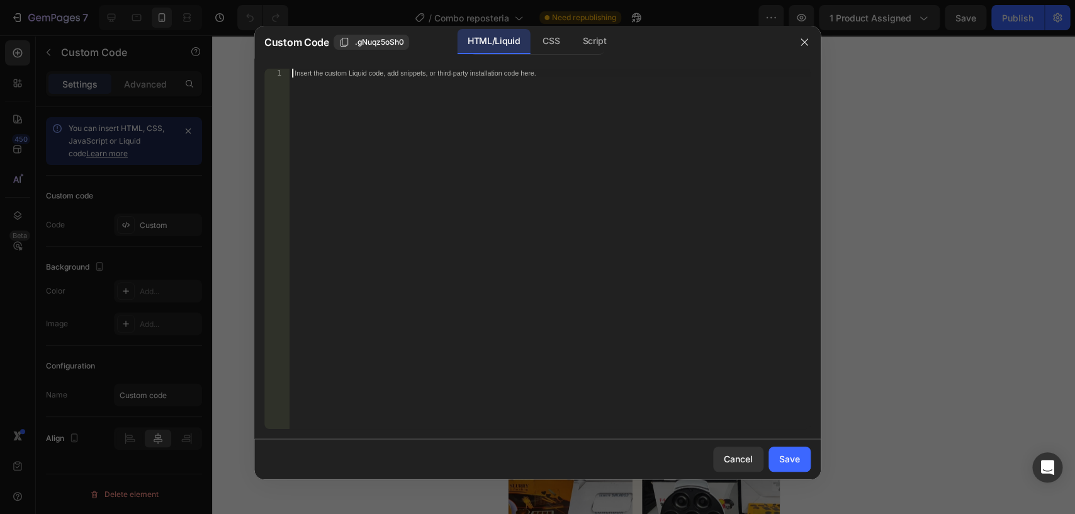
scroll to position [36, 0]
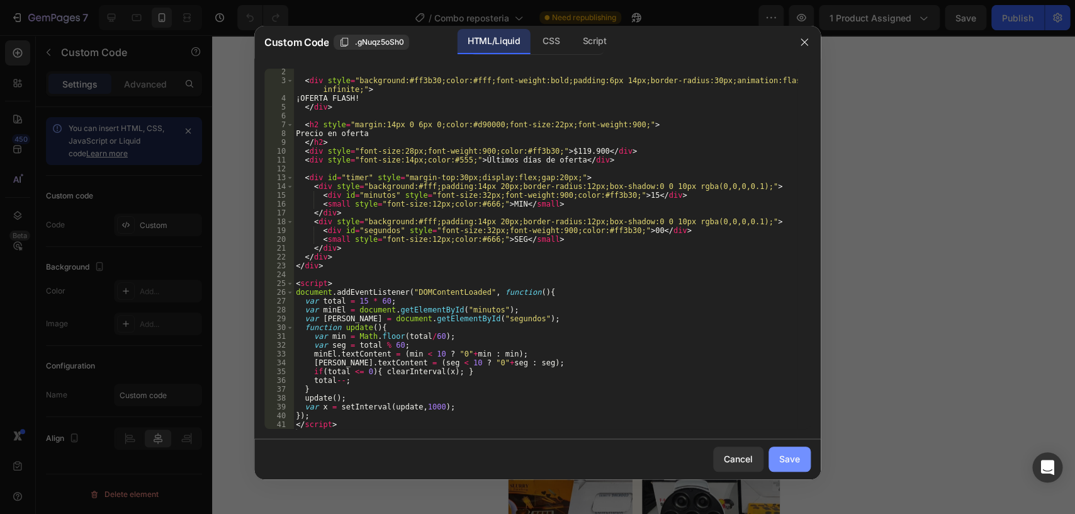
click at [785, 460] on div "Save" at bounding box center [789, 458] width 21 height 13
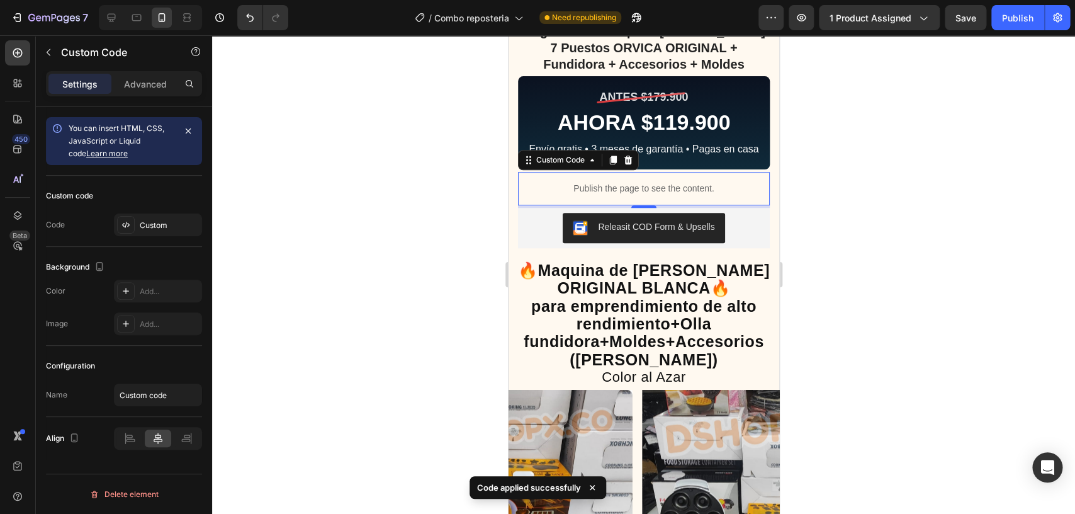
click at [679, 191] on p "Publish the page to see the content." at bounding box center [643, 188] width 252 height 13
click at [627, 164] on icon at bounding box center [628, 159] width 8 height 9
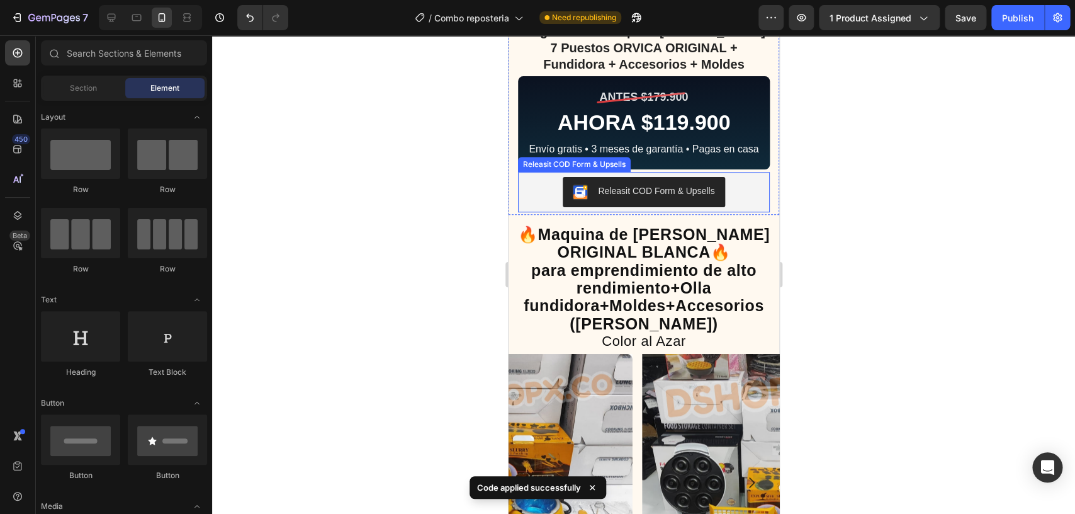
scroll to position [3403, 0]
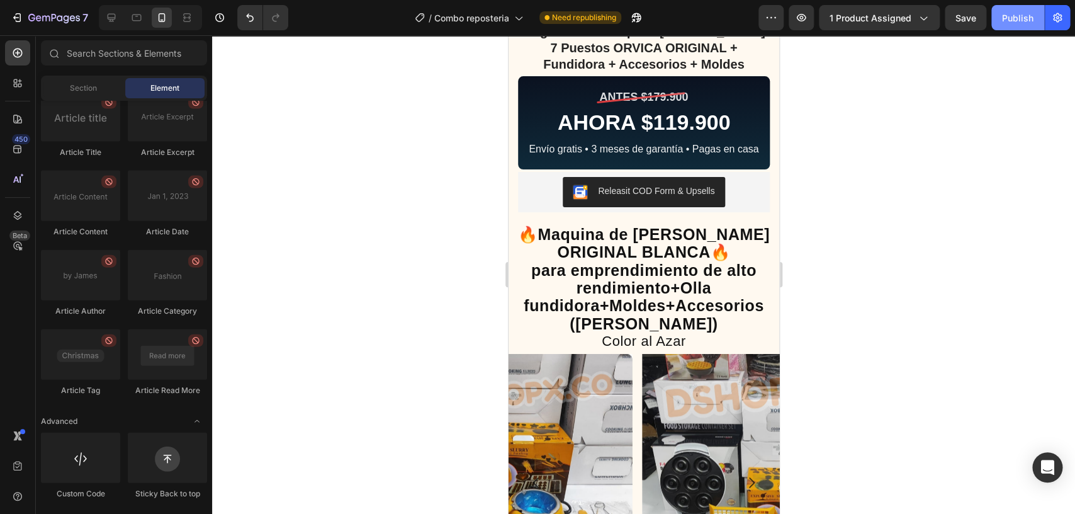
click at [1006, 19] on div "Publish" at bounding box center [1017, 17] width 31 height 13
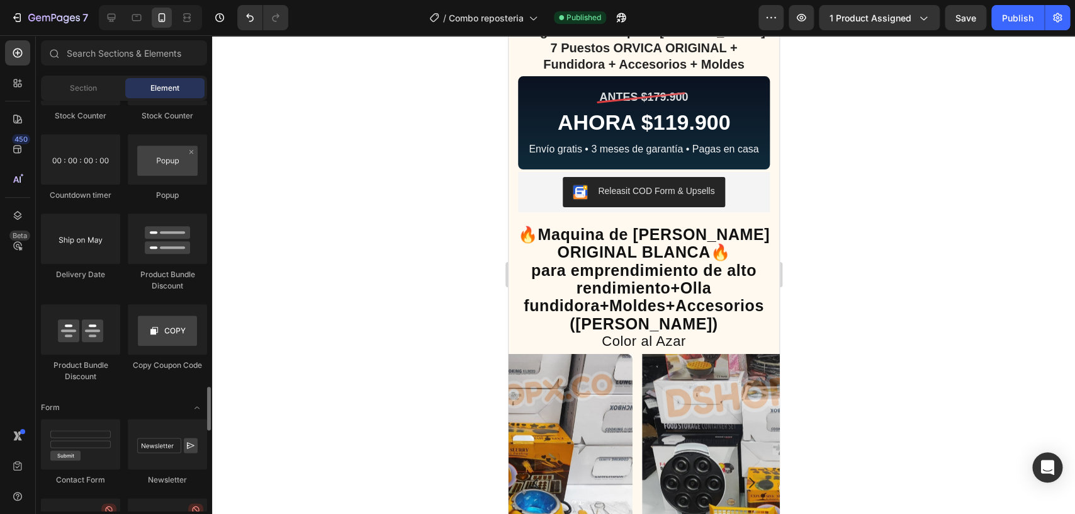
scroll to position [2519, 0]
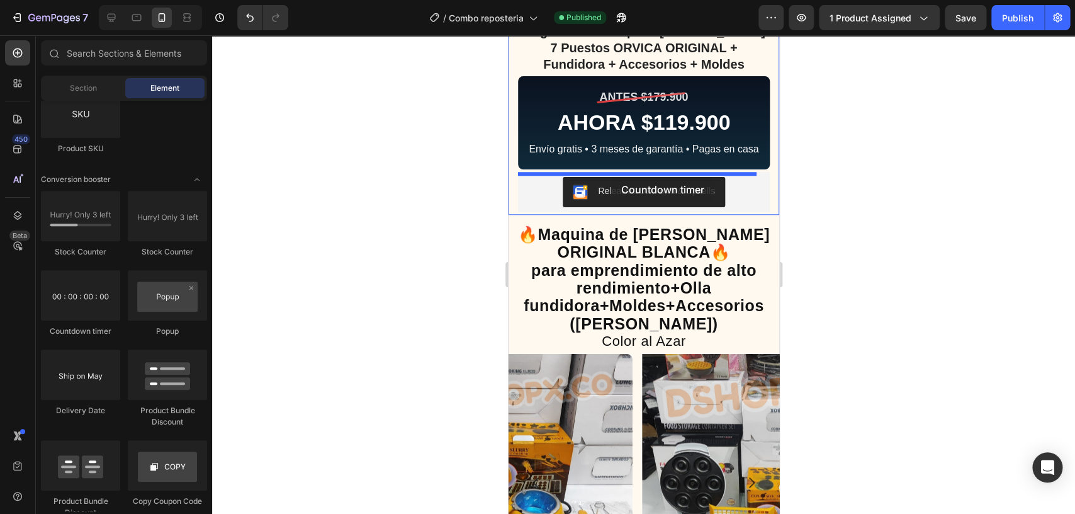
drag, startPoint x: 598, startPoint y: 340, endPoint x: 610, endPoint y: 177, distance: 163.5
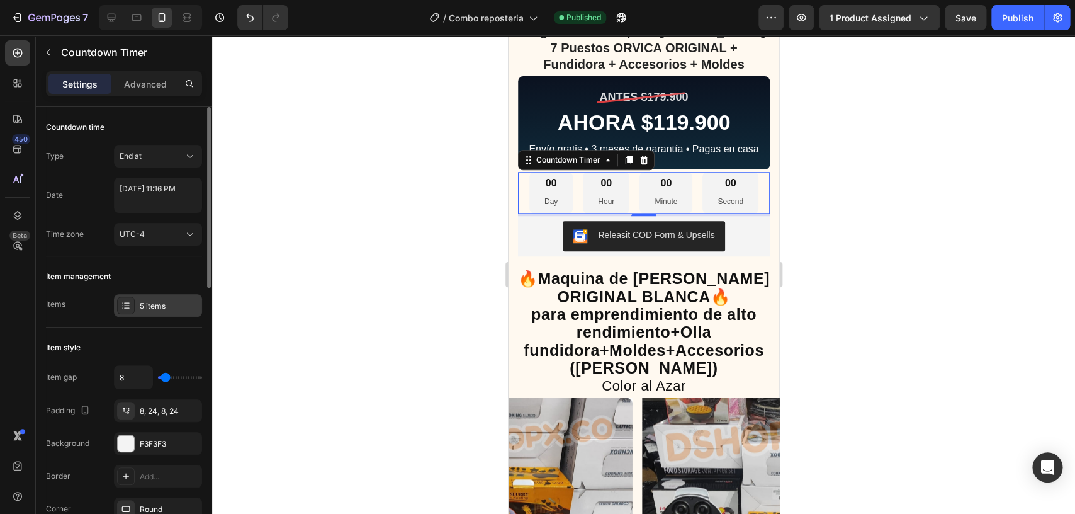
click at [145, 305] on div "5 items" at bounding box center [169, 305] width 59 height 11
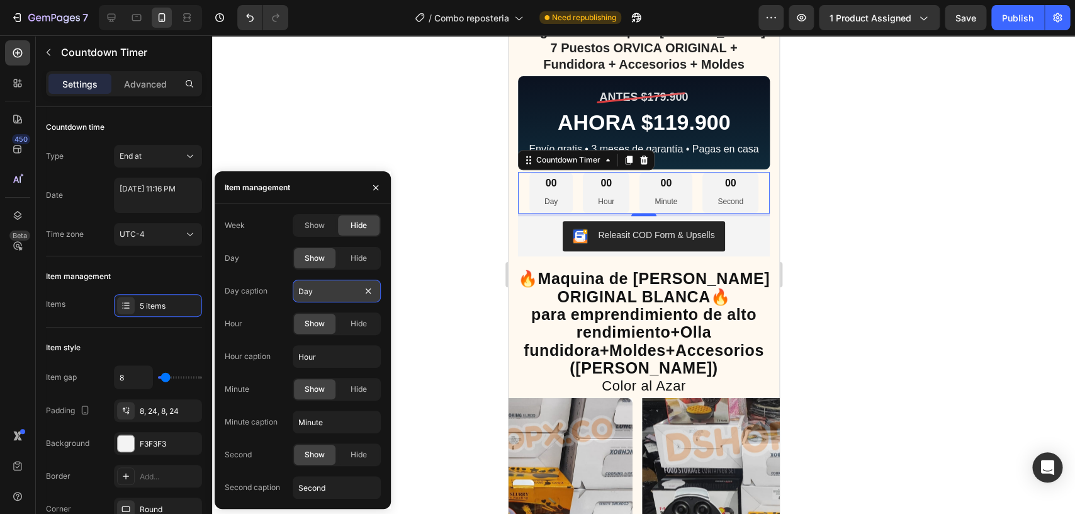
click at [334, 290] on input "Day" at bounding box center [337, 290] width 88 height 23
type input "DIAS"
click at [359, 352] on input "Hour" at bounding box center [337, 356] width 88 height 23
type input "HORAS"
click at [344, 425] on input "Minute" at bounding box center [337, 421] width 88 height 23
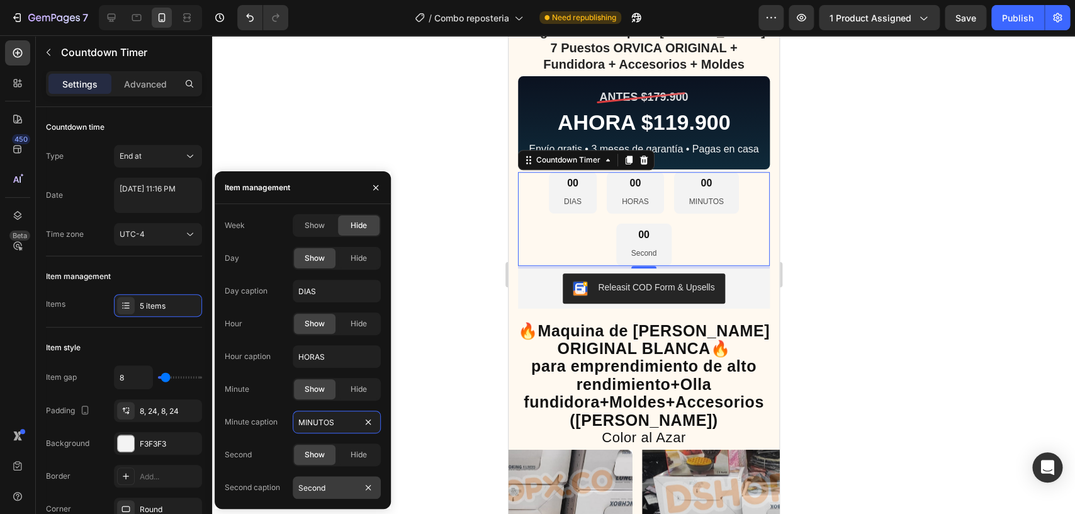
type input "MINUTOS"
click at [336, 490] on input "Second" at bounding box center [337, 487] width 88 height 23
type input "SEGUNDOS"
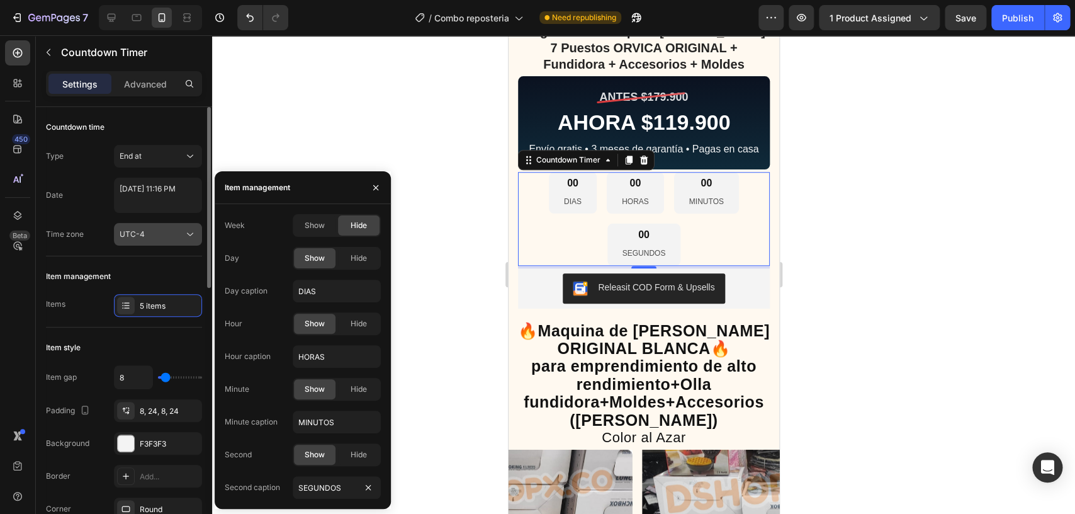
click at [169, 239] on div "UTC-4" at bounding box center [152, 233] width 64 height 11
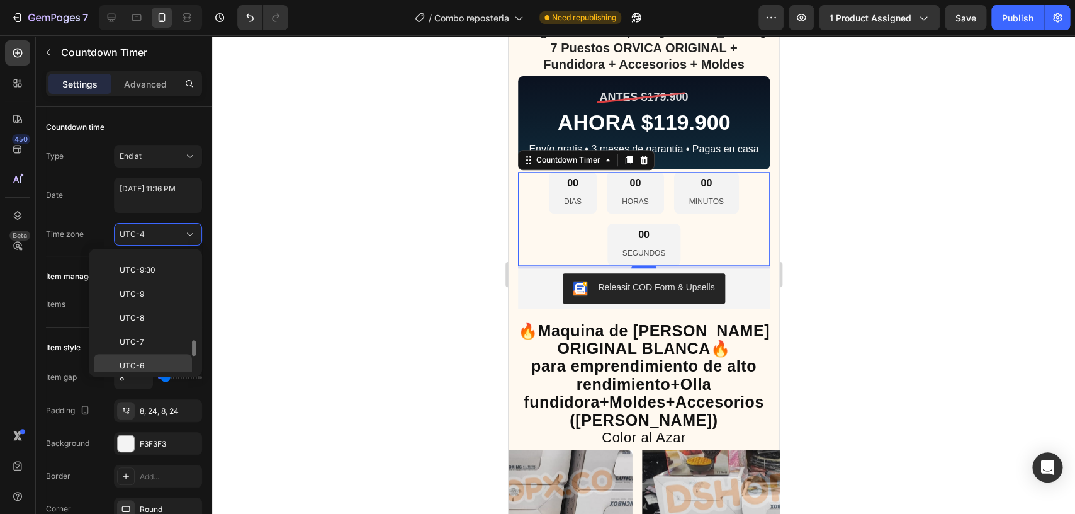
scroll to position [135, 0]
click at [147, 323] on p "UTC-5" at bounding box center [153, 321] width 67 height 11
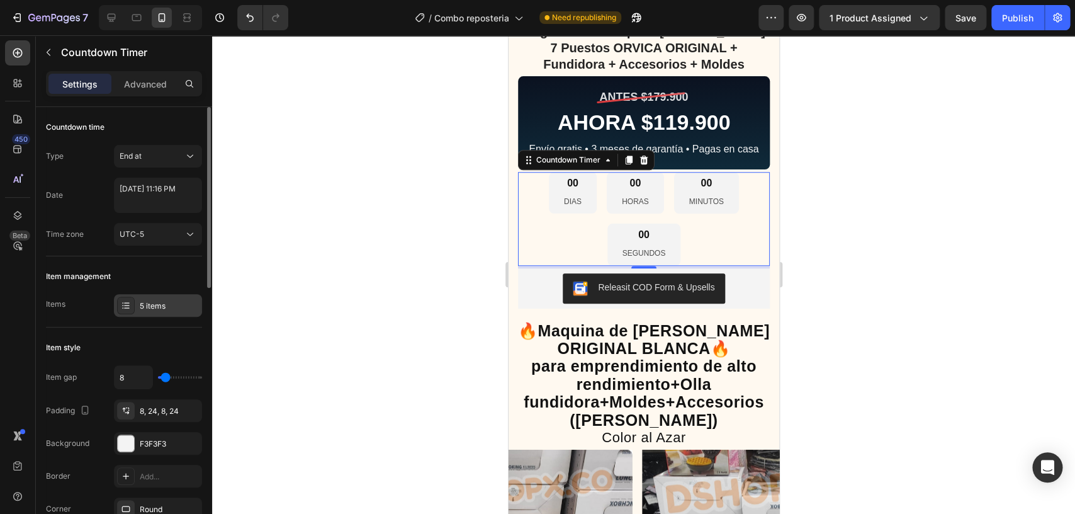
click at [157, 301] on div "5 items" at bounding box center [169, 305] width 59 height 11
click at [182, 257] on div "Item management Items 5 items" at bounding box center [124, 291] width 156 height 71
click at [167, 152] on div "End at" at bounding box center [152, 155] width 64 height 11
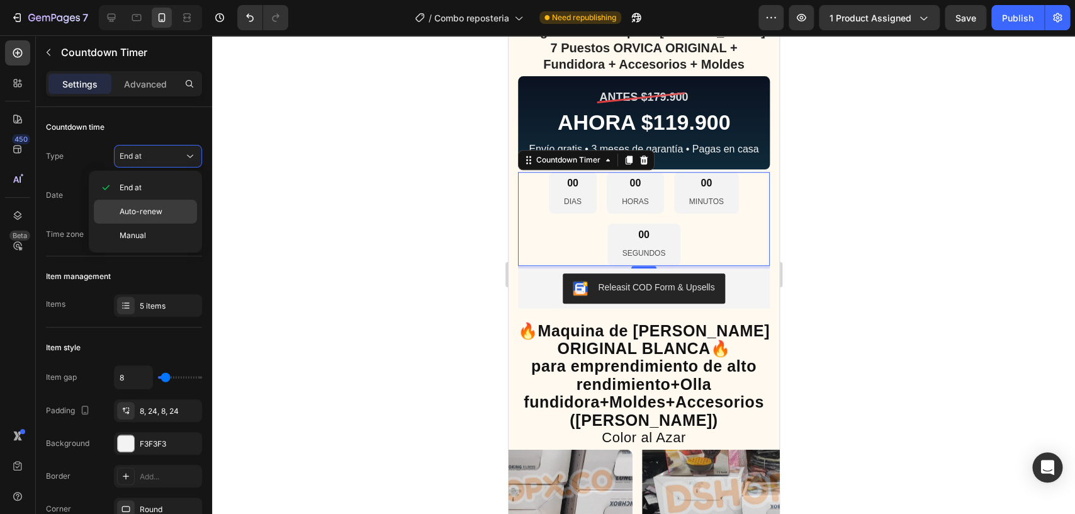
click at [174, 200] on div "Auto-renew" at bounding box center [145, 211] width 103 height 24
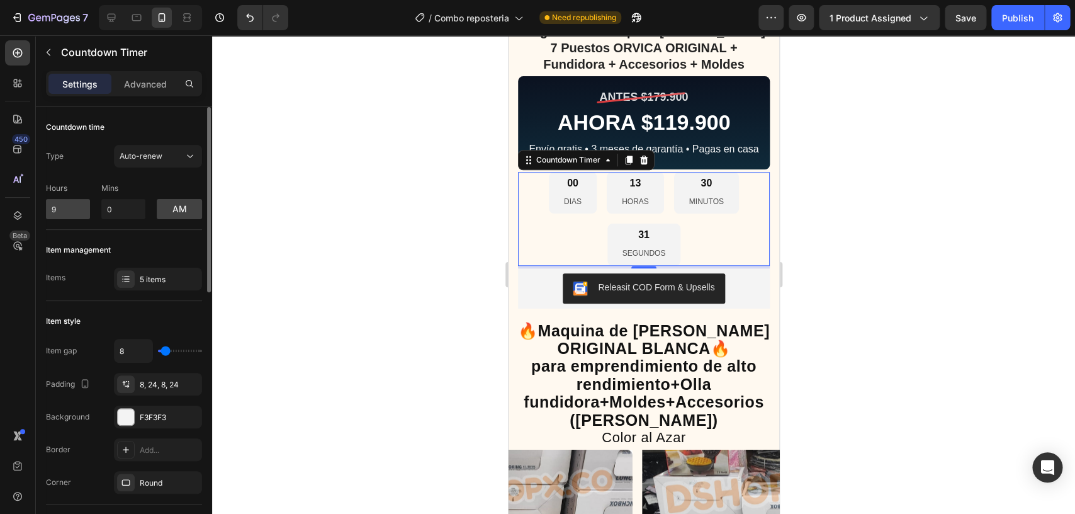
click at [81, 214] on input "9" at bounding box center [68, 209] width 44 height 20
click at [81, 214] on input "8" at bounding box center [68, 209] width 44 height 20
click at [81, 214] on input "7" at bounding box center [68, 209] width 44 height 20
click at [81, 214] on input "6" at bounding box center [68, 209] width 44 height 20
click at [81, 214] on input "5" at bounding box center [68, 209] width 44 height 20
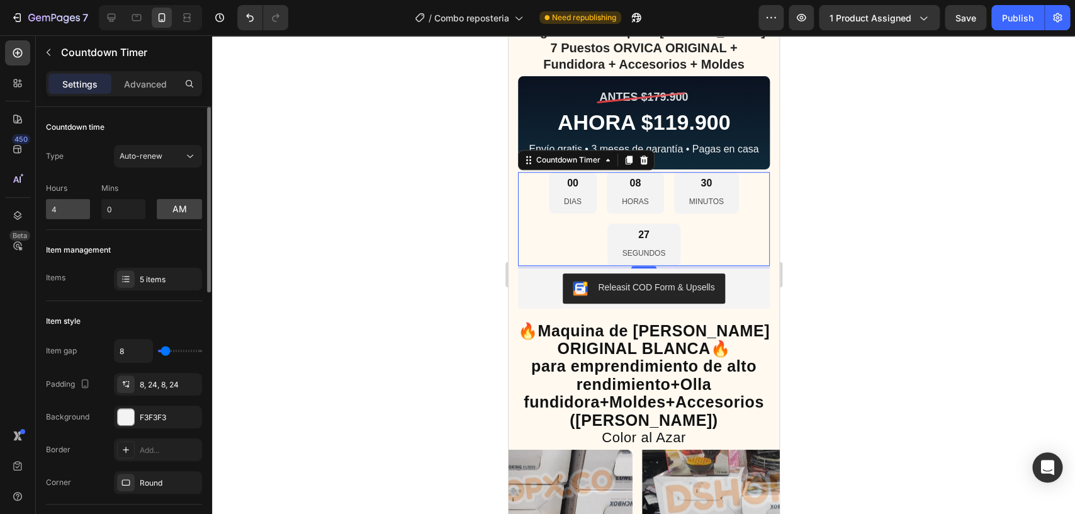
click at [81, 214] on input "4" at bounding box center [68, 209] width 44 height 20
click at [81, 214] on input "3" at bounding box center [68, 209] width 44 height 20
click at [81, 214] on input "2" at bounding box center [68, 209] width 44 height 20
click at [81, 214] on input "1" at bounding box center [68, 209] width 44 height 20
click at [169, 216] on button "am" at bounding box center [179, 209] width 45 height 20
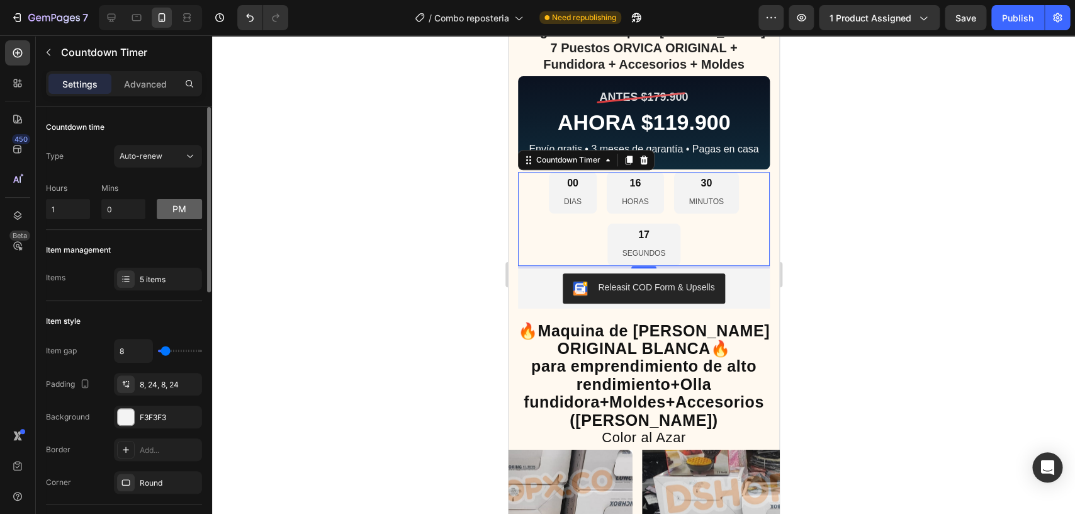
click at [169, 210] on button "pm" at bounding box center [179, 209] width 45 height 20
type input "0"
click at [79, 210] on input "0" at bounding box center [68, 209] width 44 height 20
click at [151, 91] on div "Advanced" at bounding box center [145, 84] width 63 height 20
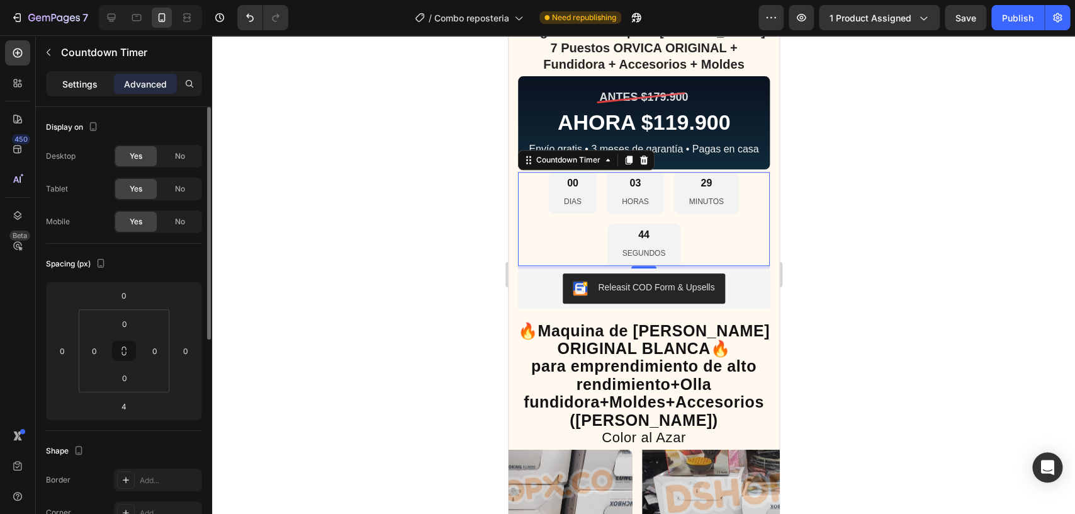
click at [78, 87] on p "Settings" at bounding box center [79, 83] width 35 height 13
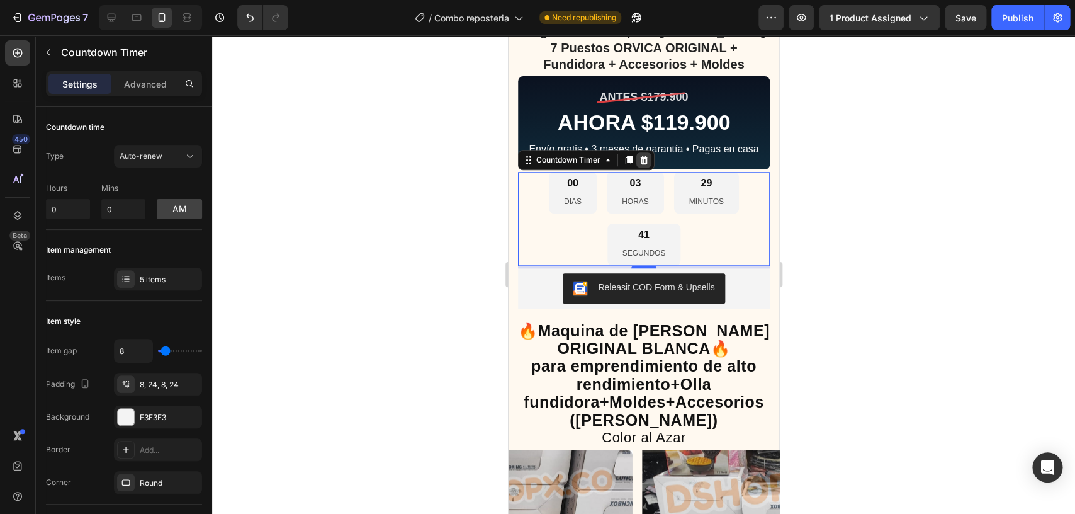
click at [642, 164] on icon at bounding box center [643, 159] width 8 height 9
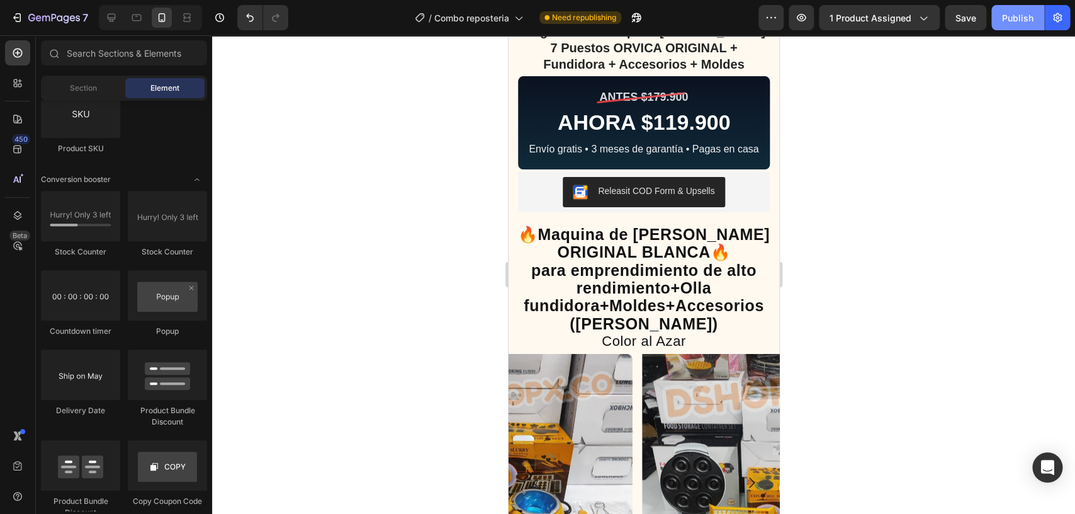
click at [1017, 22] on div "Publish" at bounding box center [1017, 17] width 31 height 13
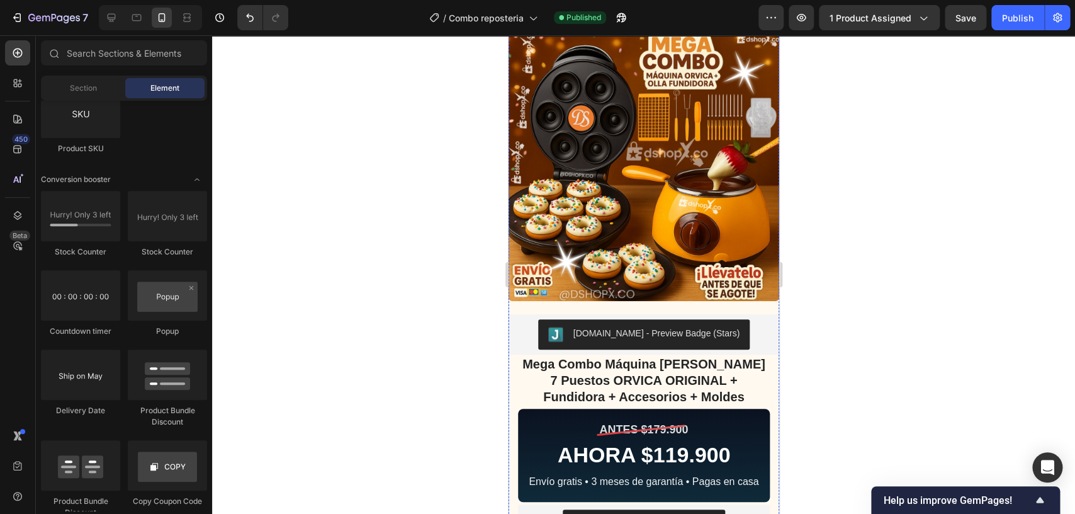
scroll to position [0, 0]
